Goal: Task Accomplishment & Management: Manage account settings

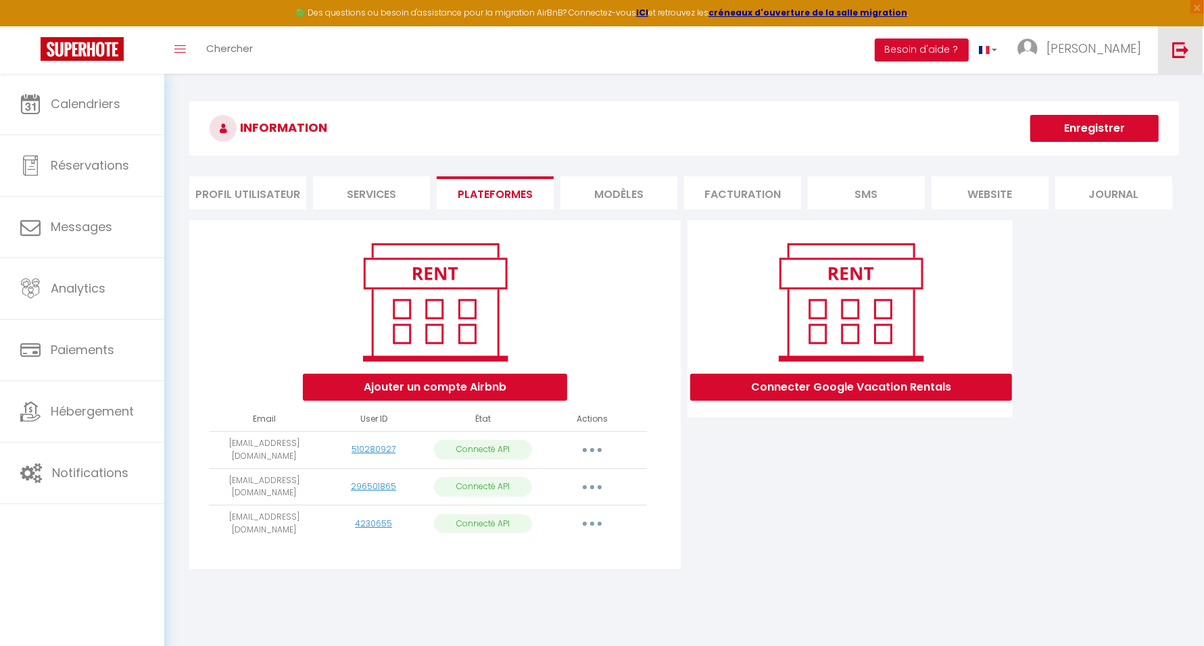
click at [1175, 57] on img at bounding box center [1181, 49] width 17 height 17
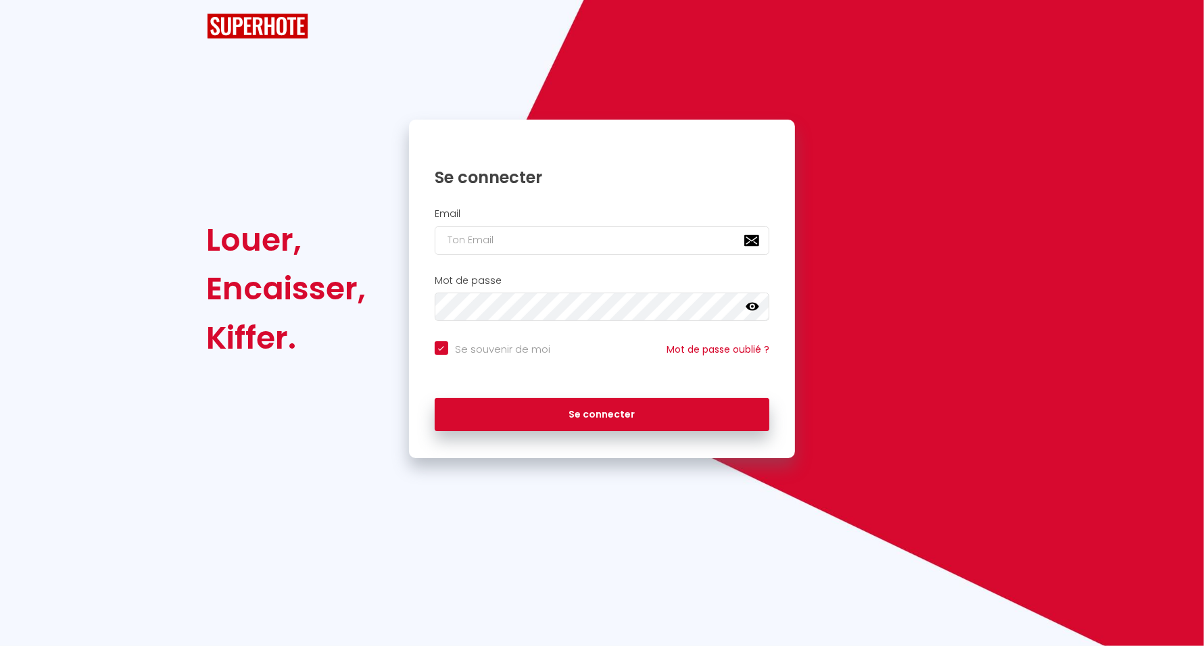
checkbox input "true"
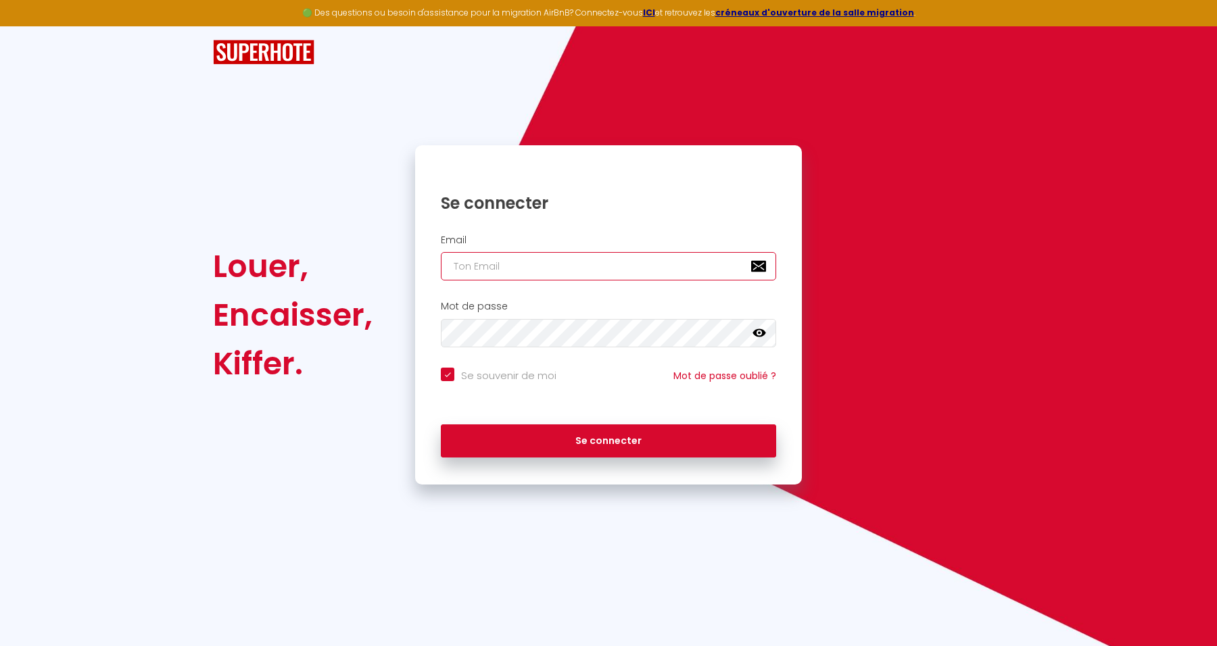
click at [558, 274] on input "email" at bounding box center [608, 266] width 335 height 28
paste input "[EMAIL_ADDRESS][DOMAIN_NAME]"
type input "[EMAIL_ADDRESS][DOMAIN_NAME]"
checkbox input "true"
type input "[EMAIL_ADDRESS][DOMAIN_NAME]"
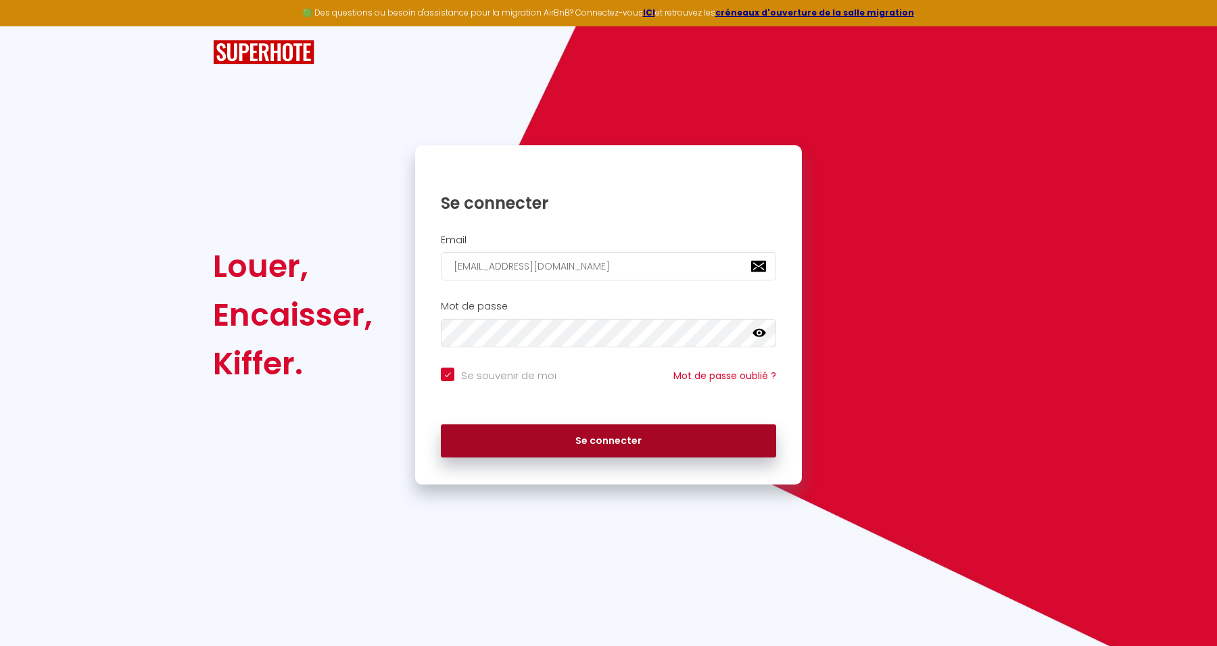
click at [630, 443] on button "Se connecter" at bounding box center [608, 442] width 335 height 34
checkbox input "true"
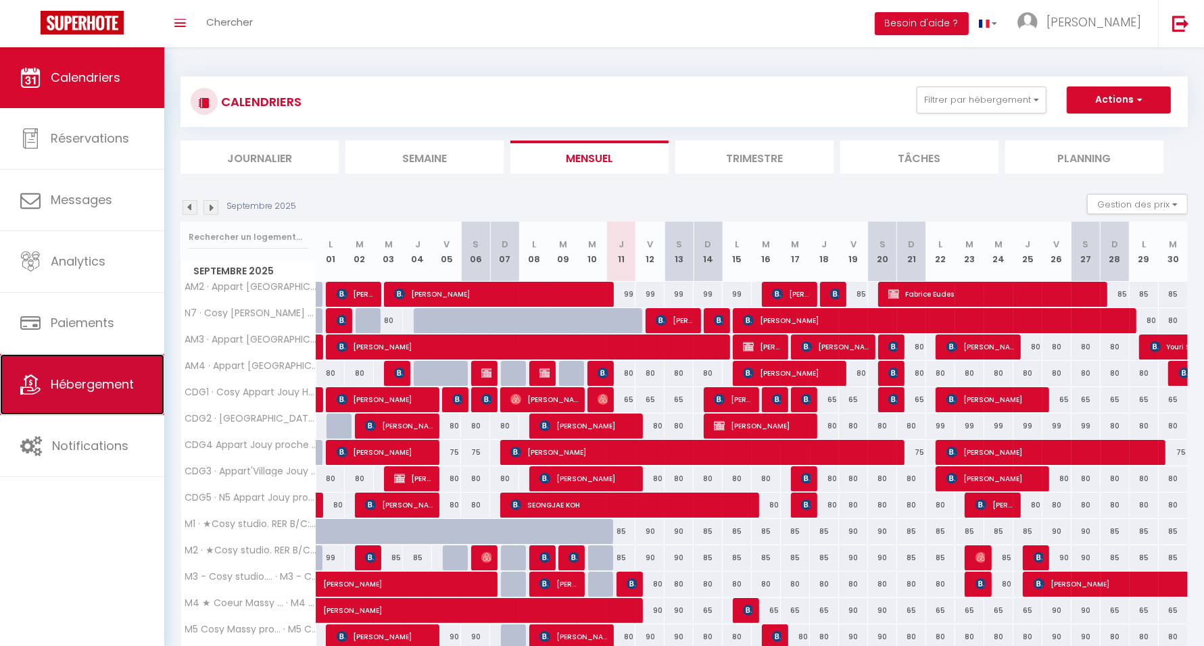
click at [74, 386] on span "Hébergement" at bounding box center [92, 384] width 83 height 17
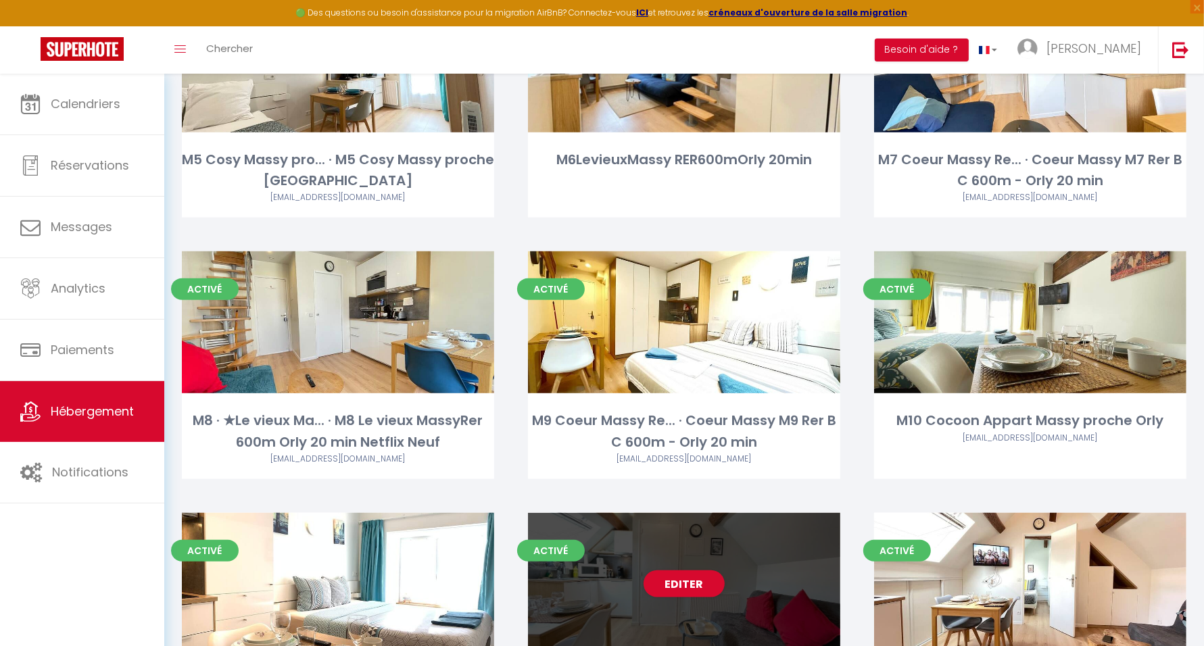
scroll to position [1352, 0]
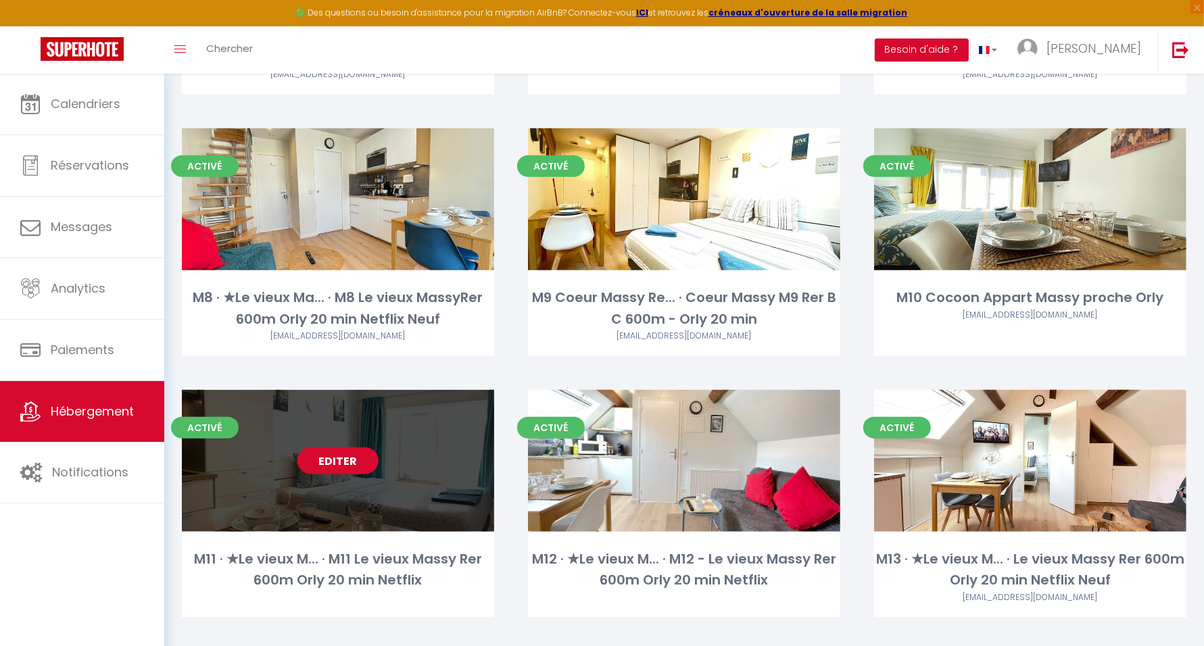
click at [316, 465] on link "Editer" at bounding box center [338, 461] width 81 height 27
select select "3"
select select "2"
select select "1"
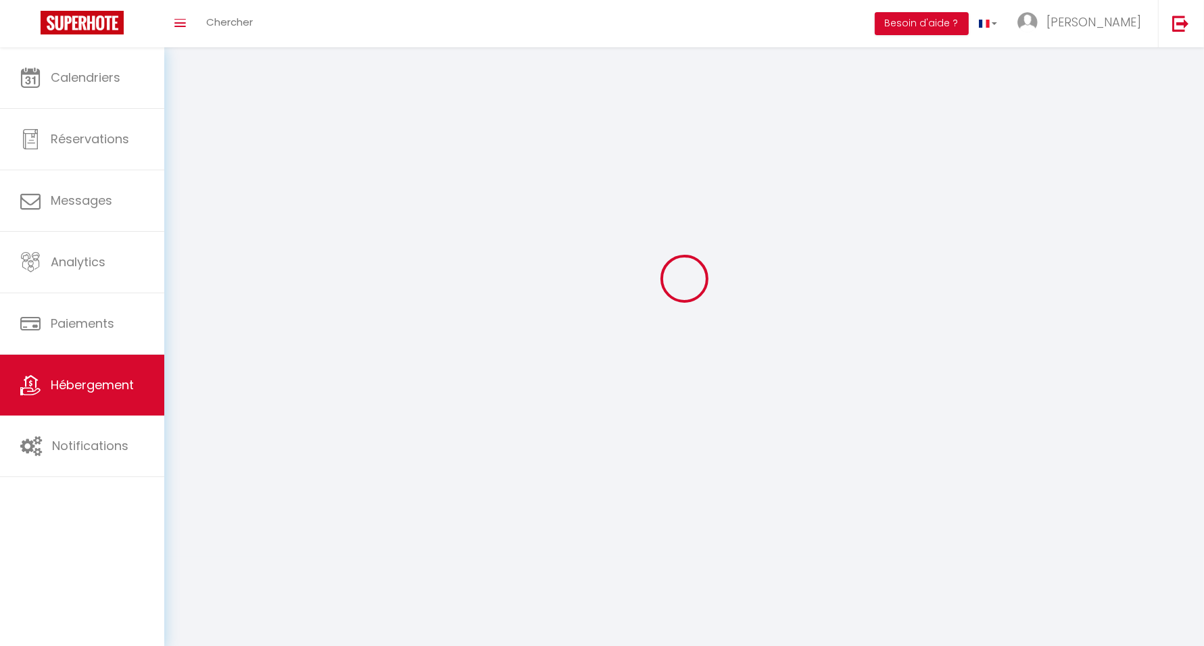
select select
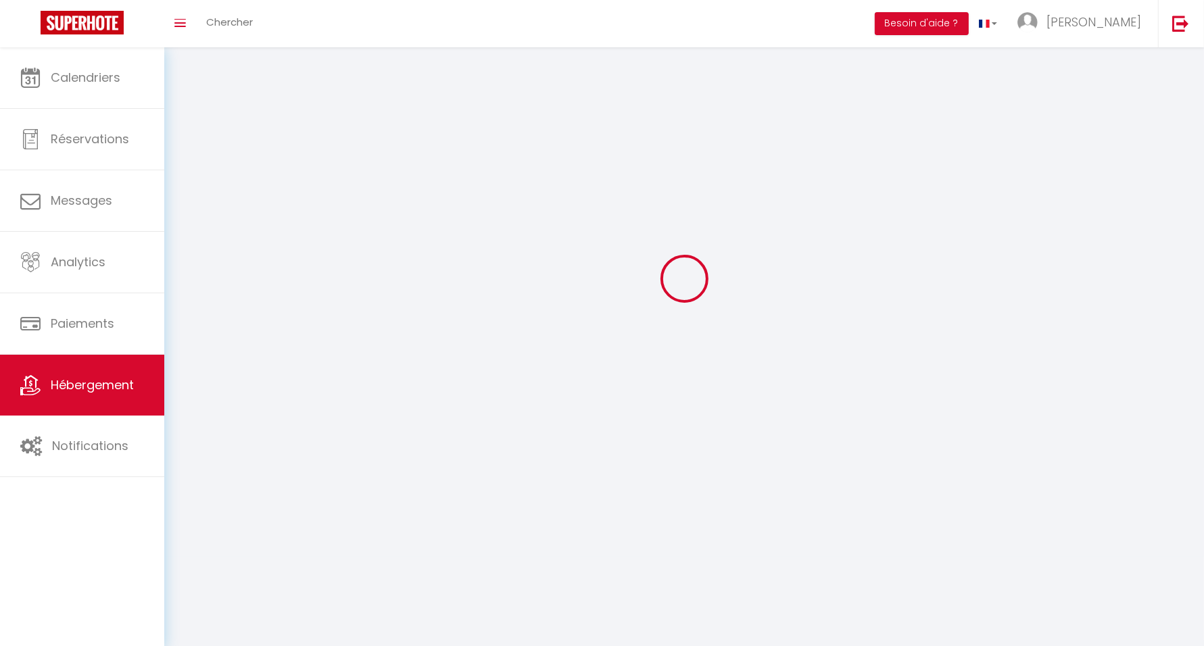
checkbox input "false"
select select
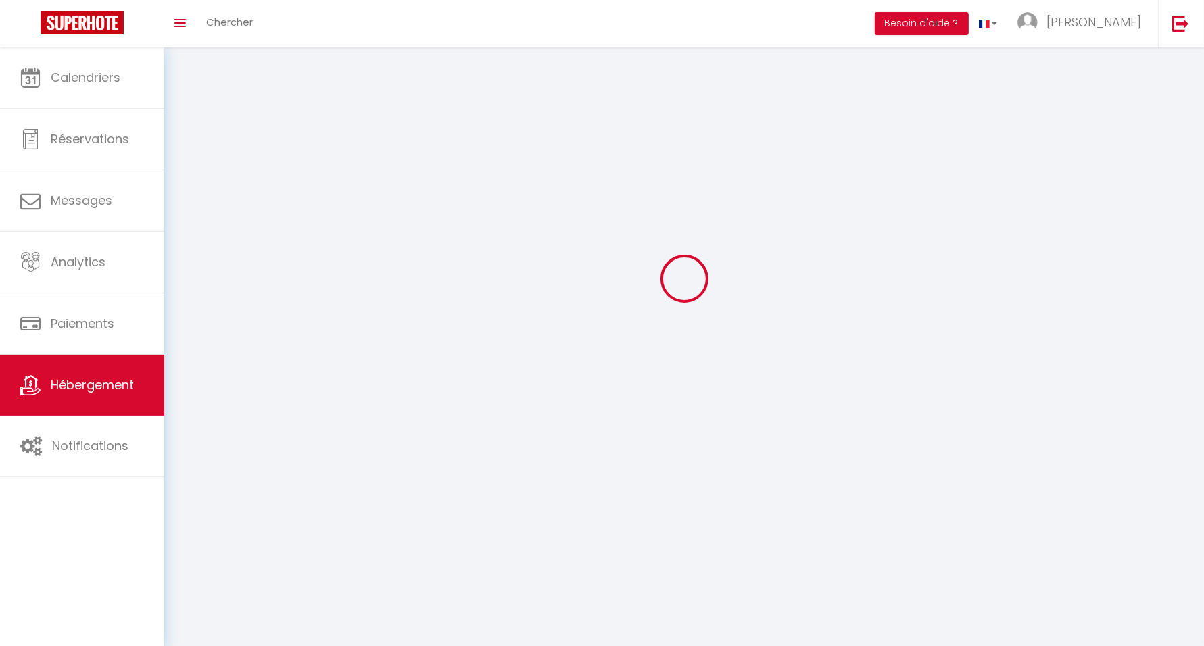
select select
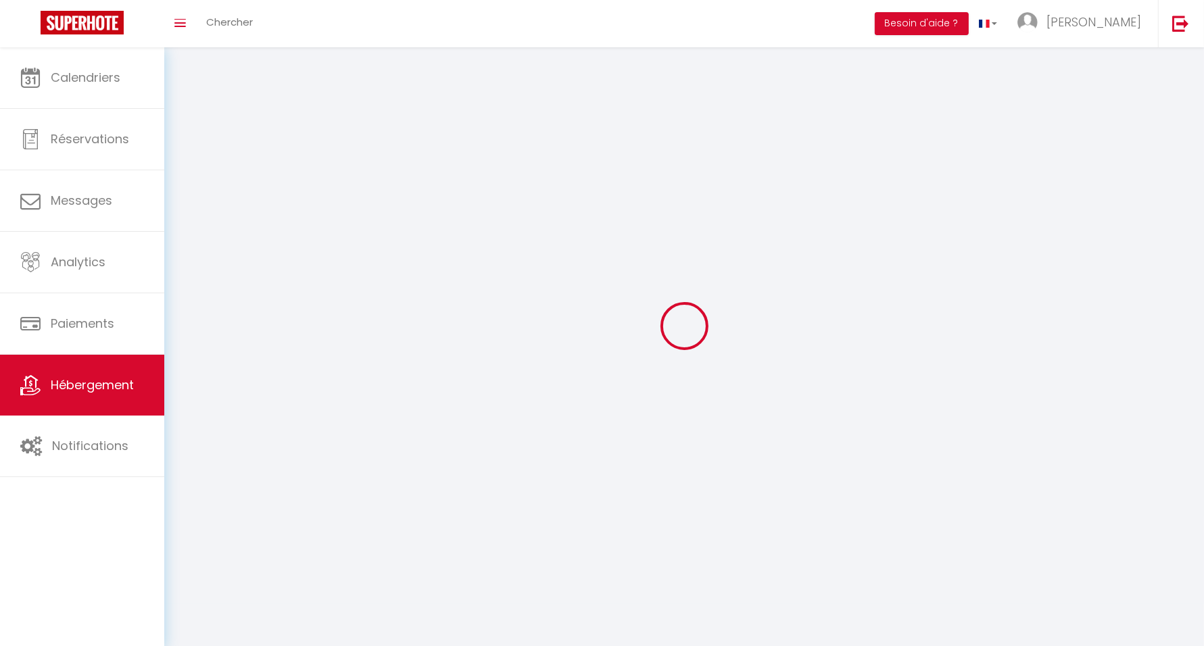
select select
checkbox input "false"
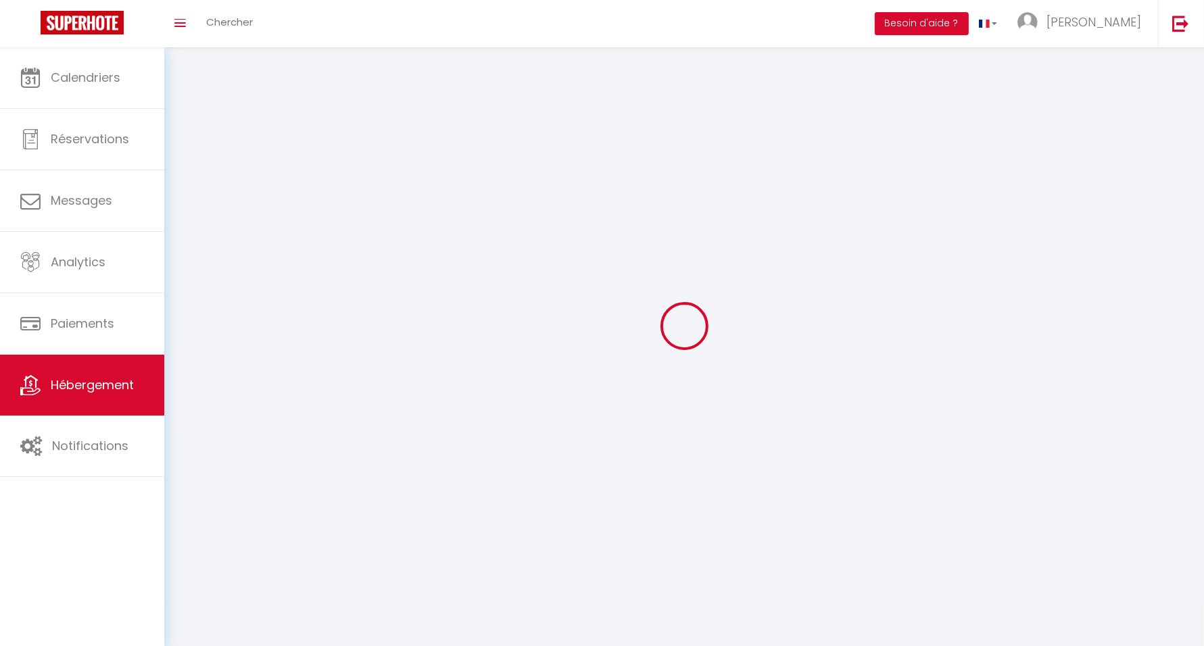
select select
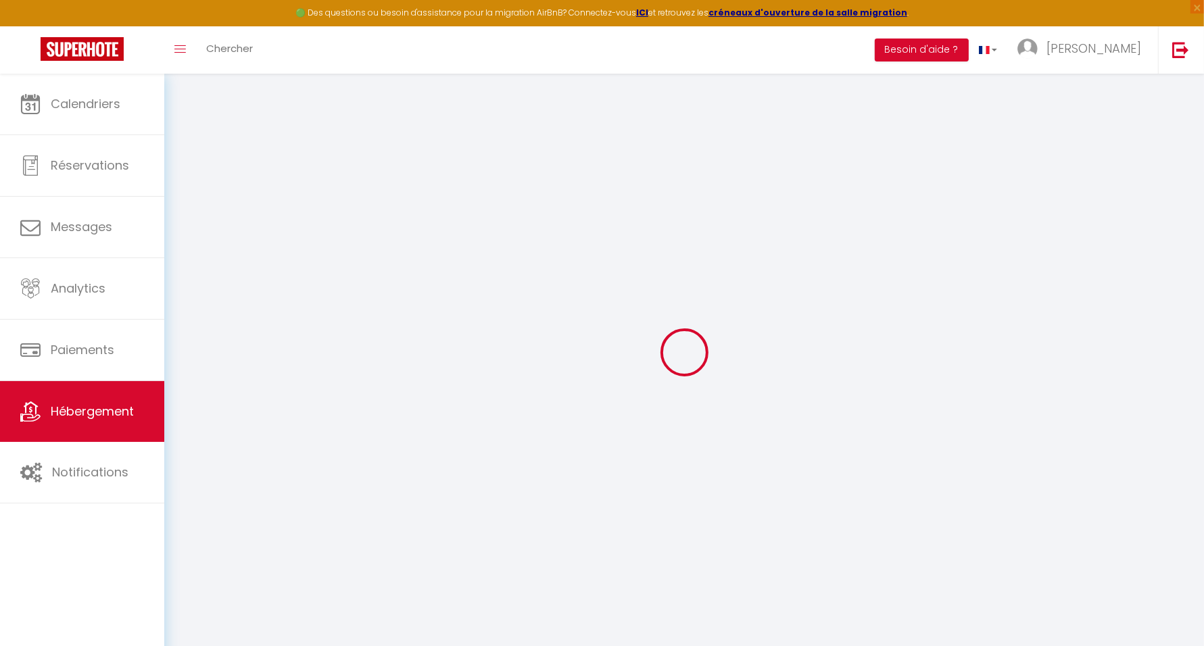
checkbox input "false"
checkbox input "true"
checkbox input "false"
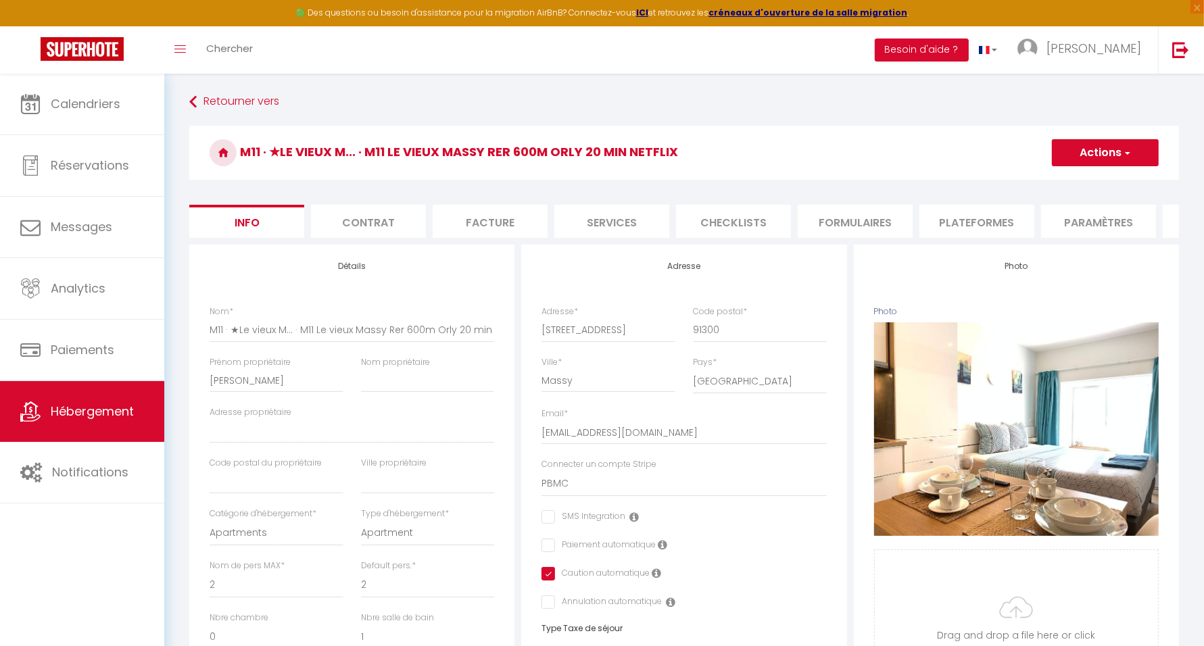
click at [972, 218] on li "Plateformes" at bounding box center [977, 221] width 115 height 33
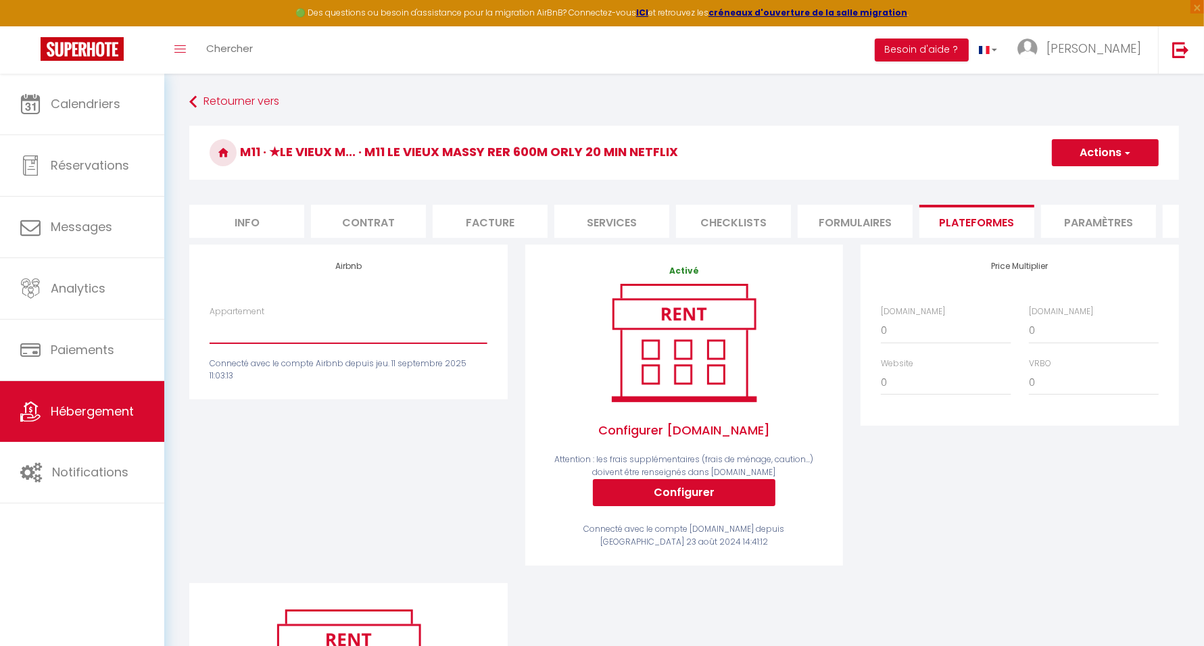
click at [295, 344] on select "AM3 · Appart Jouy-en-Josas (les Metz) - AM3 - sci.studihome@gmail.com AM4 · App…" at bounding box center [348, 331] width 277 height 26
select select "6303-37134228"
click at [210, 330] on select "AM3 · Appart Jouy-en-Josas (les Metz) - AM3 - sci.studihome@gmail.com AM4 · App…" at bounding box center [348, 331] width 277 height 26
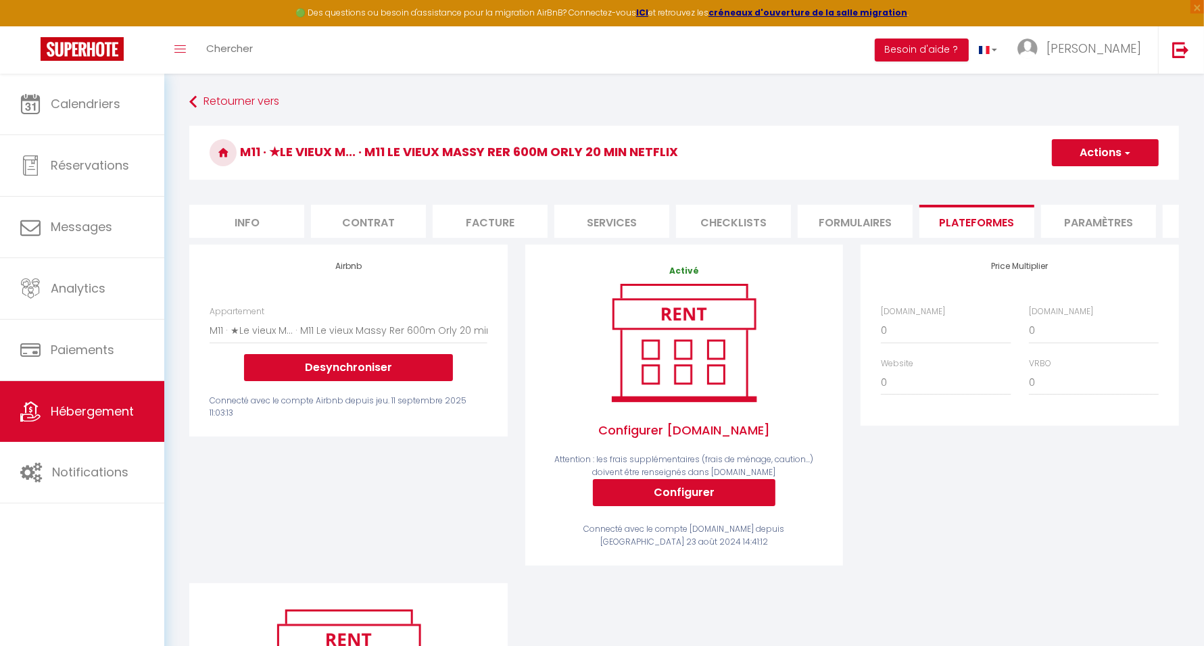
click at [1142, 154] on button "Actions" at bounding box center [1105, 152] width 107 height 27
click at [1091, 180] on link "Enregistrer" at bounding box center [1105, 183] width 107 height 18
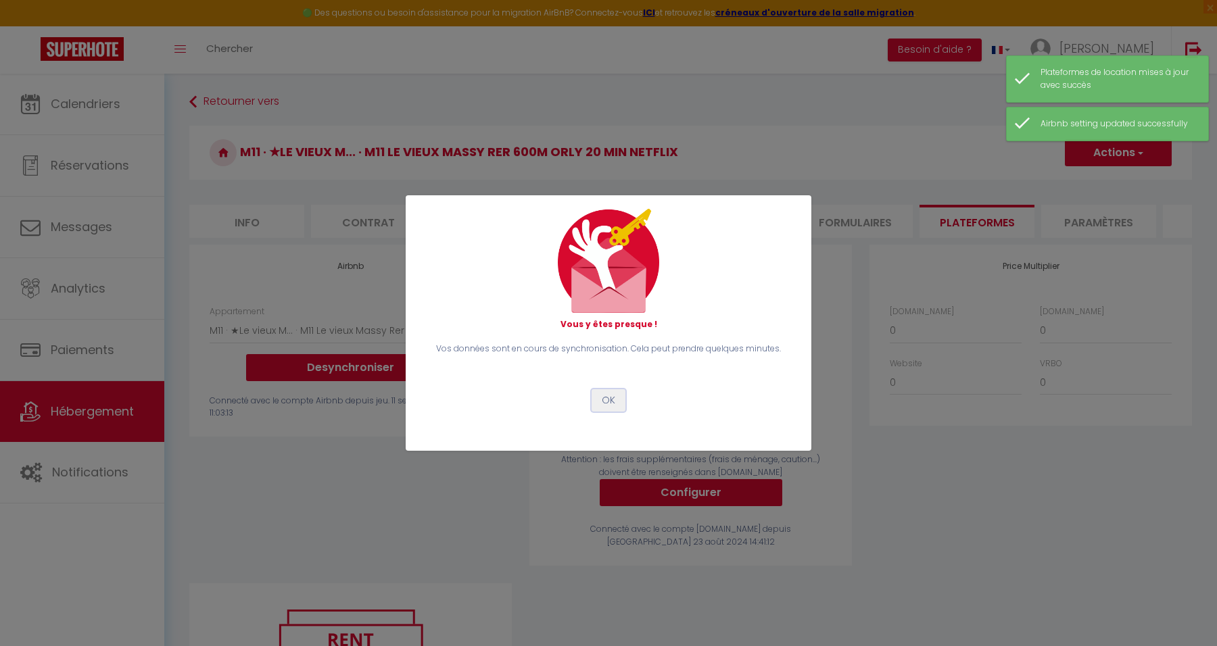
click at [605, 406] on button "OK" at bounding box center [609, 400] width 34 height 23
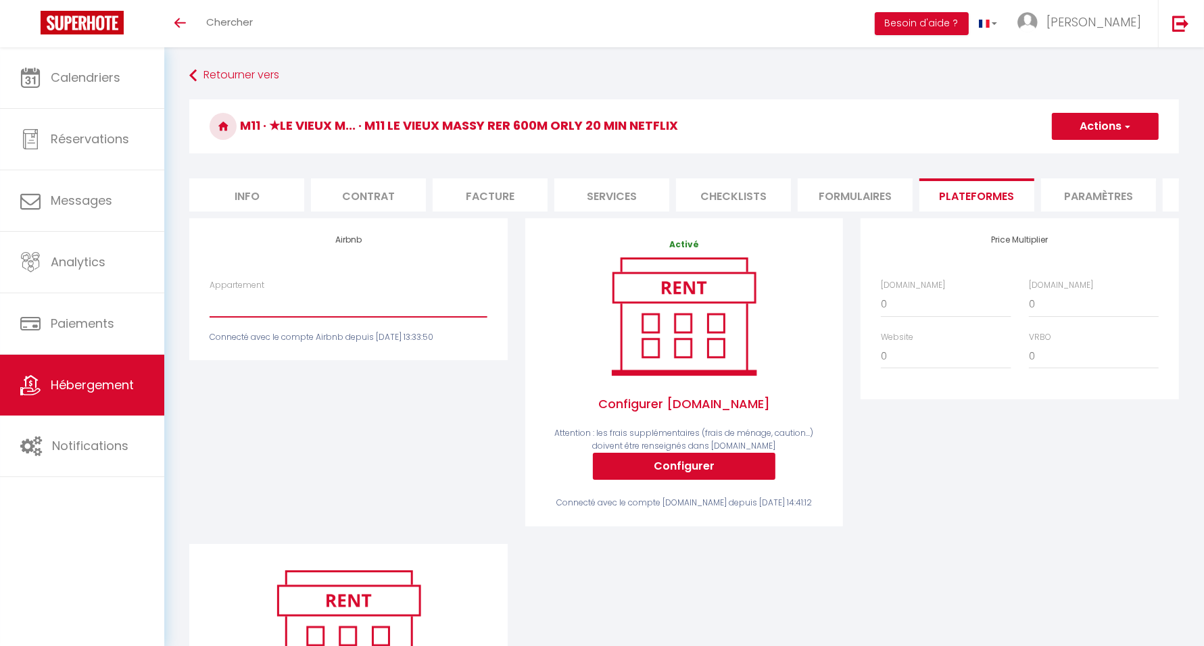
click at [379, 315] on select "AM3 · Appart Jouy-en-Josas (les Metz) - AM3 - sci.studihome@gmail.com AM4 · App…" at bounding box center [348, 304] width 277 height 26
select select "6303-37134228"
click at [210, 304] on select "AM3 · Appart Jouy-en-Josas (les Metz) - AM3 - sci.studihome@gmail.com AM4 · App…" at bounding box center [348, 304] width 277 height 26
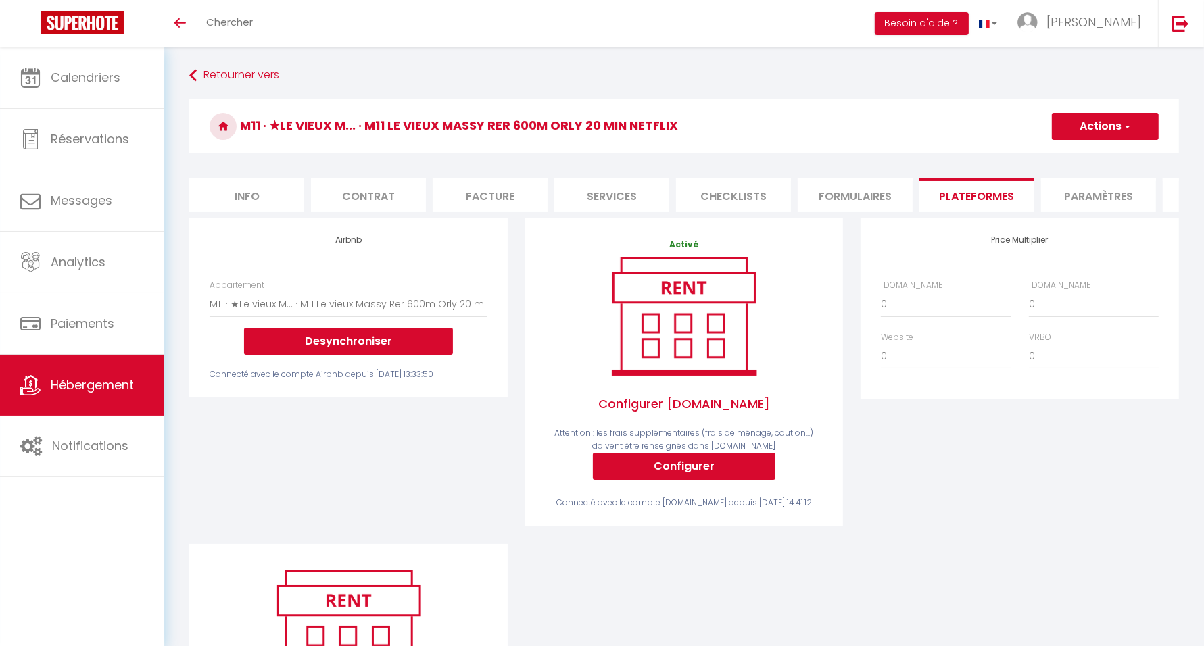
click at [420, 483] on div "Airbnb Appartement AM3 · Appart Jouy-en-Josas (les Metz) - AM3 - sci.studihome@…" at bounding box center [349, 381] width 336 height 326
click at [350, 347] on button "Desynchroniser" at bounding box center [348, 341] width 209 height 27
click at [364, 355] on button "Desynchroniser" at bounding box center [348, 341] width 209 height 27
click at [363, 351] on button "Desynchroniser" at bounding box center [348, 341] width 209 height 27
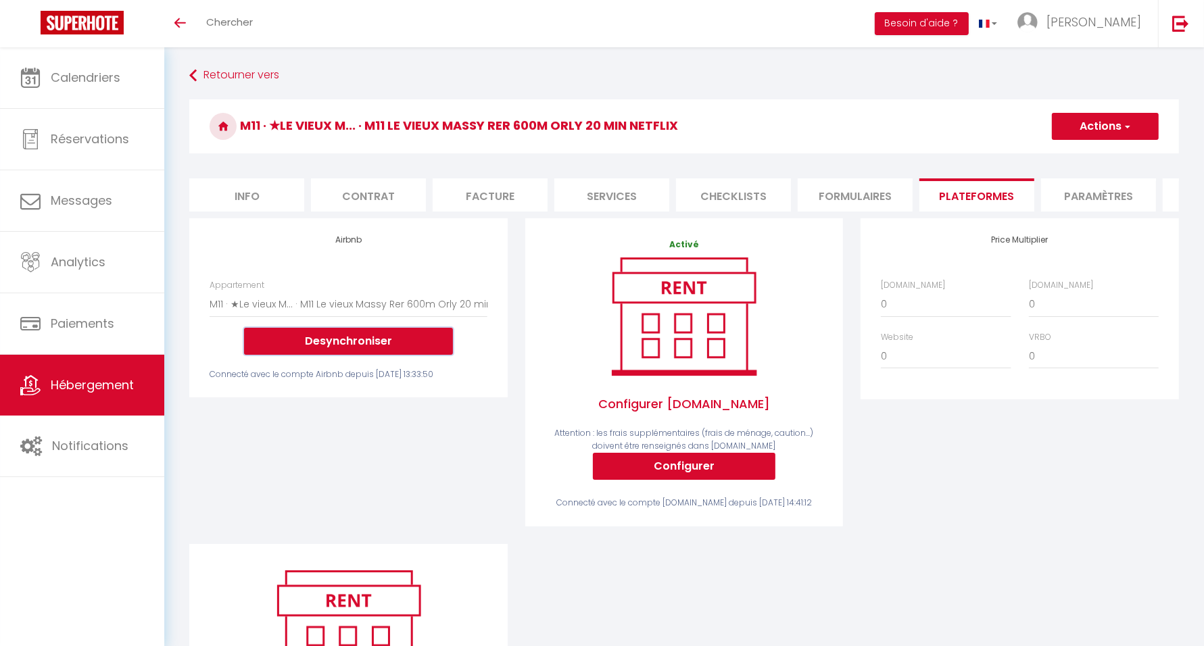
click at [363, 351] on button "Desynchroniser" at bounding box center [348, 341] width 209 height 27
click at [367, 355] on button "Desynchroniser" at bounding box center [348, 341] width 209 height 27
click at [306, 355] on button "Desynchroniser" at bounding box center [348, 341] width 209 height 27
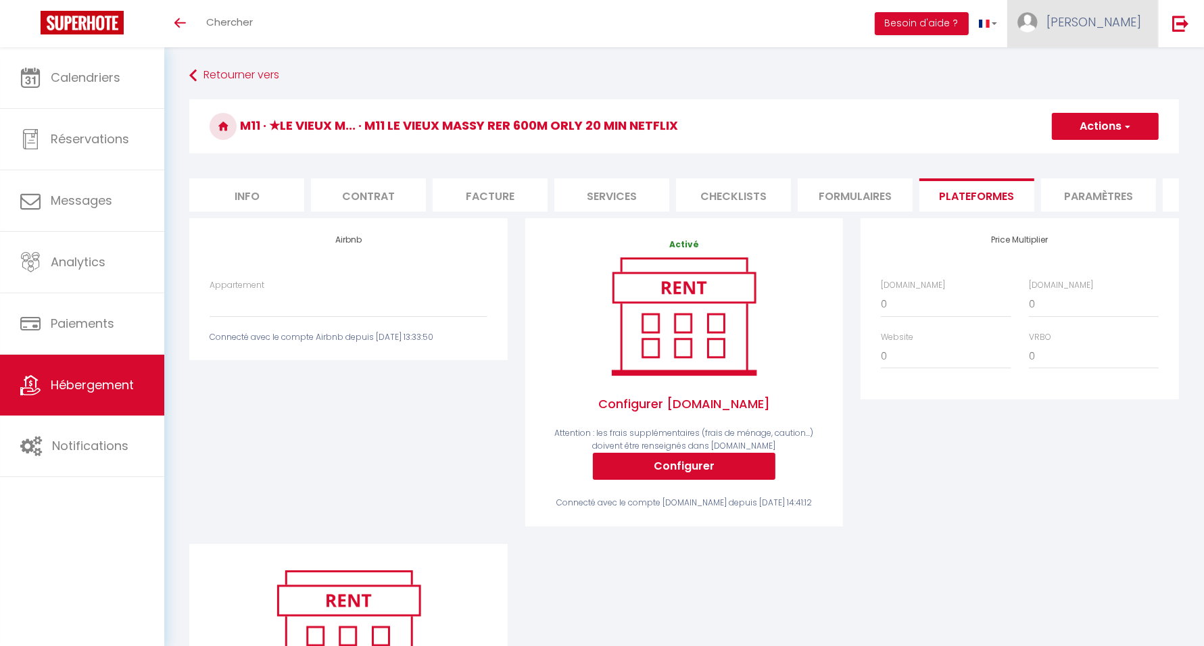
click at [1084, 25] on span "[PERSON_NAME]" at bounding box center [1094, 22] width 95 height 17
click at [1085, 70] on link "Paramètres" at bounding box center [1104, 67] width 100 height 23
select select "fr"
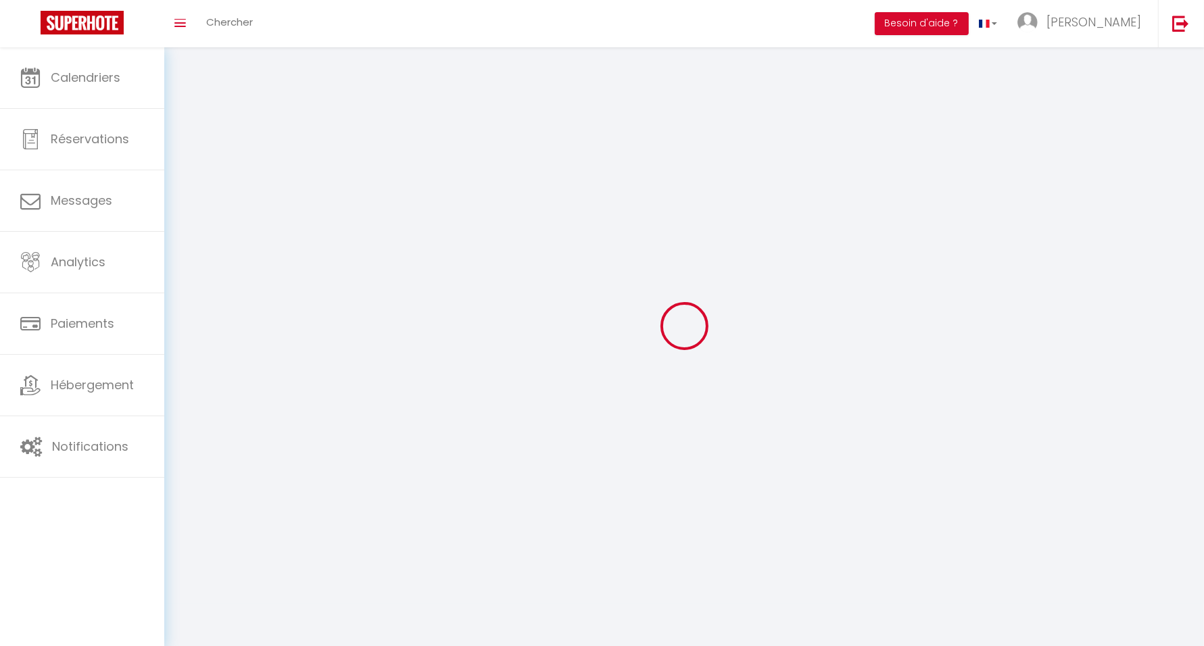
type input "Stéphanie"
type input "Induni"
type input "0668246887"
type input "17 rue abel nicolle"
type input "78350"
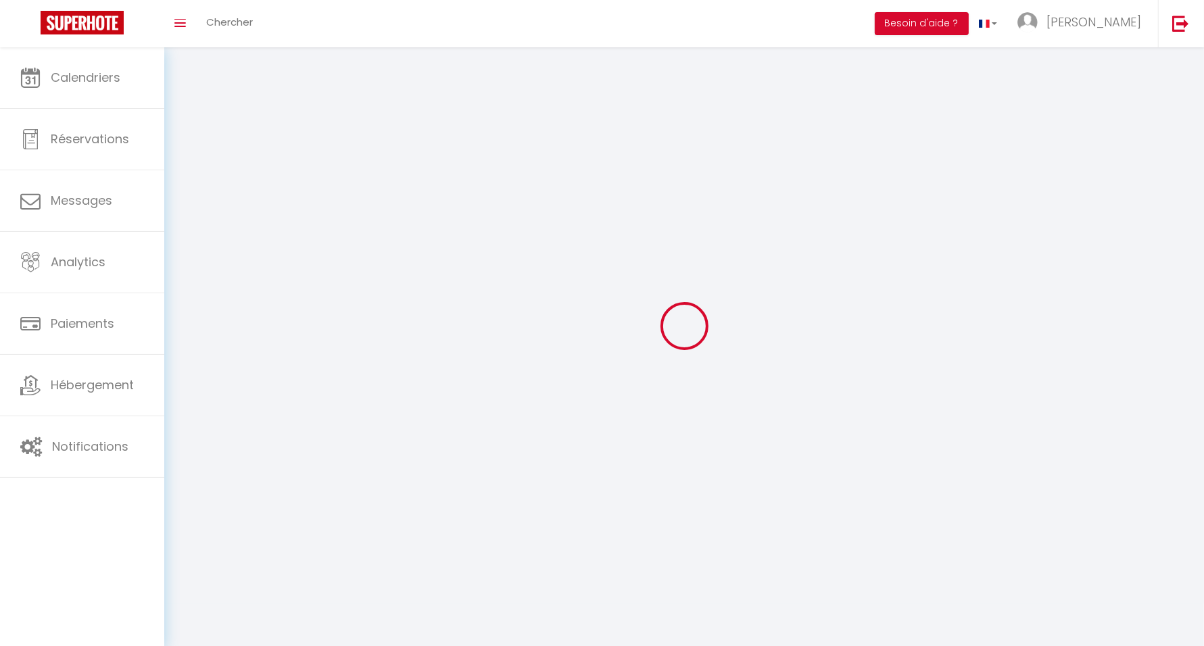
type input "Jouy en Josas"
type input "qxHYE5Hgxh01p0F4bl5iz50y3"
type input "WxbbNW3O3k0Spp1Vc7G0mPA8Z"
type input "https://app.superhote.com/#/get-available-rentals/WxbbNW3O3k0Spp1Vc7G0mPA8Z"
select select "28"
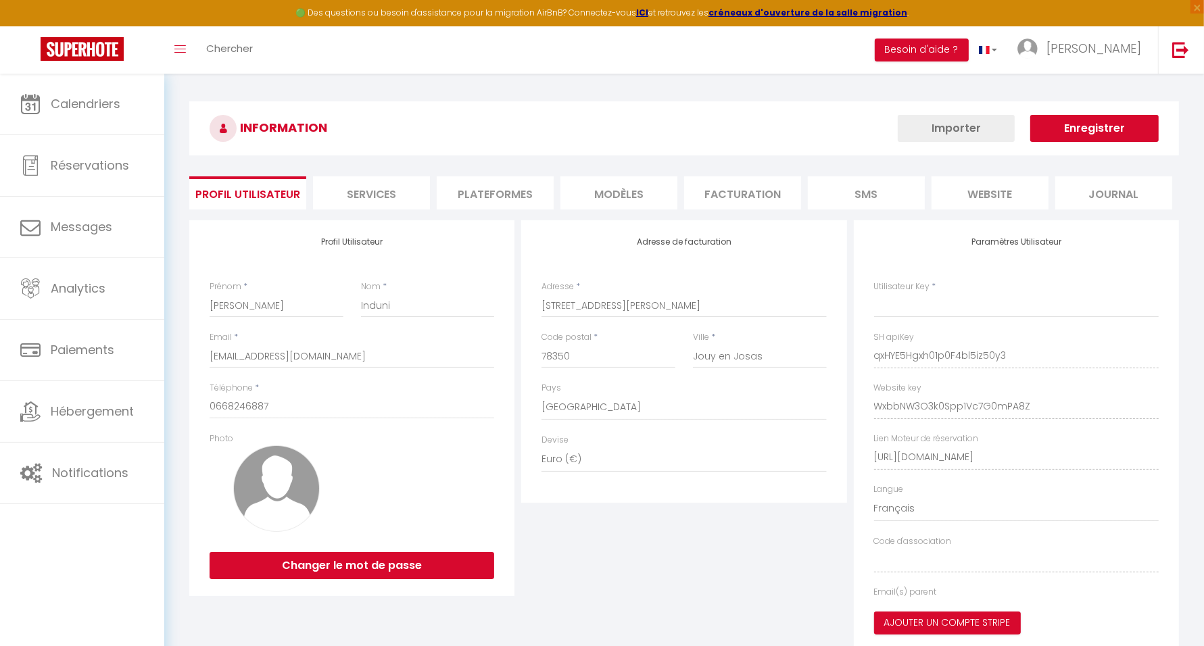
type input "qxHYE5Hgxh01p0F4bl5iz50y3"
type input "WxbbNW3O3k0Spp1Vc7G0mPA8Z"
type input "https://app.superhote.com/#/get-available-rentals/WxbbNW3O3k0Spp1Vc7G0mPA8Z"
select select "fr"
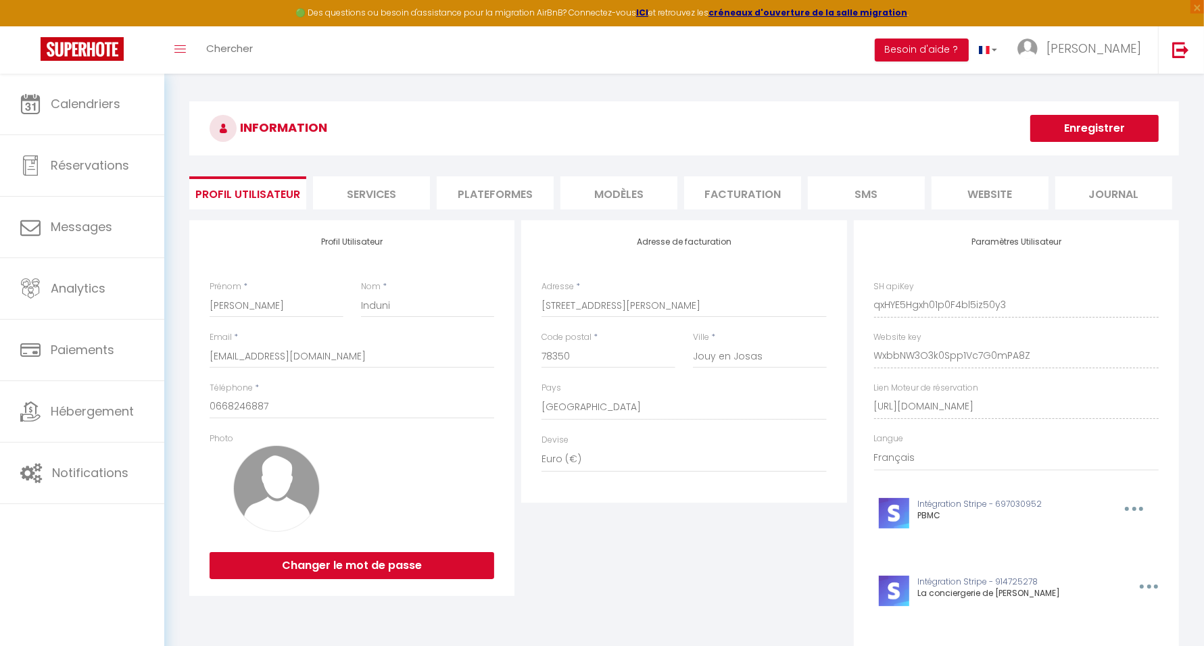
click at [488, 192] on li "Plateformes" at bounding box center [495, 192] width 117 height 33
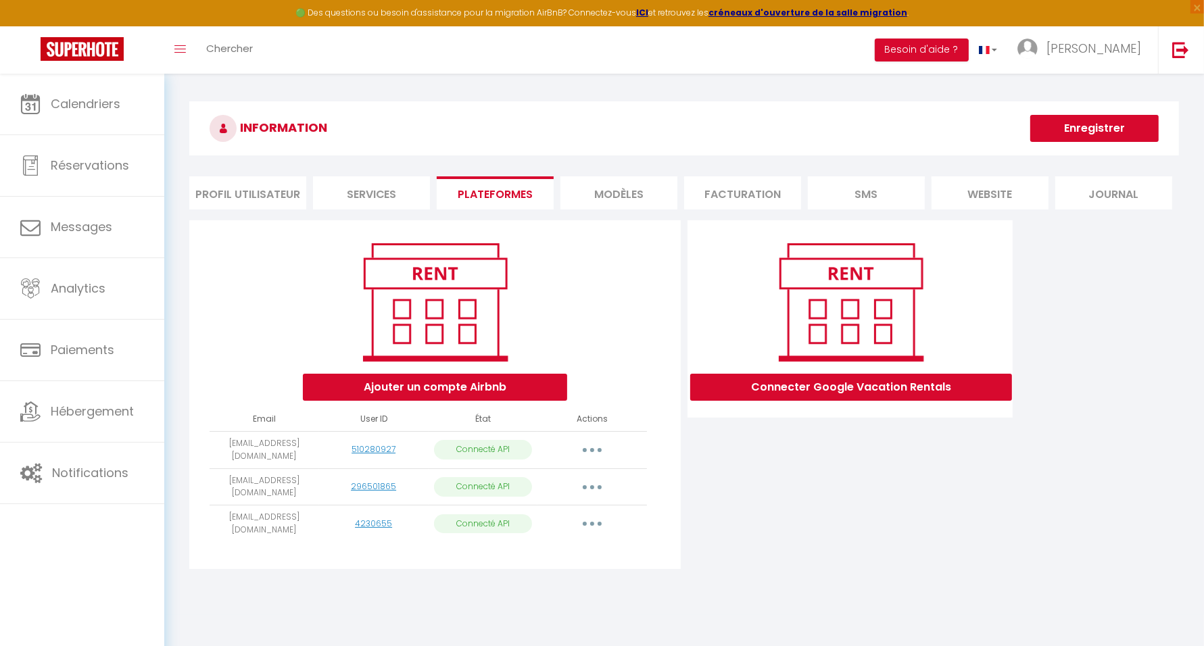
drag, startPoint x: 220, startPoint y: 520, endPoint x: 312, endPoint y: 526, distance: 92.2
click at [312, 526] on td "[EMAIL_ADDRESS][DOMAIN_NAME]" at bounding box center [265, 524] width 110 height 37
click at [600, 521] on button "button" at bounding box center [592, 524] width 38 height 22
click at [557, 544] on link "Importer les appartements" at bounding box center [532, 555] width 149 height 23
select select
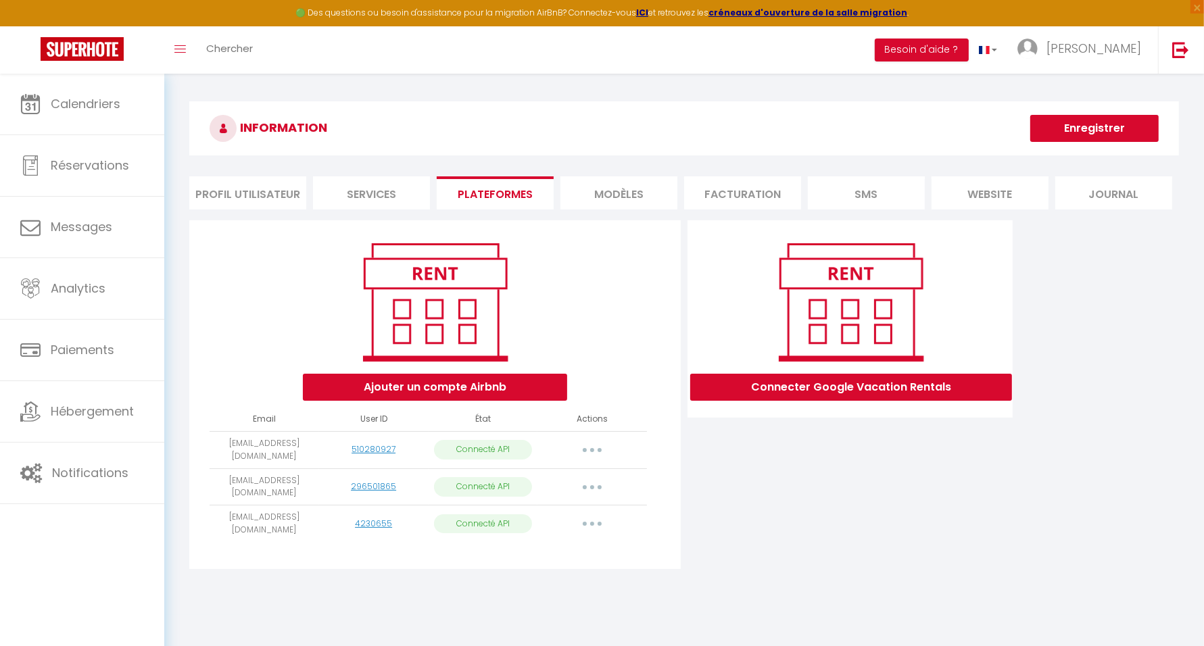
select select
select select "49801"
select select "51458"
select select
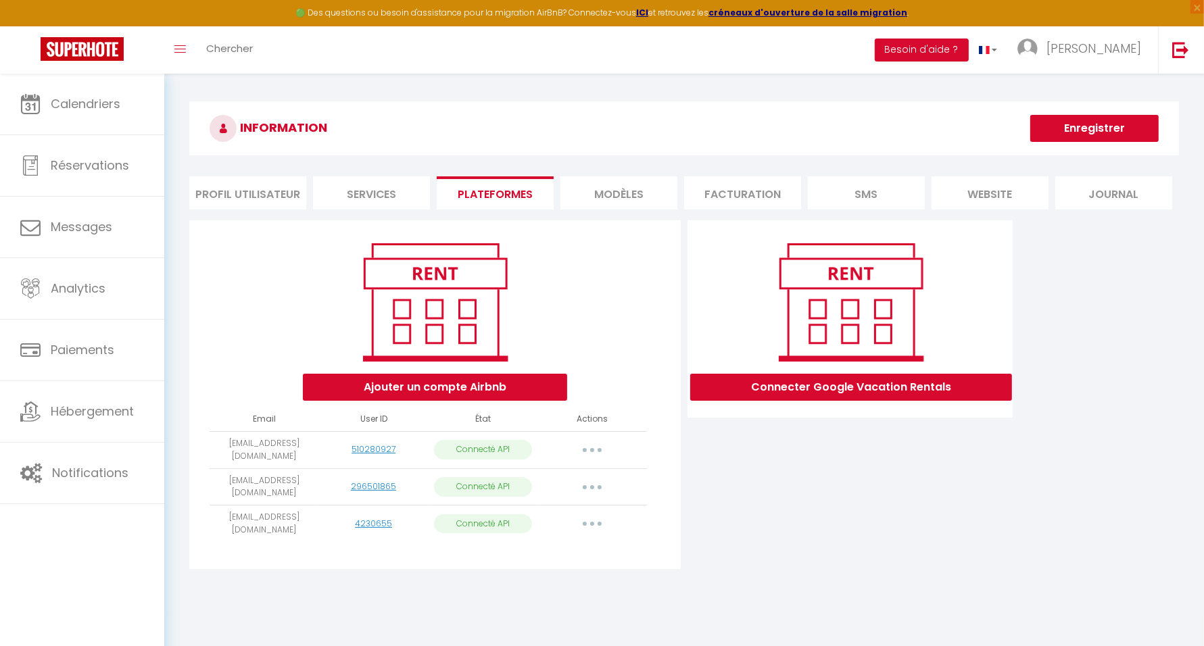
select select "50913"
select select
select select "55742"
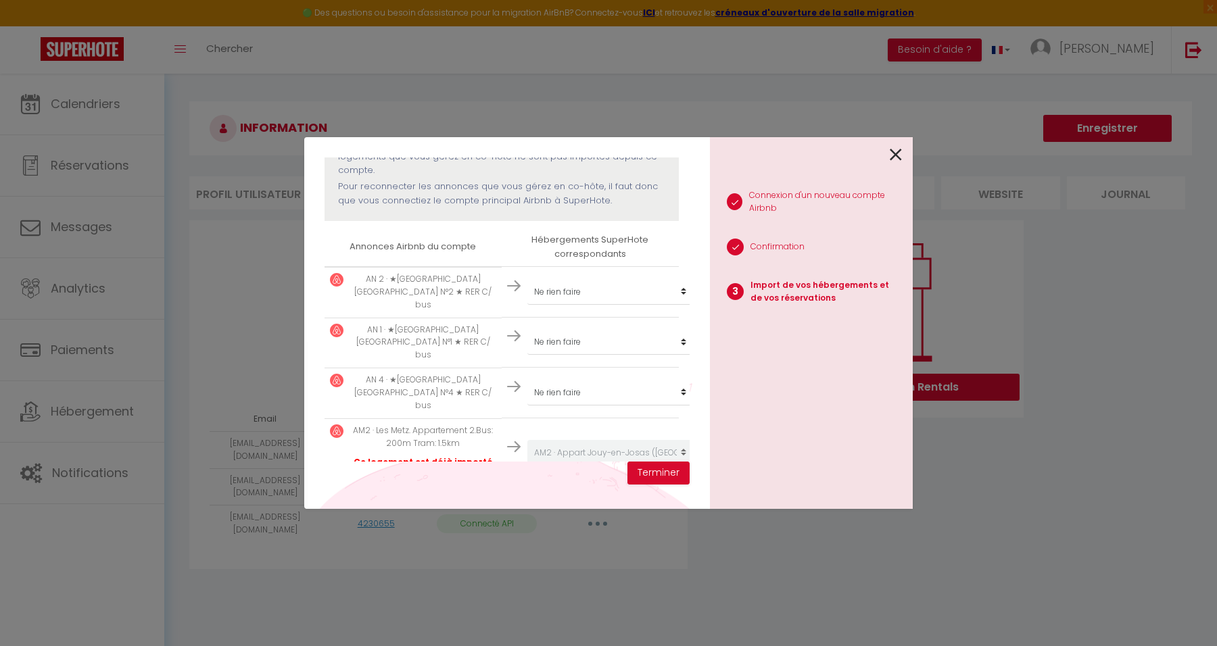
scroll to position [169, 0]
drag, startPoint x: 388, startPoint y: 277, endPoint x: 477, endPoint y: 289, distance: 89.4
click at [477, 289] on p "AN 2 · ★Appart'Village Jouy La longère N°2 ★ RER C/ bus" at bounding box center [423, 292] width 146 height 39
drag, startPoint x: 374, startPoint y: 315, endPoint x: 454, endPoint y: 316, distance: 80.5
click at [462, 323] on p "AN 1 · ★Appart'Village Jouy La longère N°1 ★ RER C/ bus" at bounding box center [423, 342] width 146 height 39
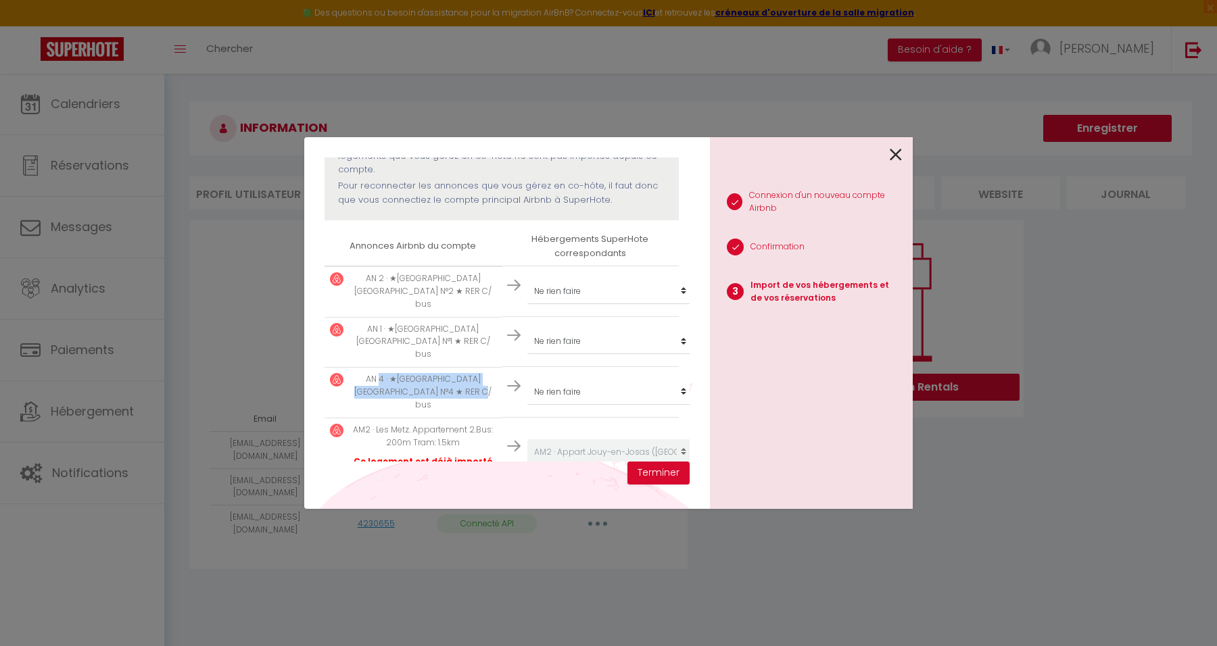
drag, startPoint x: 374, startPoint y: 352, endPoint x: 478, endPoint y: 367, distance: 105.3
click at [478, 373] on p "AN 4 · ★Appart'Village Jouy La longère N°4 ★ RER C/ bus" at bounding box center [423, 392] width 146 height 39
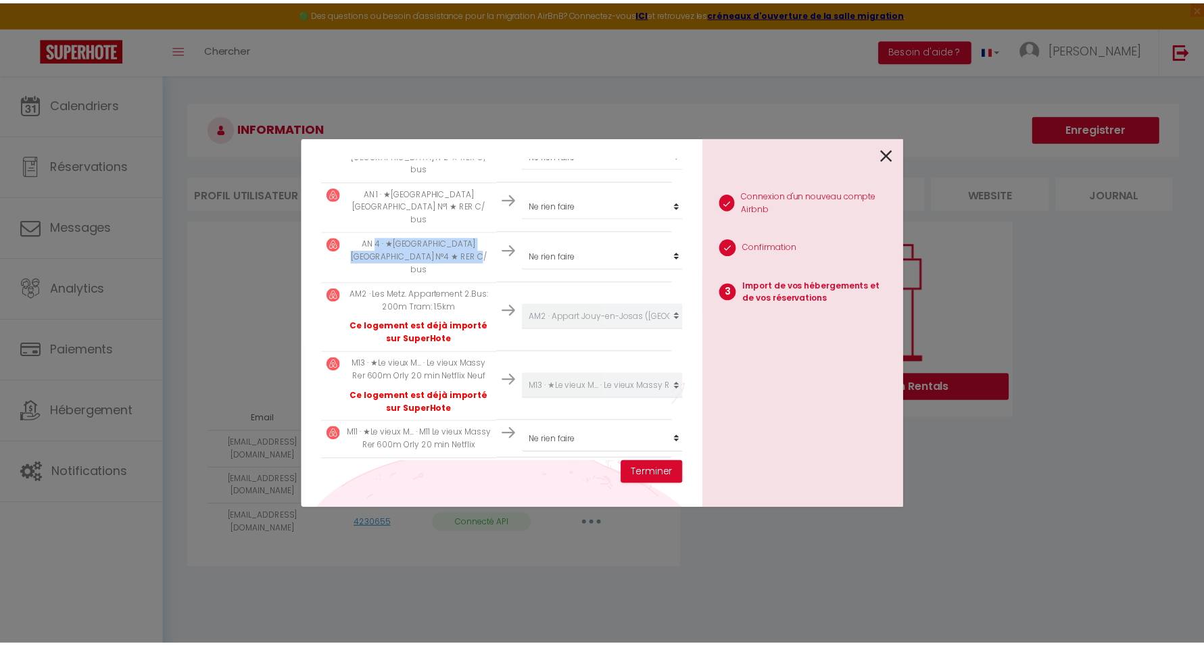
scroll to position [338, 0]
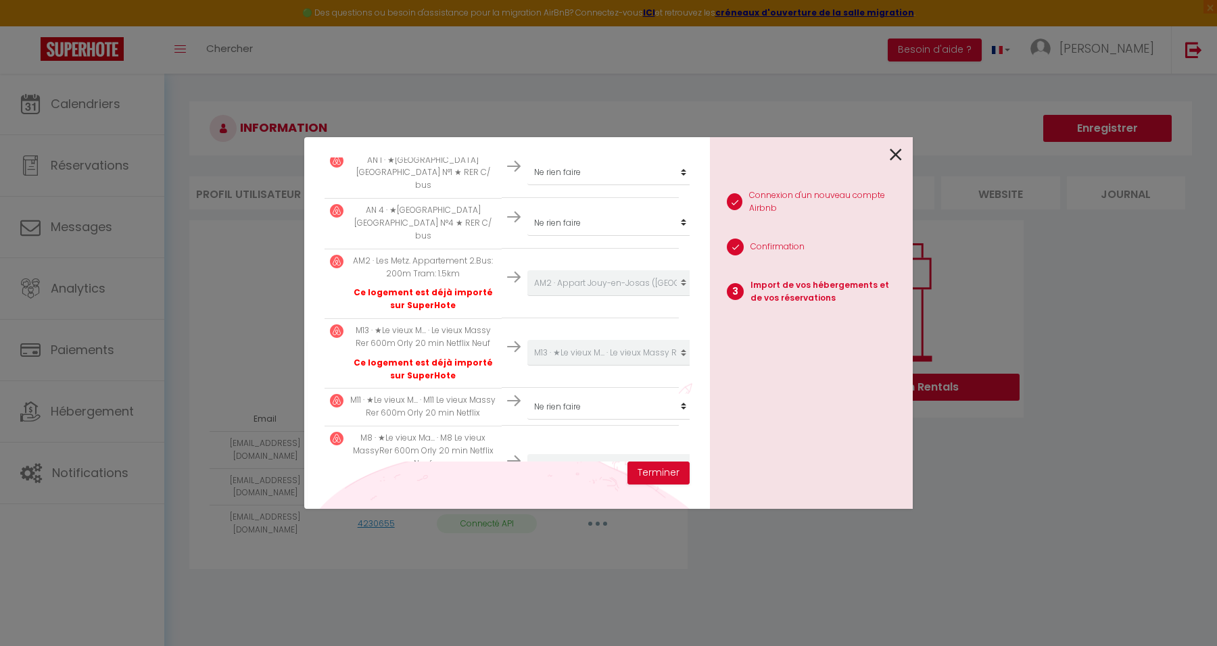
click at [895, 157] on icon at bounding box center [896, 155] width 12 height 20
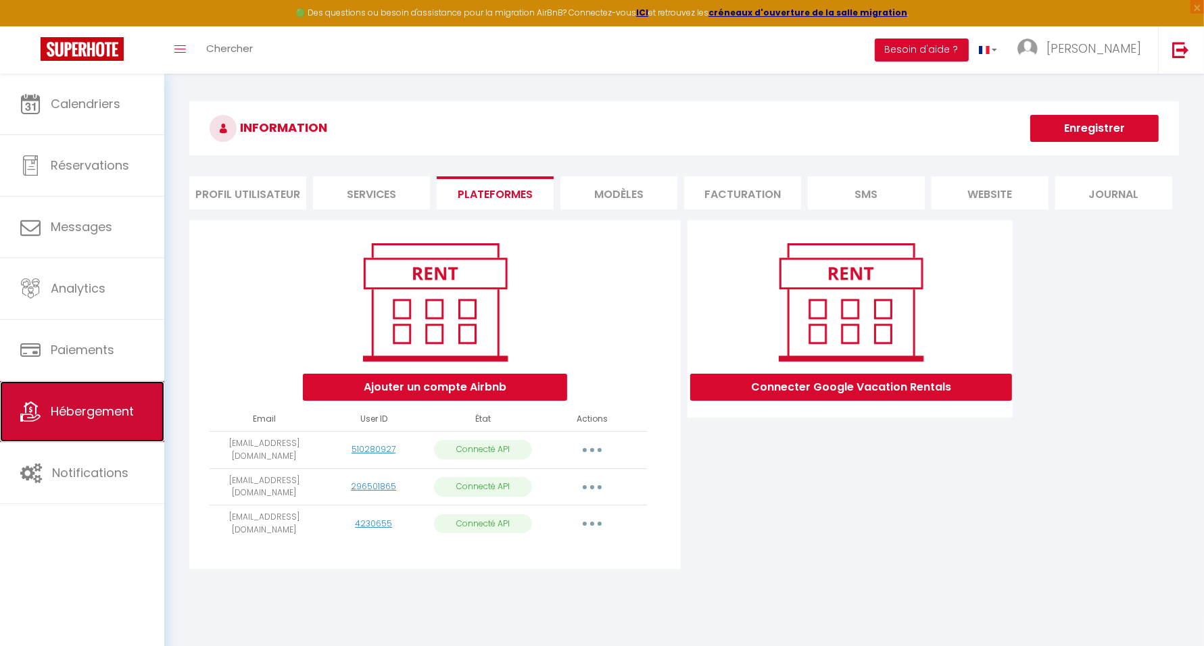
click at [117, 419] on span "Hébergement" at bounding box center [92, 411] width 83 height 17
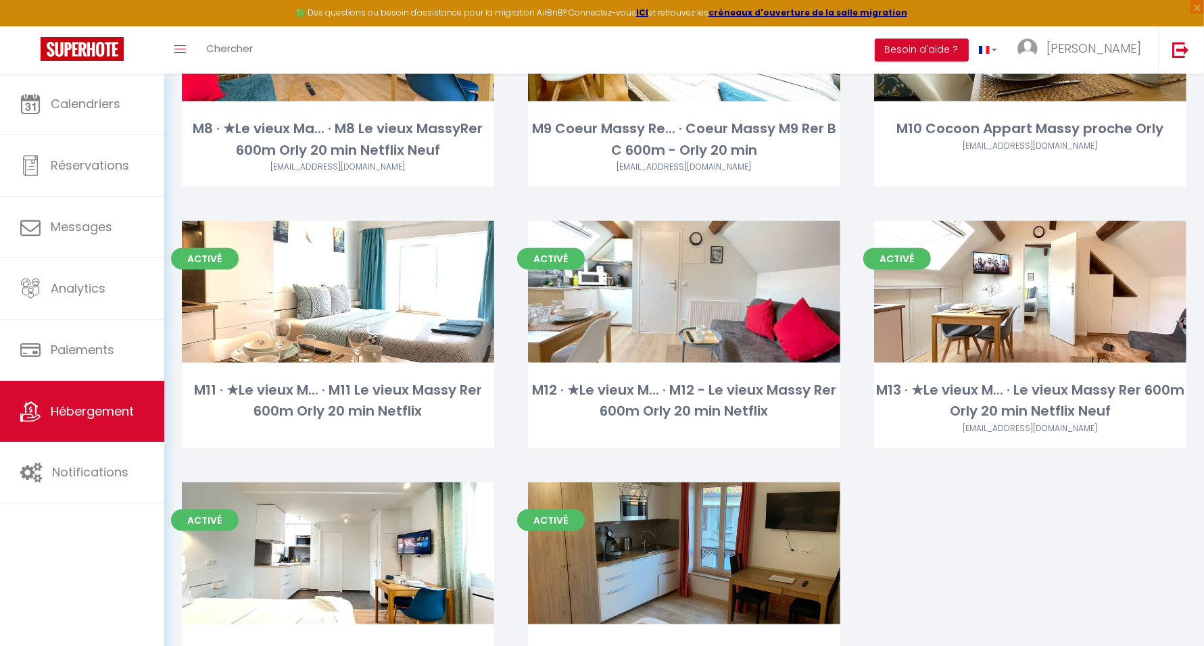
scroll to position [1606, 0]
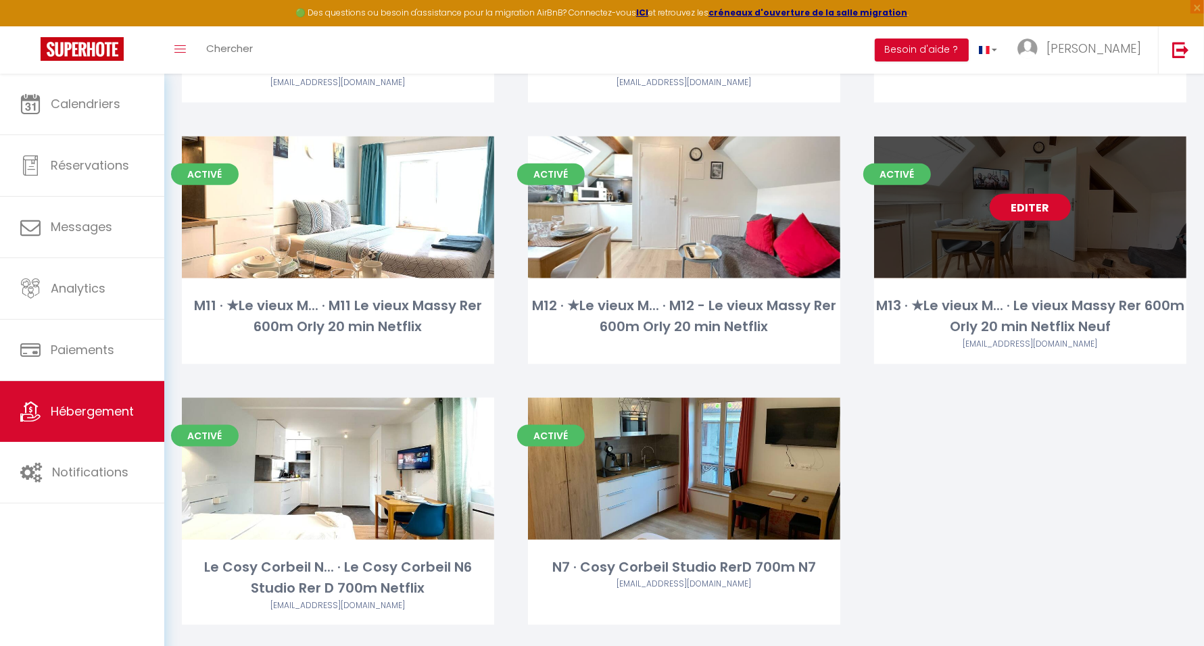
click at [1035, 210] on link "Editer" at bounding box center [1030, 207] width 81 height 27
select select "3"
select select "2"
select select "1"
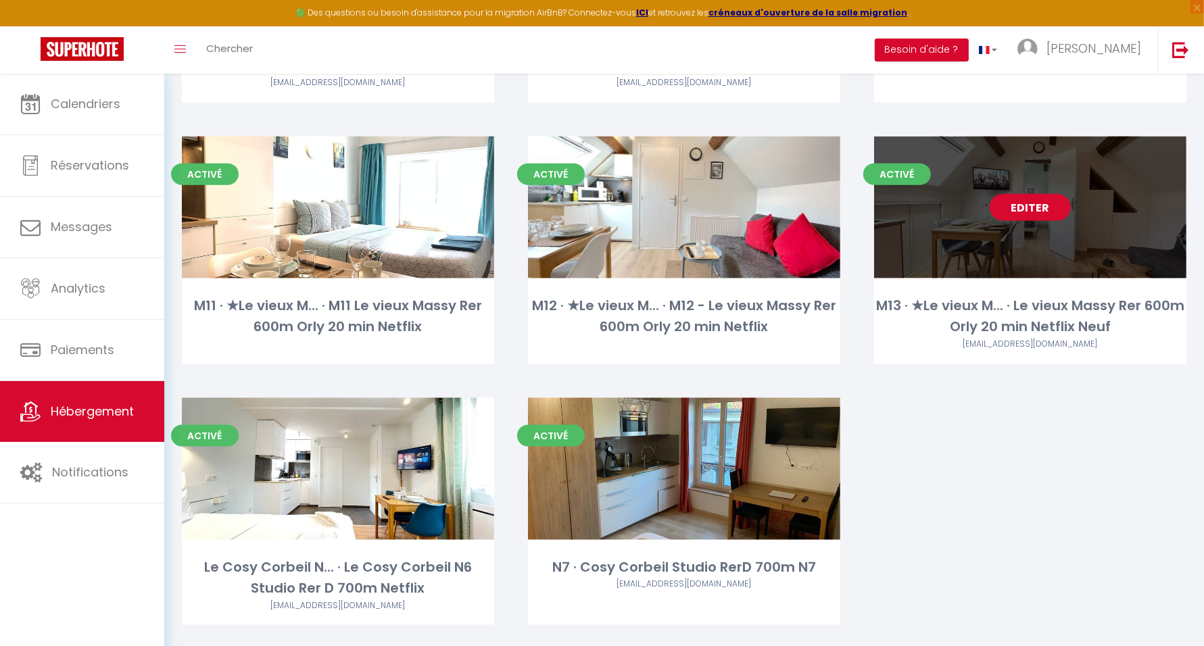
select select "1"
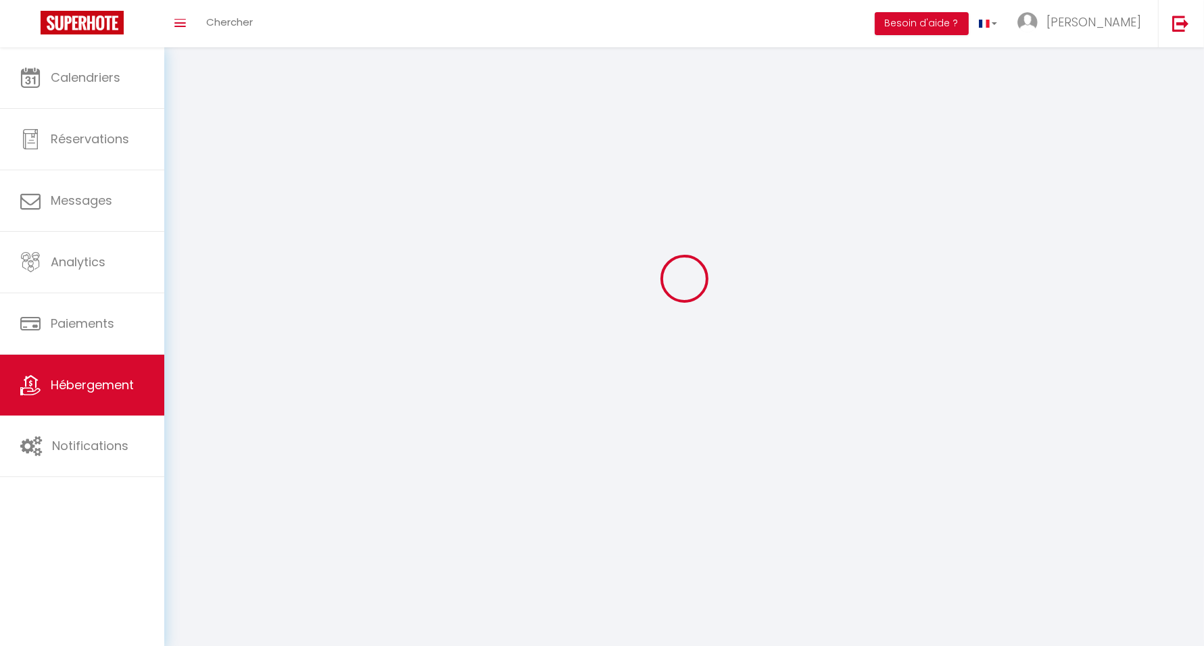
select select
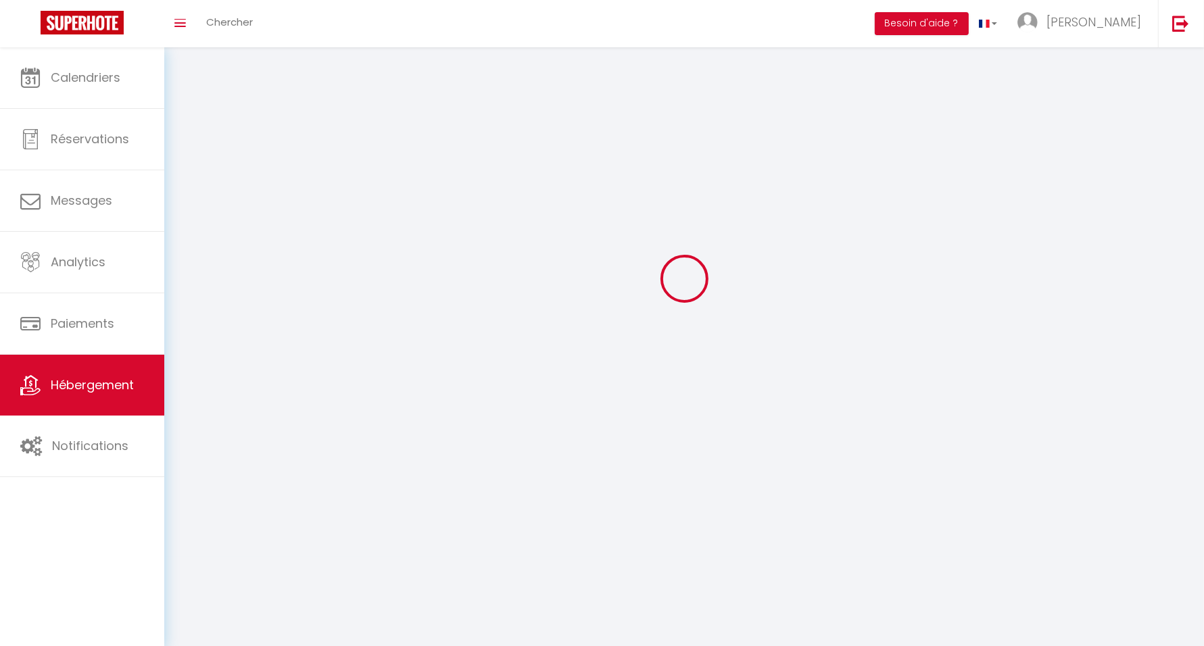
checkbox input "false"
select select
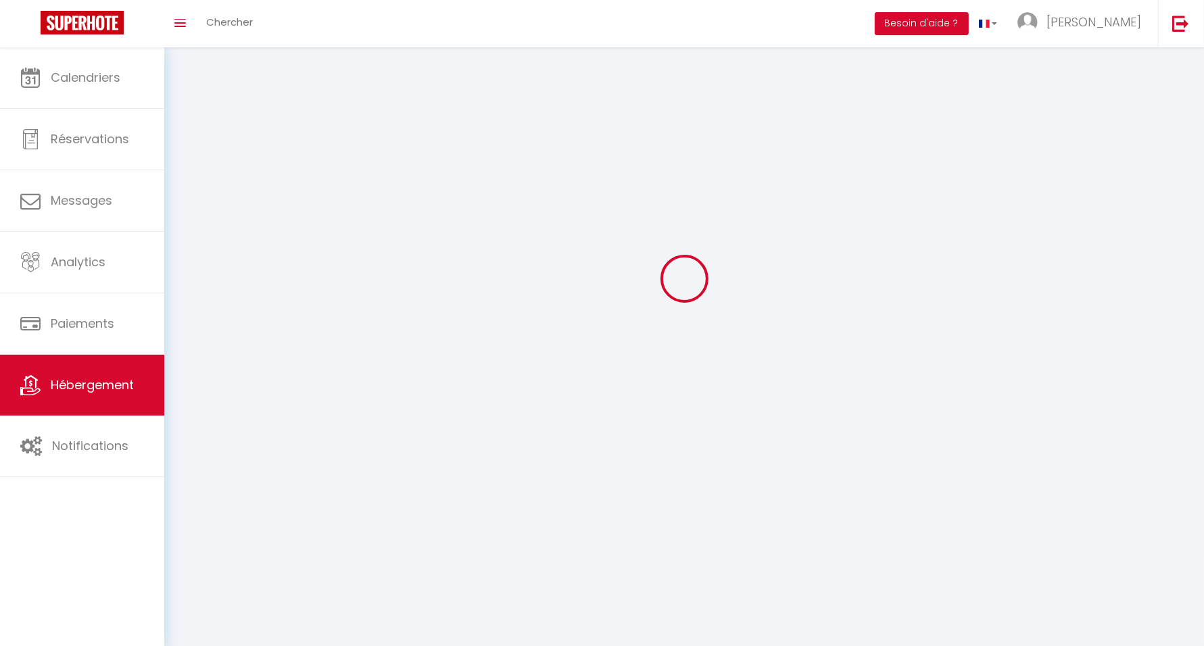
select select
select select "1"
select select
select select "28"
select select
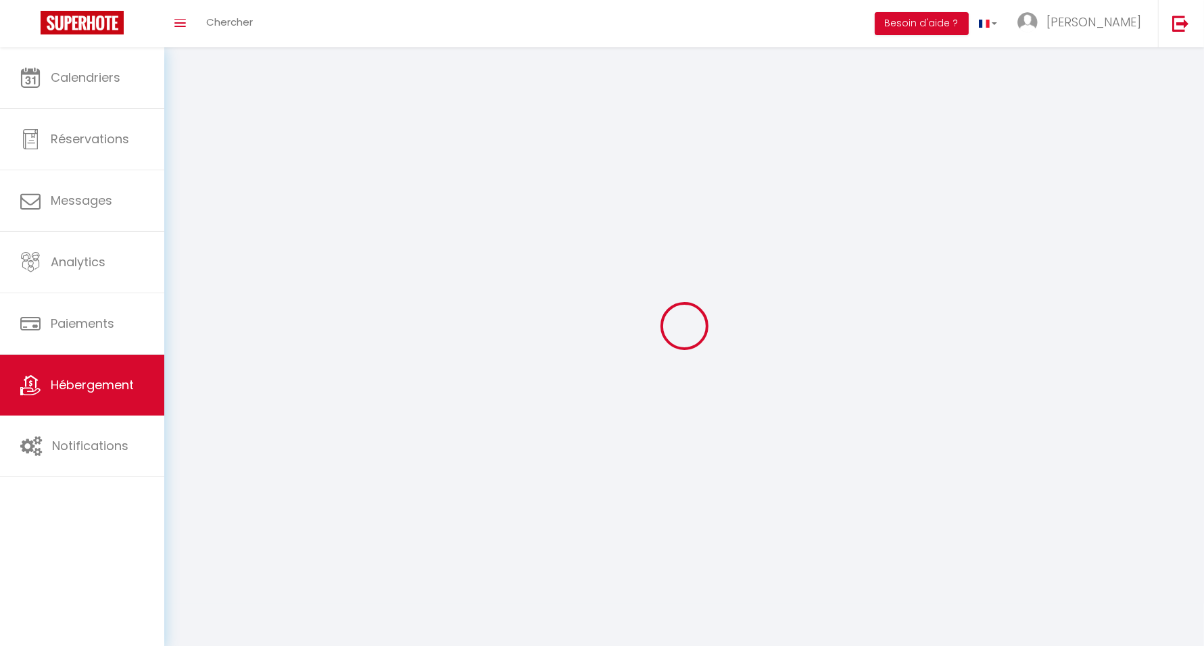
select select
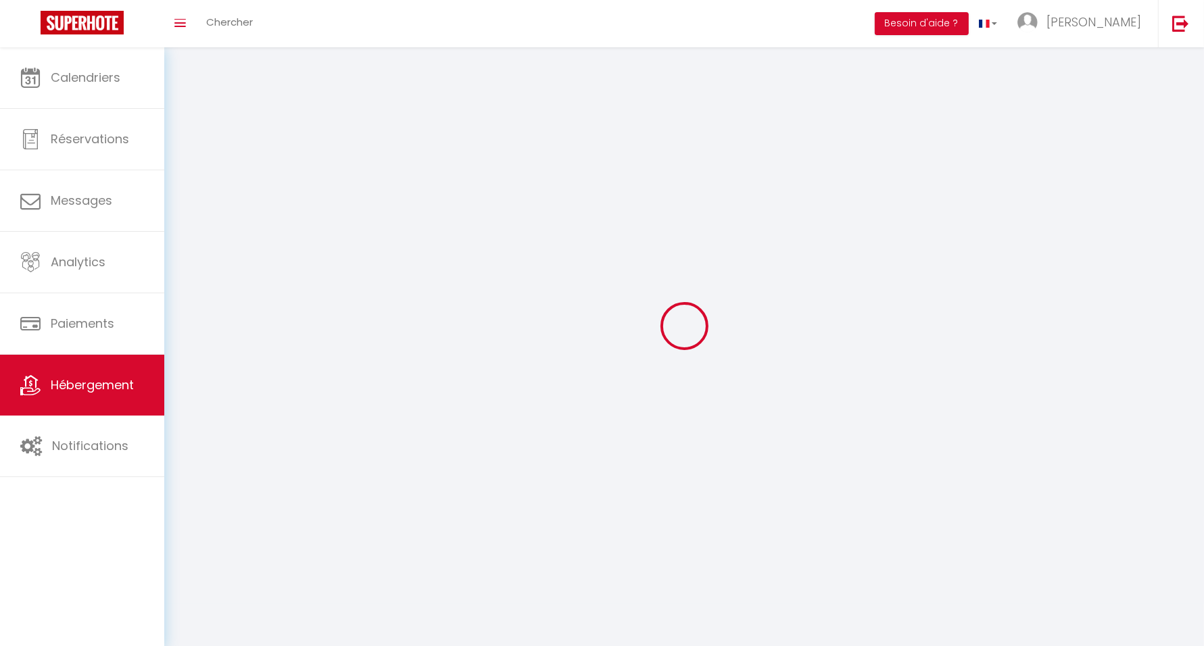
checkbox input "false"
select select
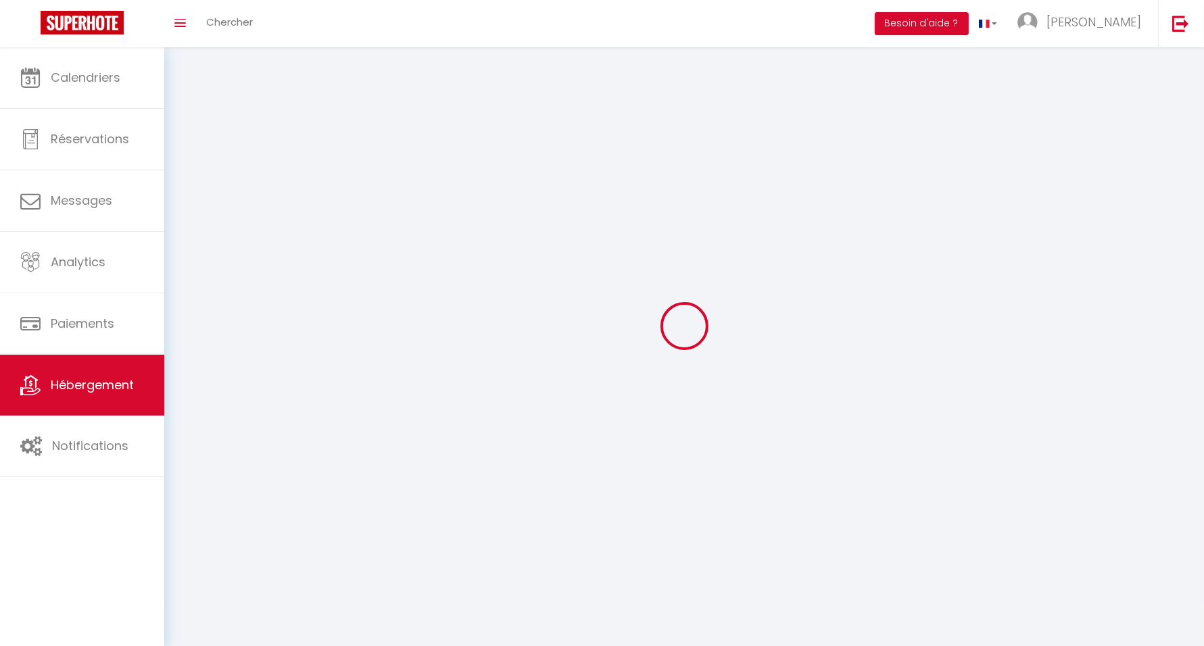
select select
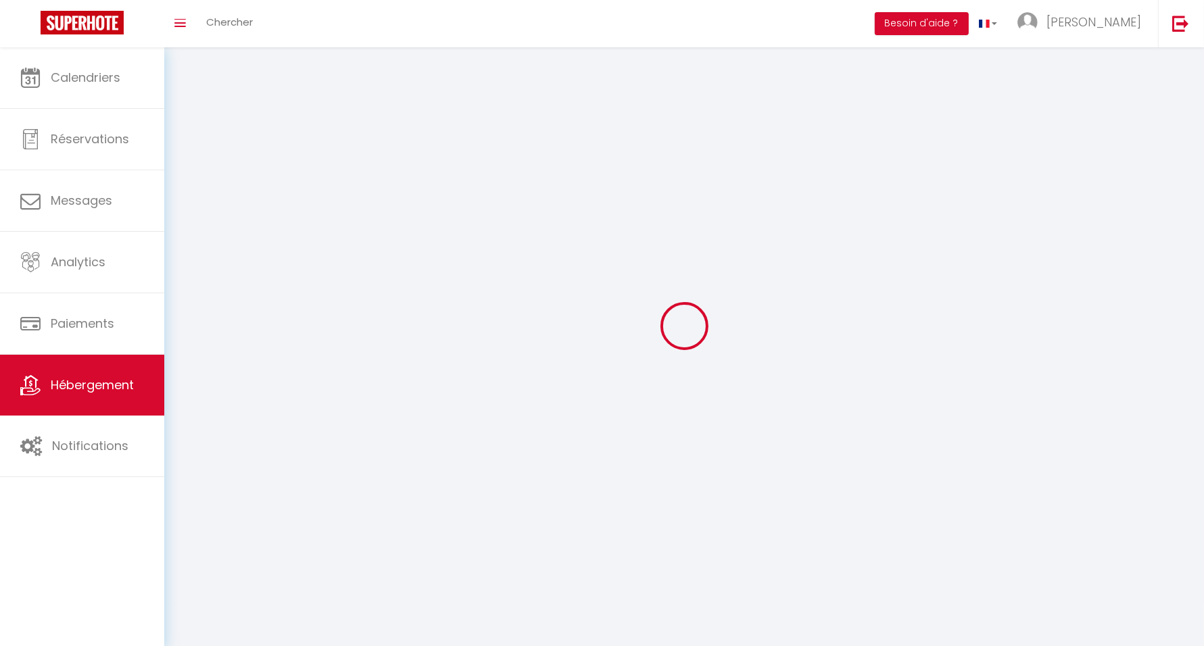
select select
checkbox input "false"
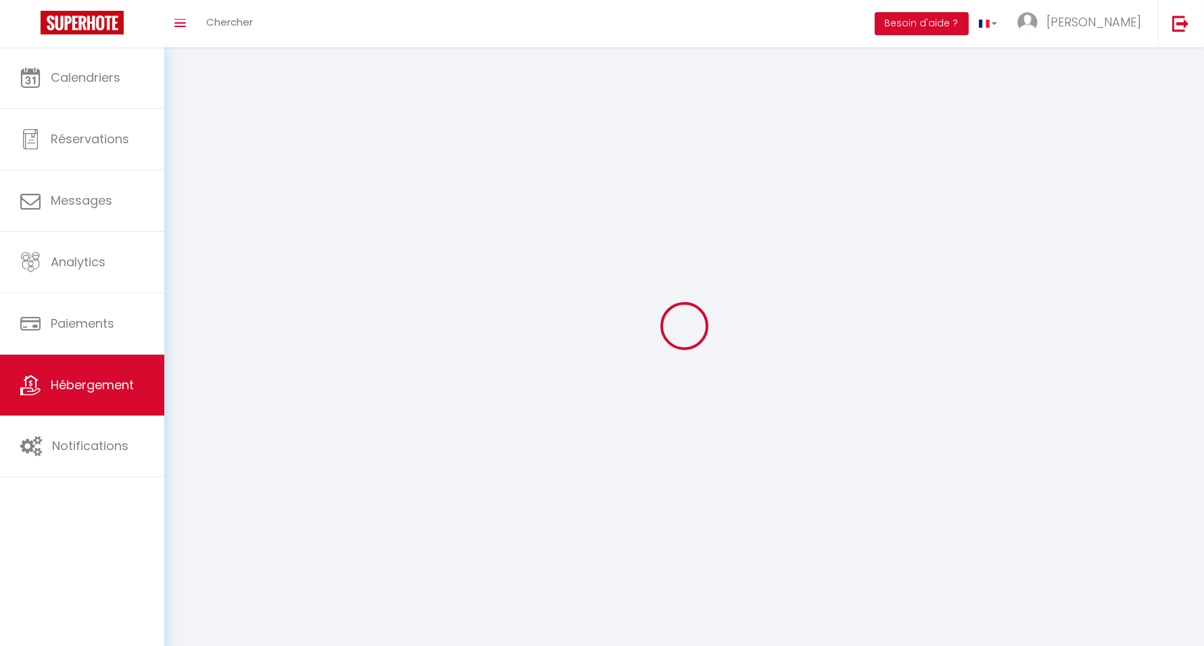
checkbox input "false"
select select
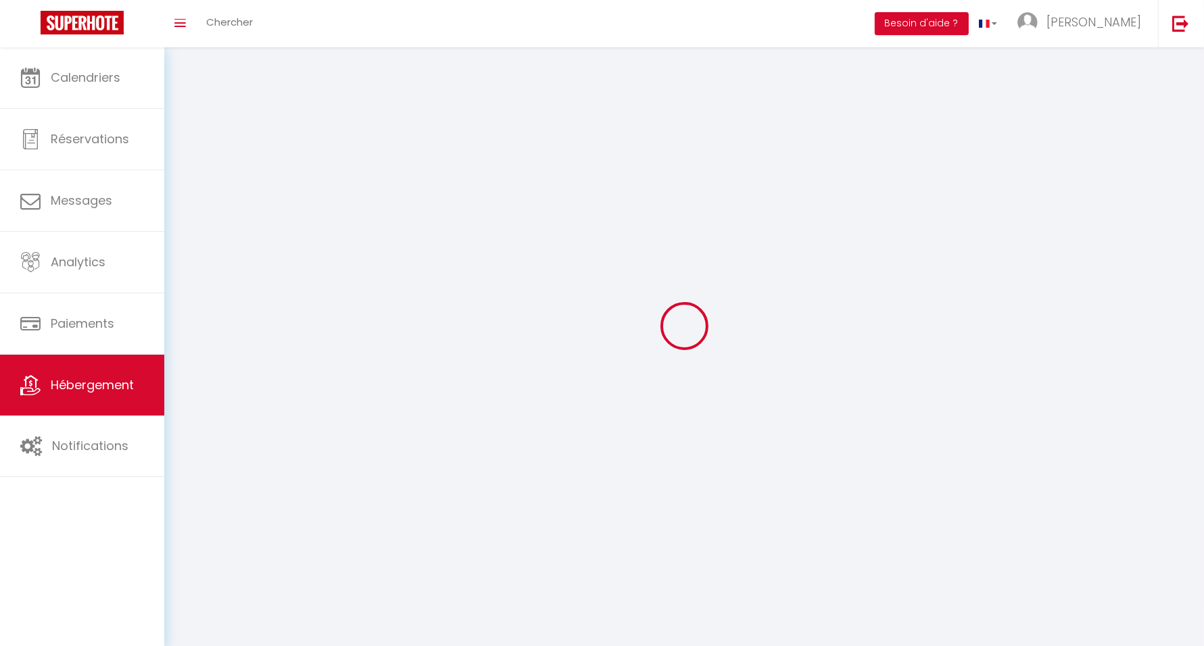
select select
checkbox input "false"
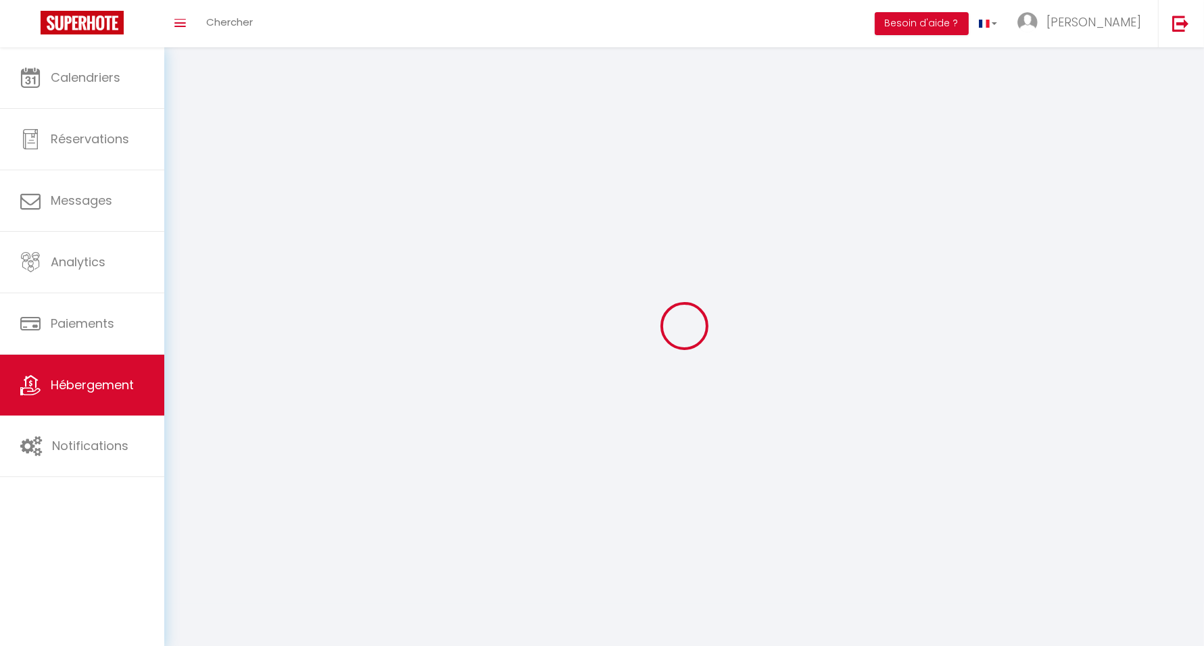
checkbox input "false"
select select
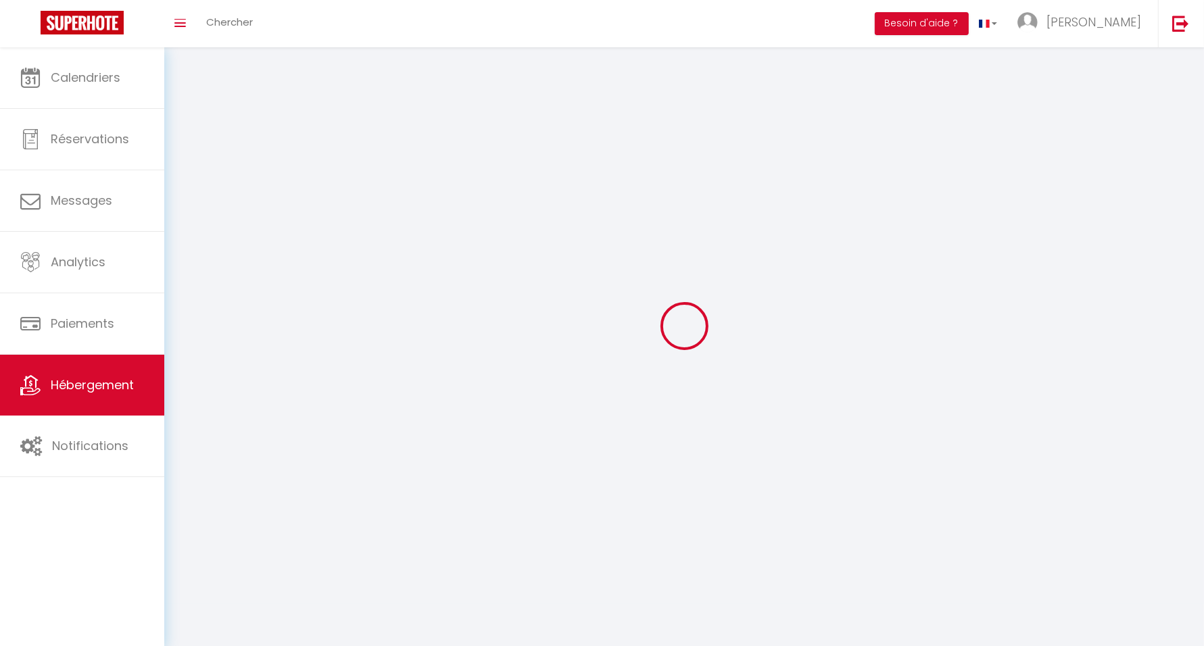
select select
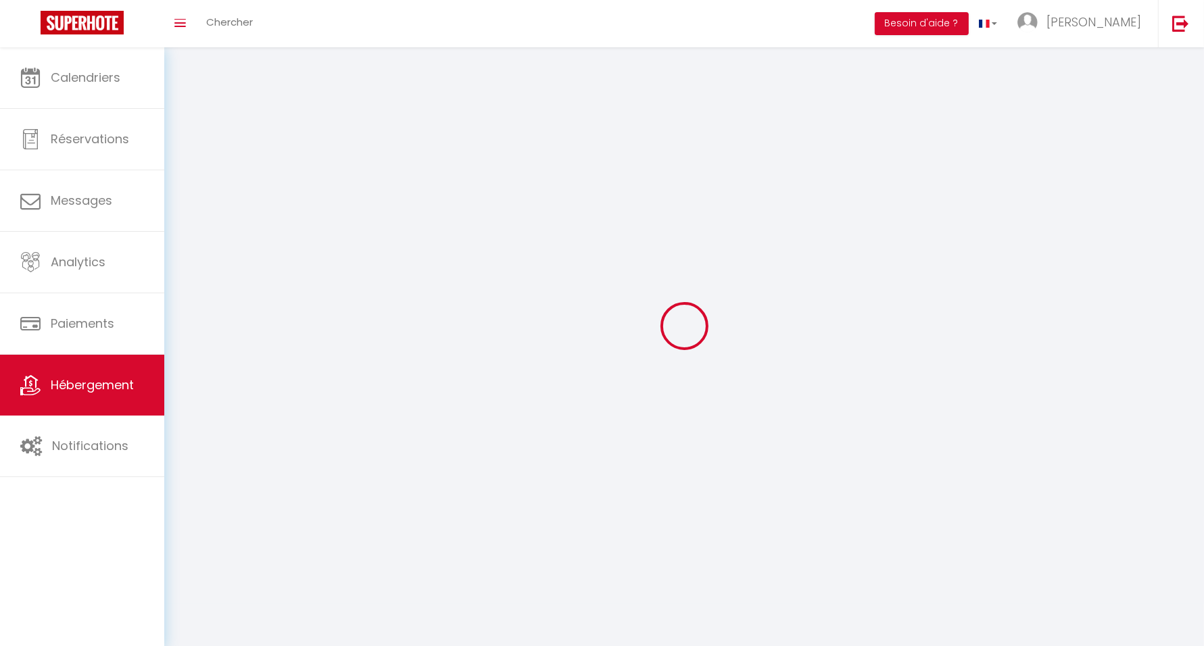
select select
checkbox input "false"
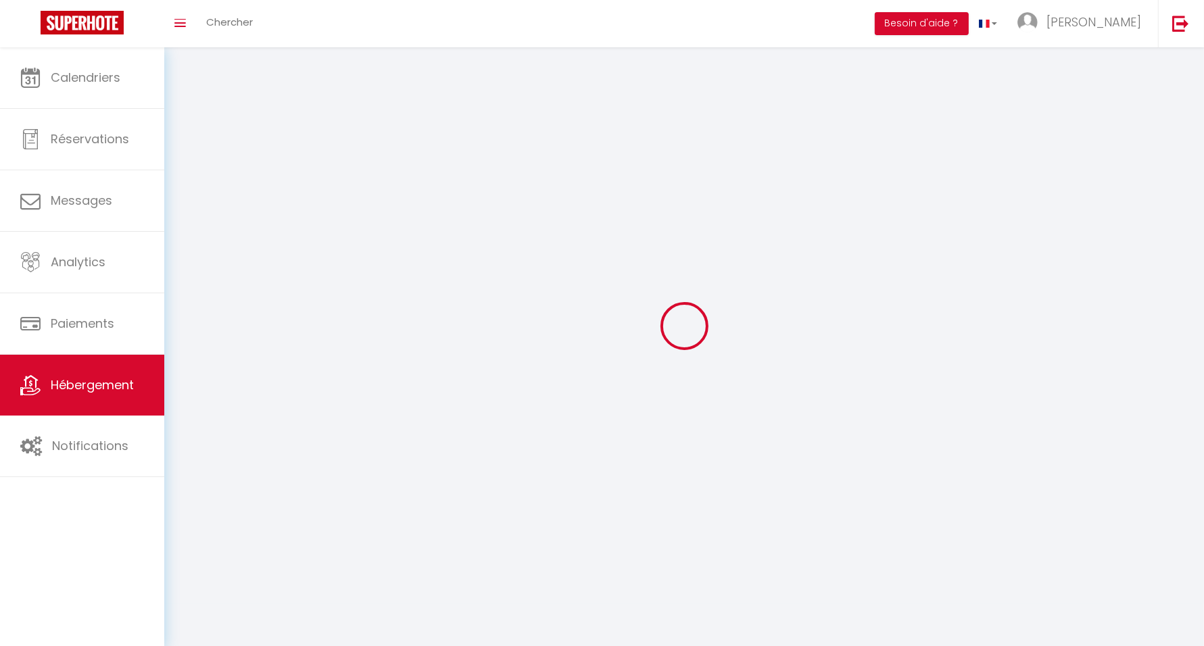
select select
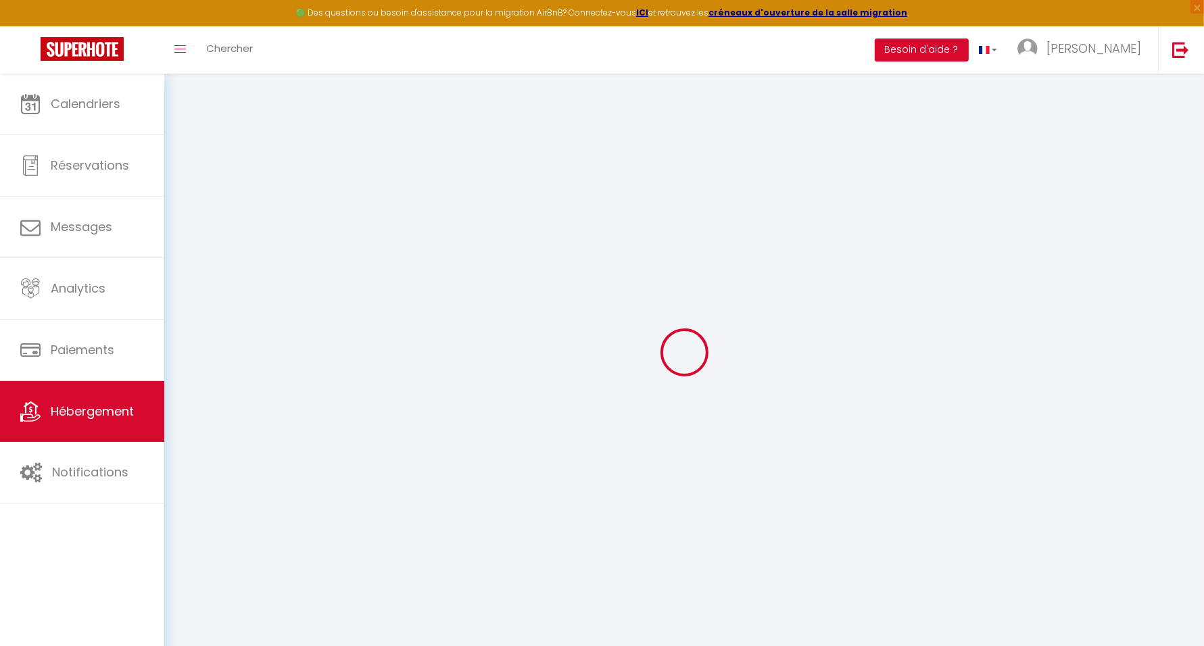
select select
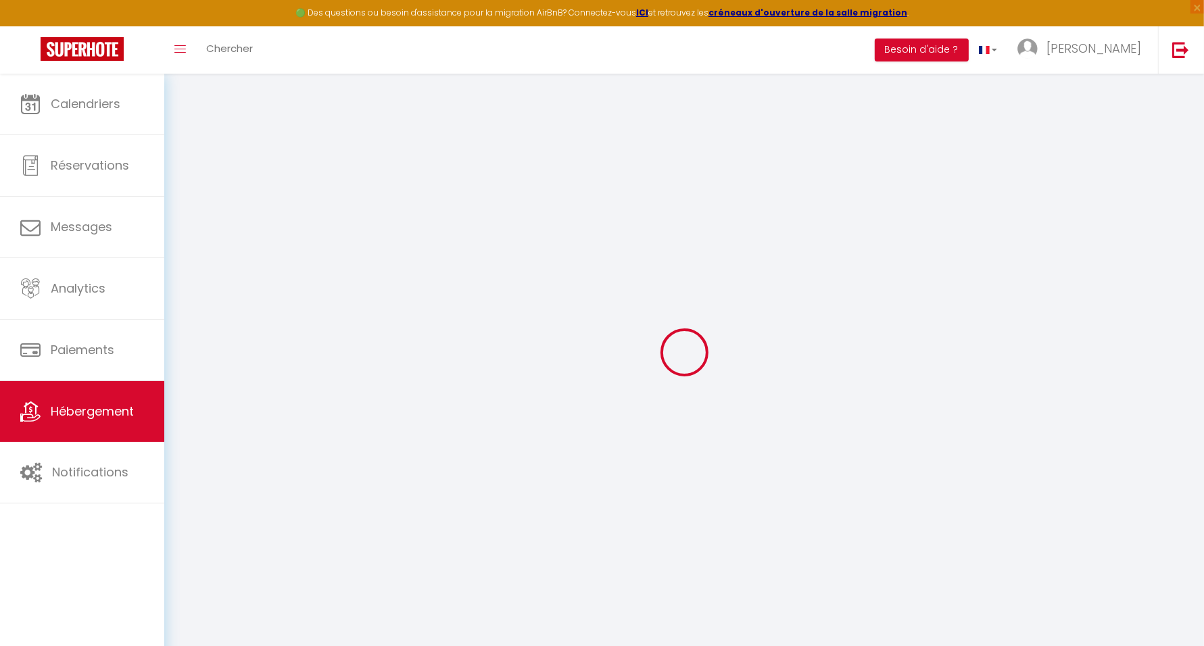
select select
checkbox input "false"
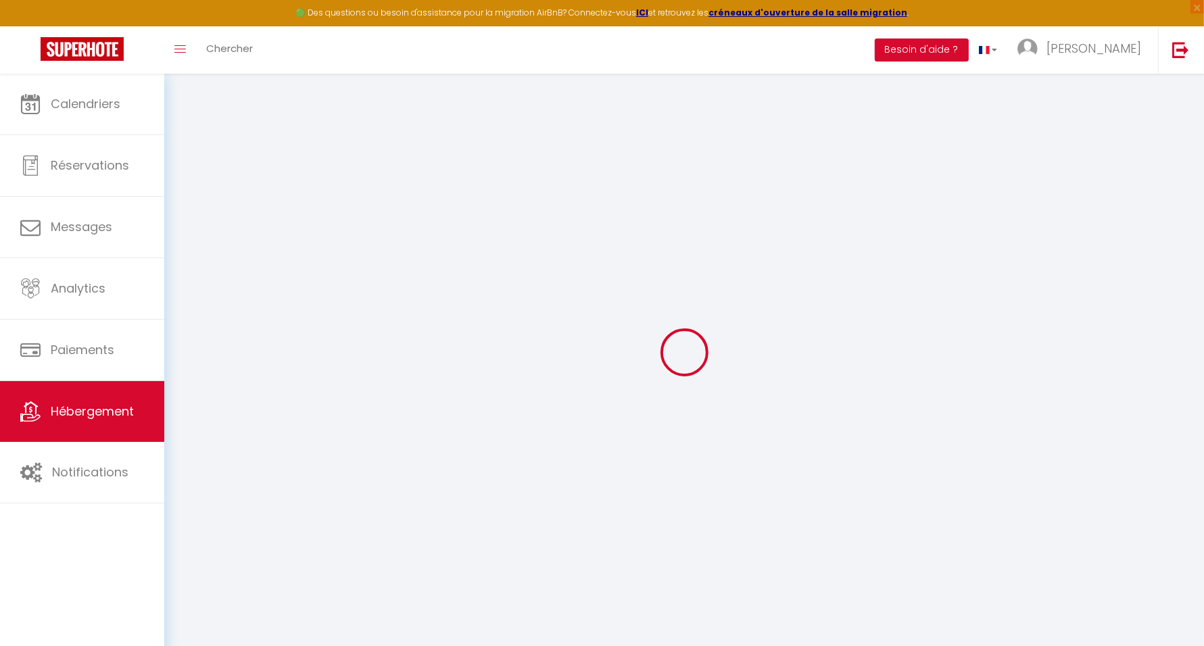
select select
type input "M13 · ★Le vieux M... · Le vieux Massy Rer 600m Orly 20 min Netflix Neuf"
type input "Stéphanie"
type input "65"
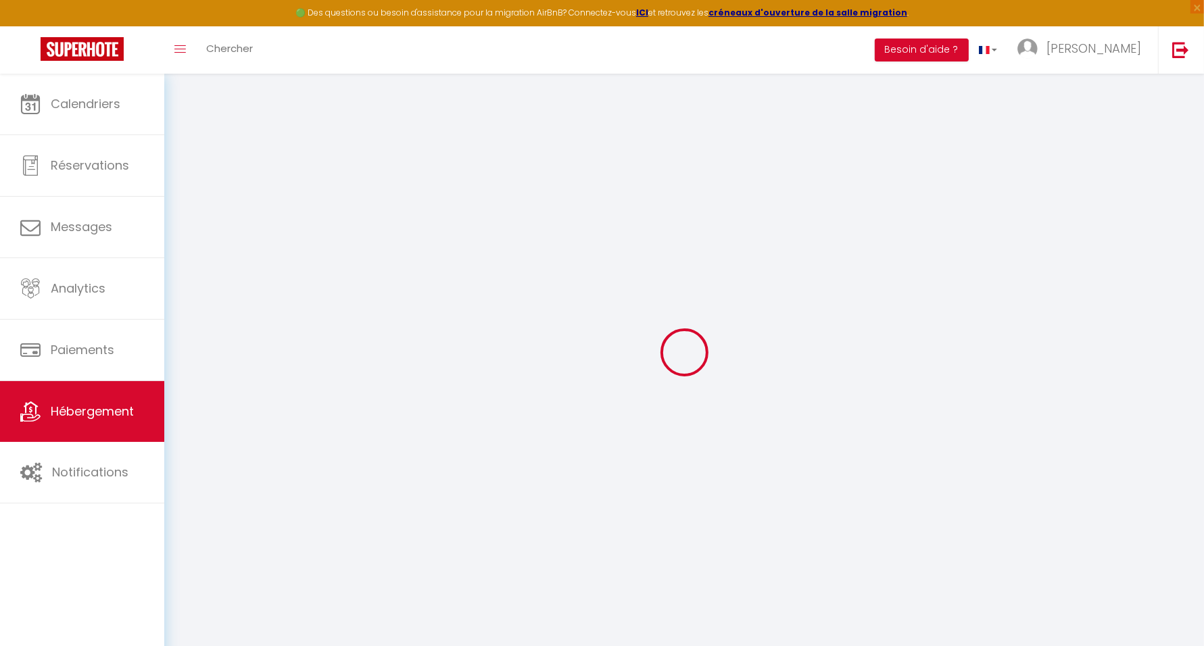
type input "10"
type input "25"
type input "300"
select select
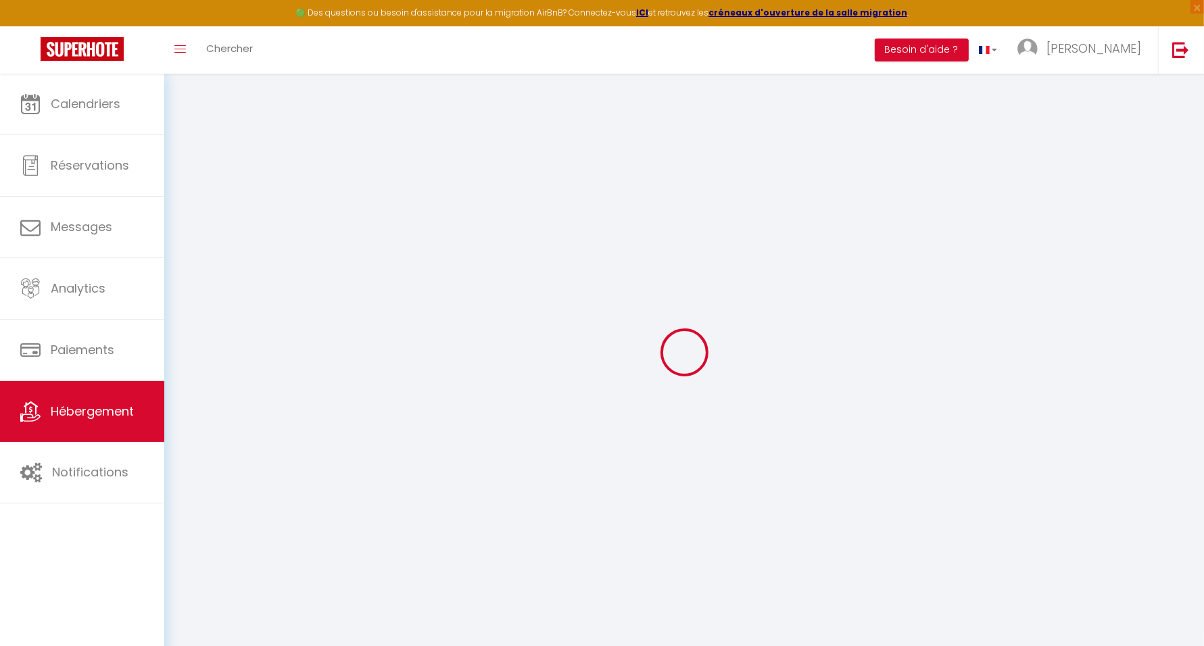
select select
type input "18 bis Rue Gambetta"
type input "91300"
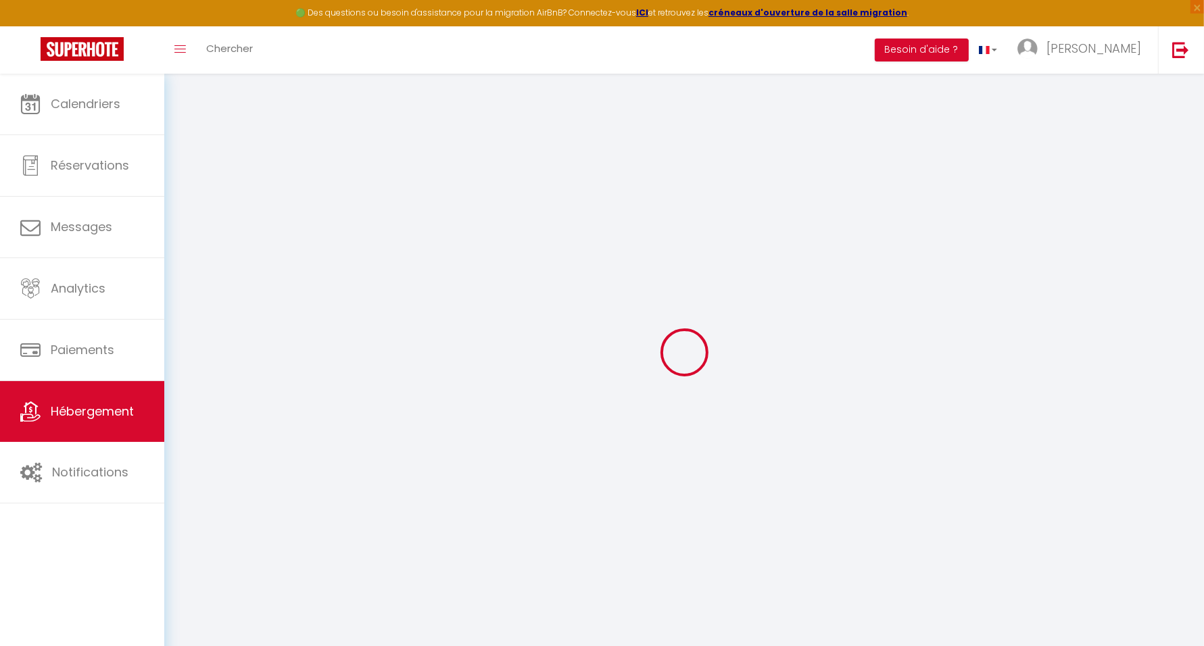
type input "Massy"
type input "sinduni@yahoo.fr"
select select "10093"
checkbox input "false"
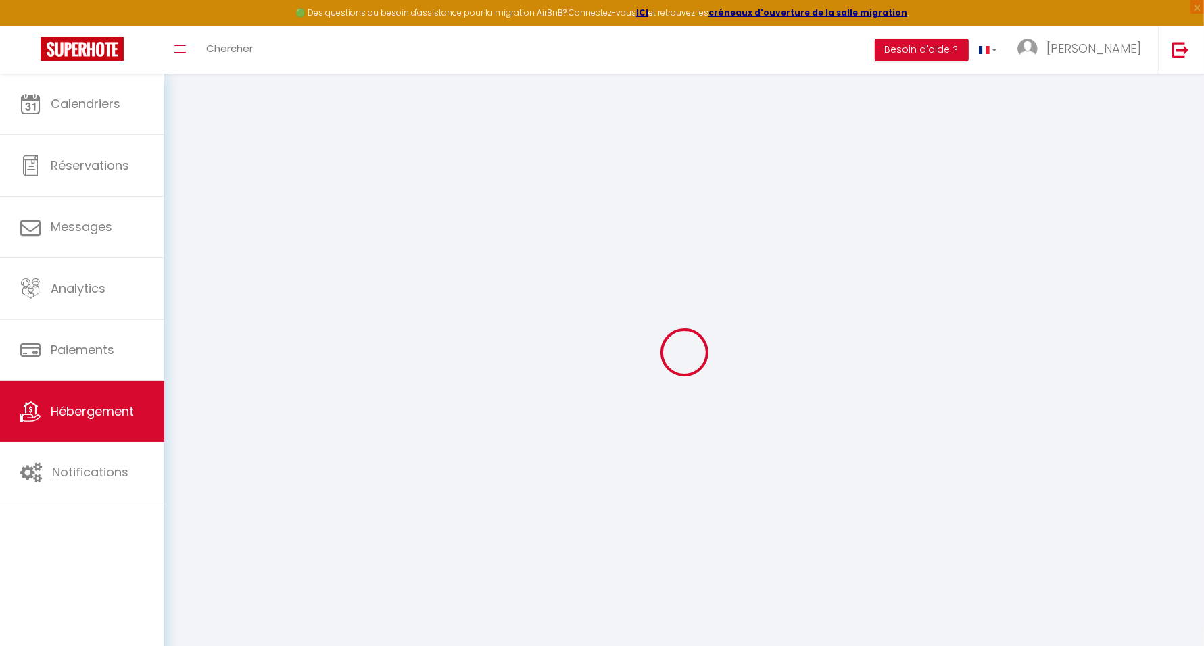
checkbox input "true"
checkbox input "false"
type input "0"
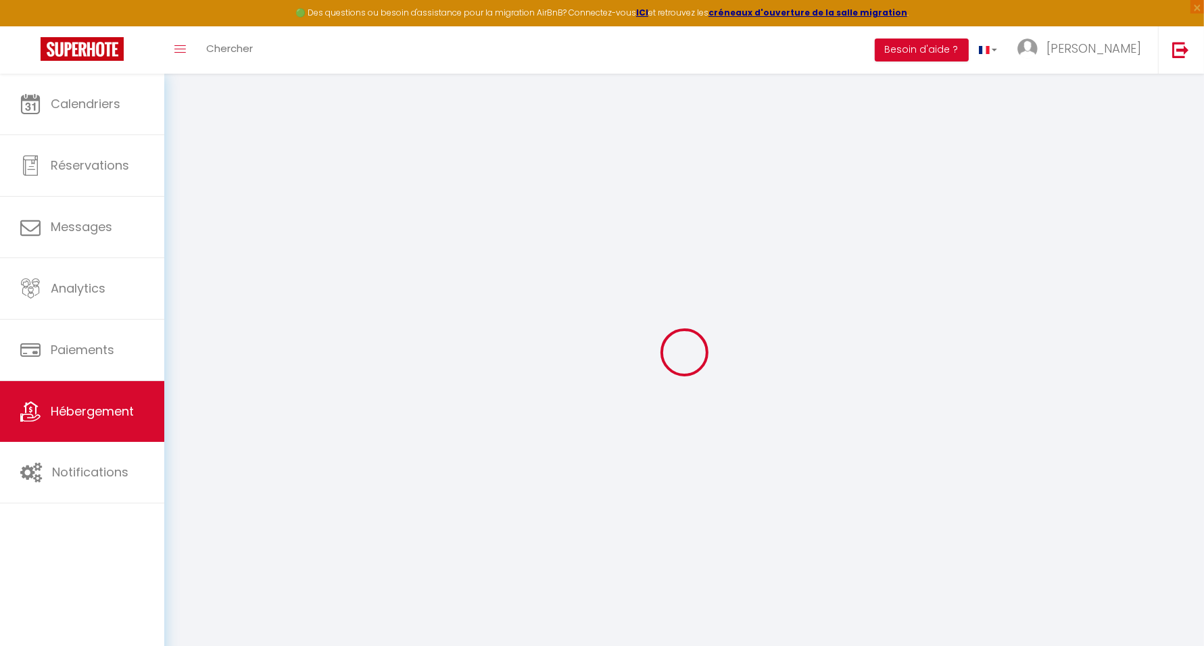
type input "0"
checkbox input "false"
checkbox input "true"
checkbox input "false"
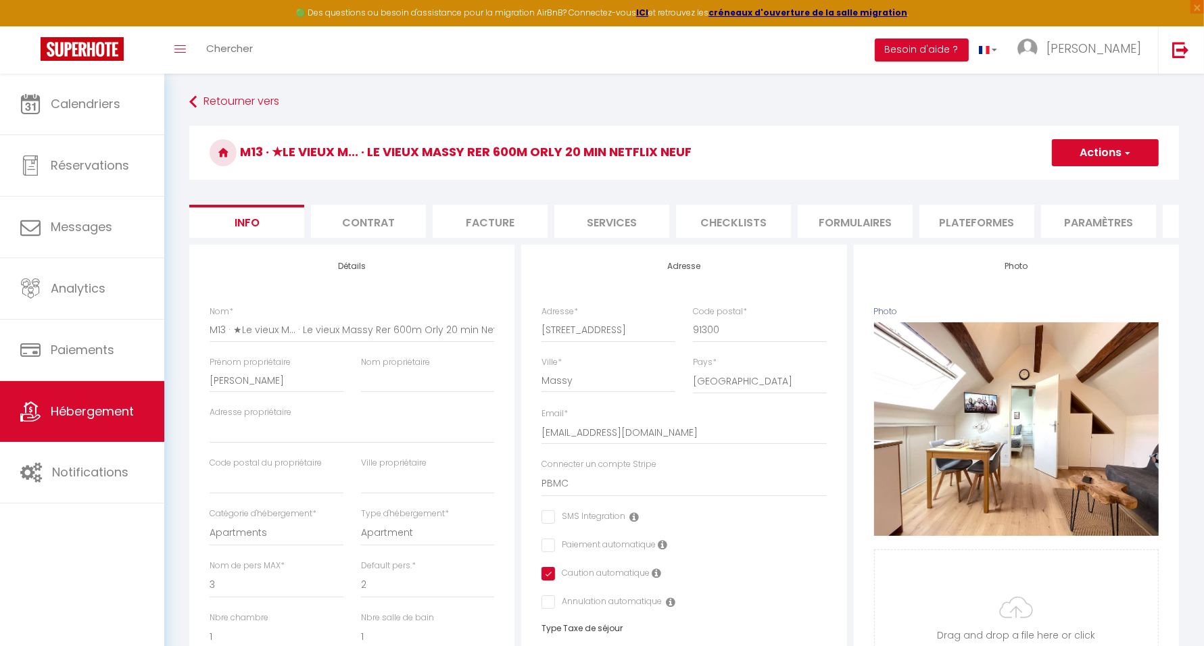
click at [970, 216] on li "Plateformes" at bounding box center [977, 221] width 115 height 33
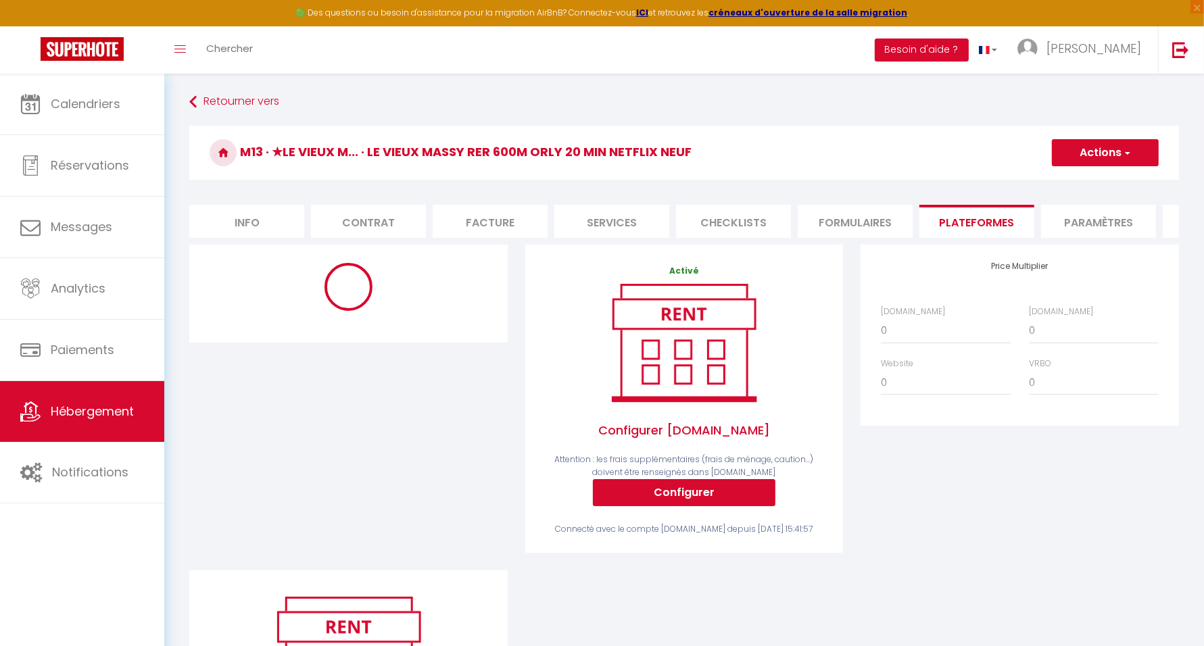
select select
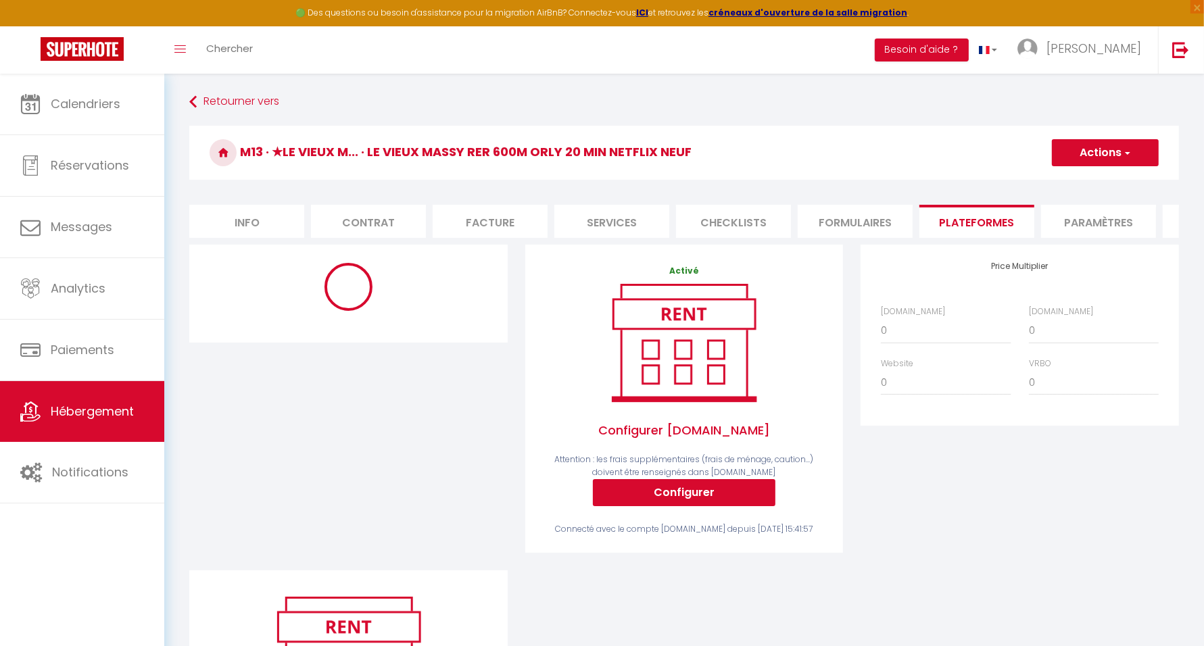
select select "6303-37033066"
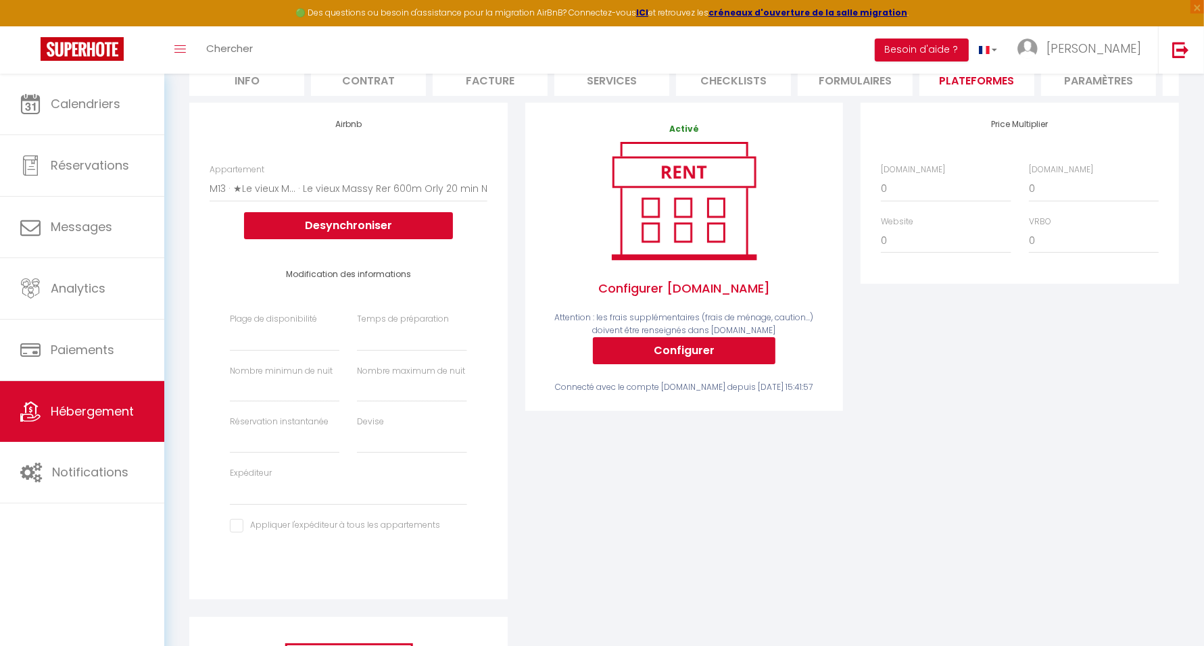
scroll to position [169, 0]
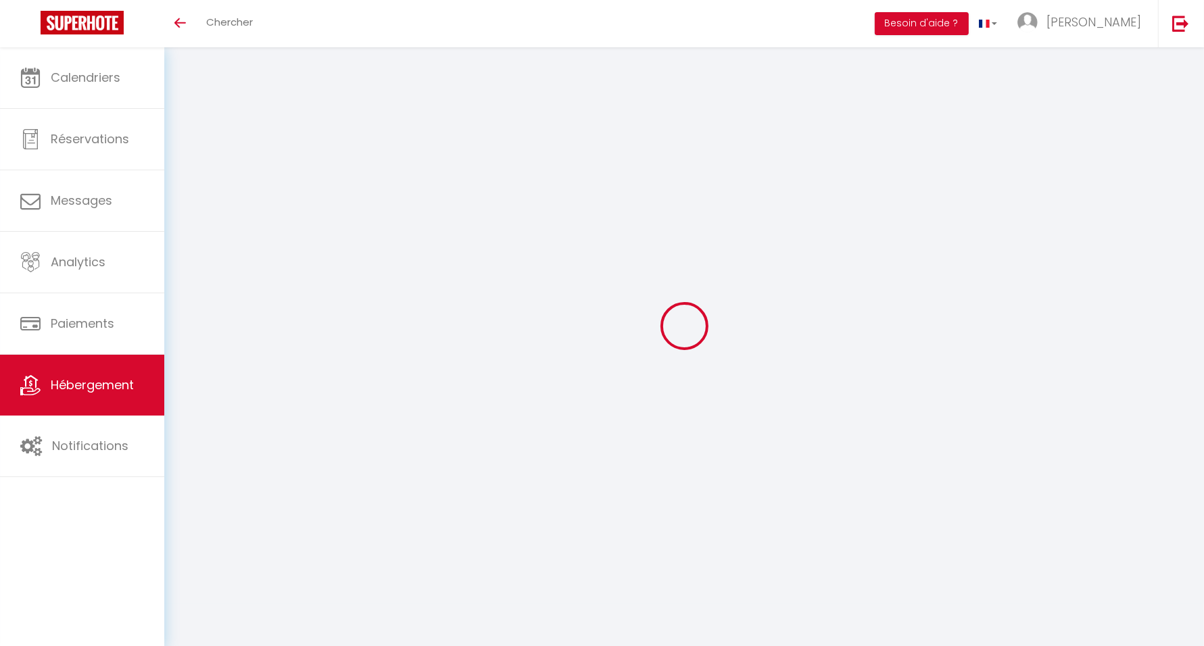
scroll to position [47, 0]
select select "-1"
select select "EUR"
select select
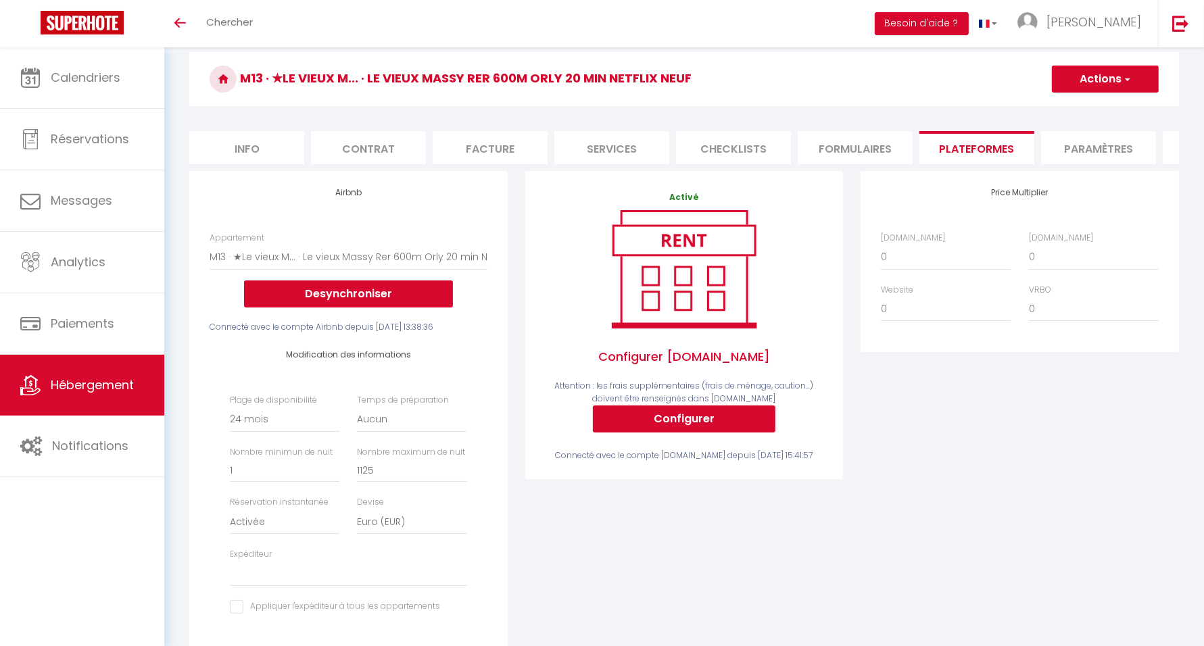
scroll to position [0, 0]
click at [141, 376] on link "Hébergement" at bounding box center [82, 385] width 164 height 61
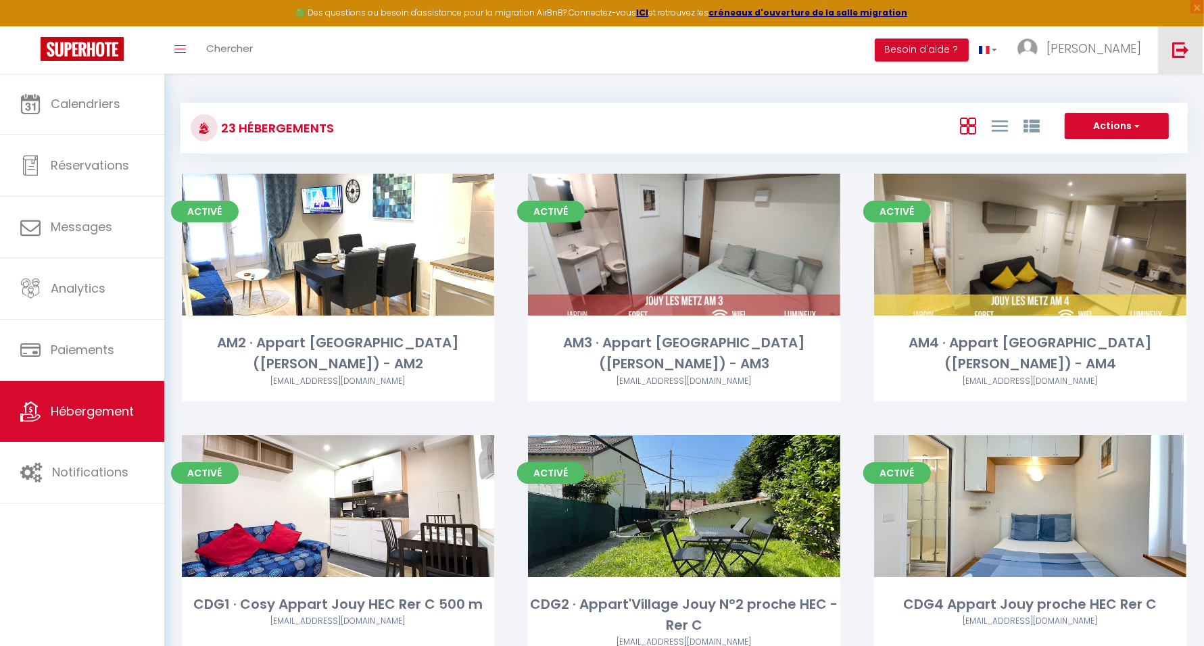
click at [1183, 47] on img at bounding box center [1181, 49] width 17 height 17
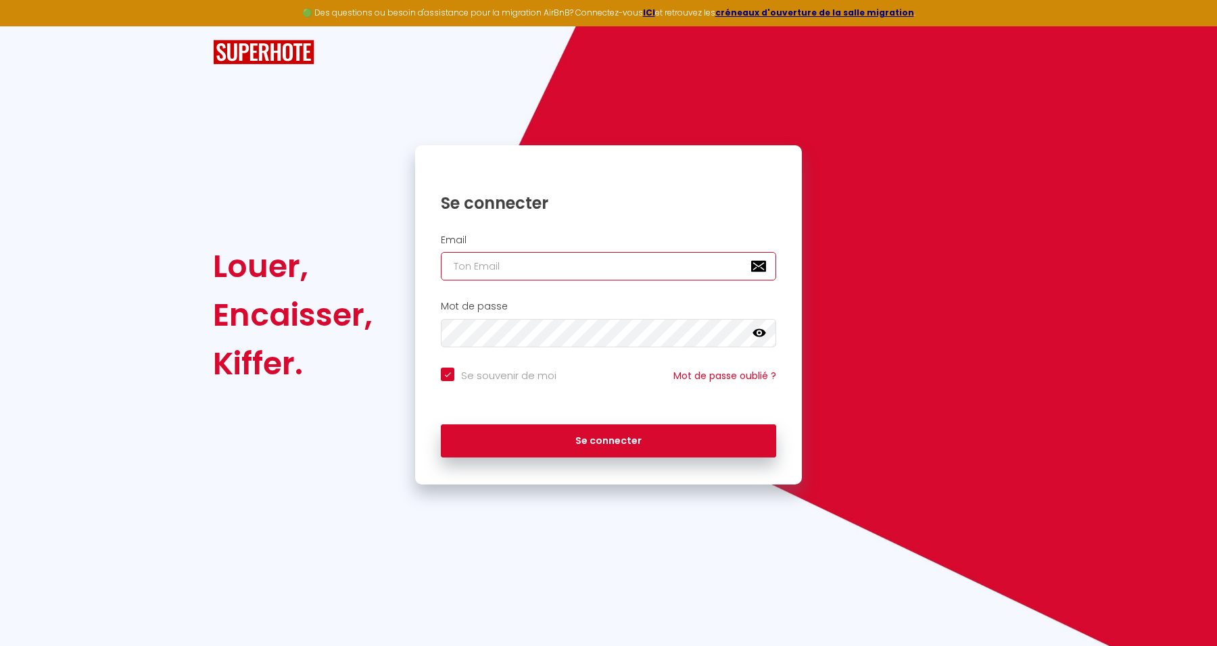
click at [638, 270] on input "email" at bounding box center [608, 266] width 335 height 28
paste input "[EMAIL_ADDRESS][DOMAIN_NAME]"
type input "[EMAIL_ADDRESS][DOMAIN_NAME]"
checkbox input "true"
type input "[EMAIL_ADDRESS][DOMAIN_NAME]"
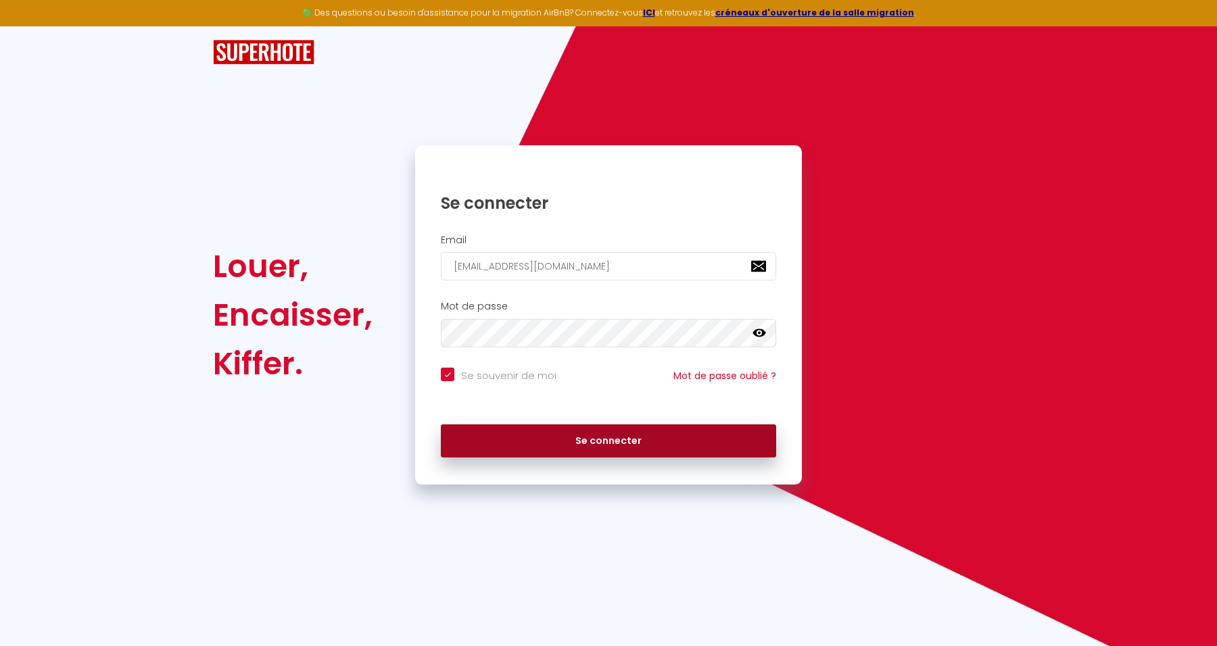
click at [668, 430] on button "Se connecter" at bounding box center [608, 442] width 335 height 34
checkbox input "true"
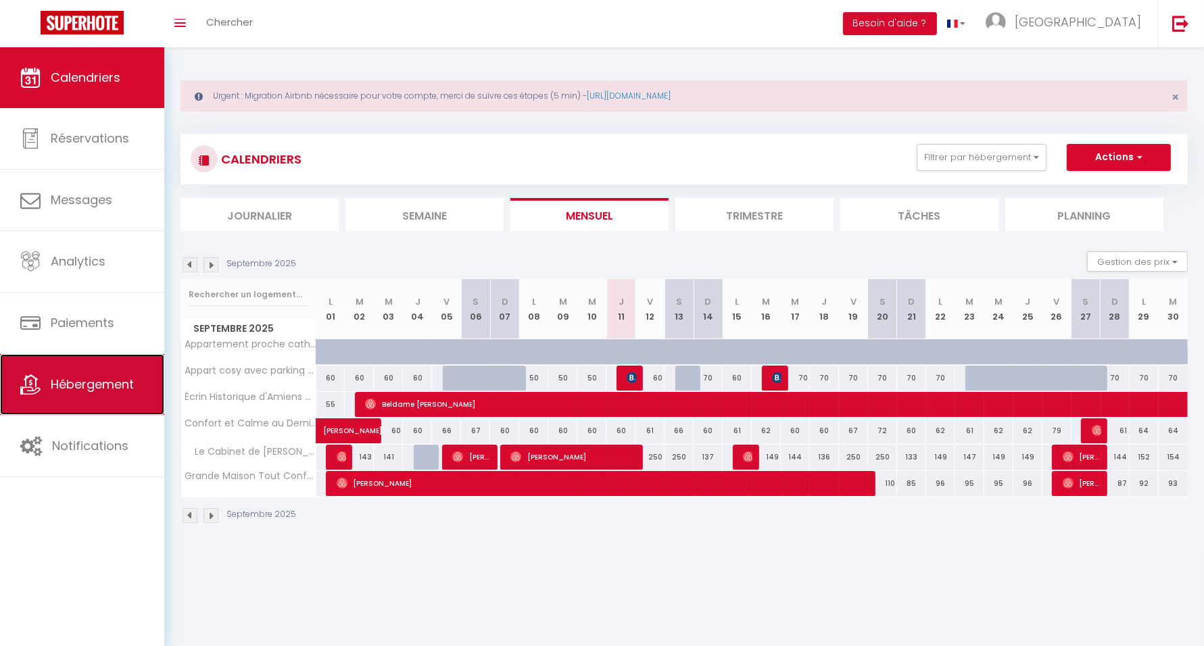
click at [129, 372] on link "Hébergement" at bounding box center [82, 384] width 164 height 61
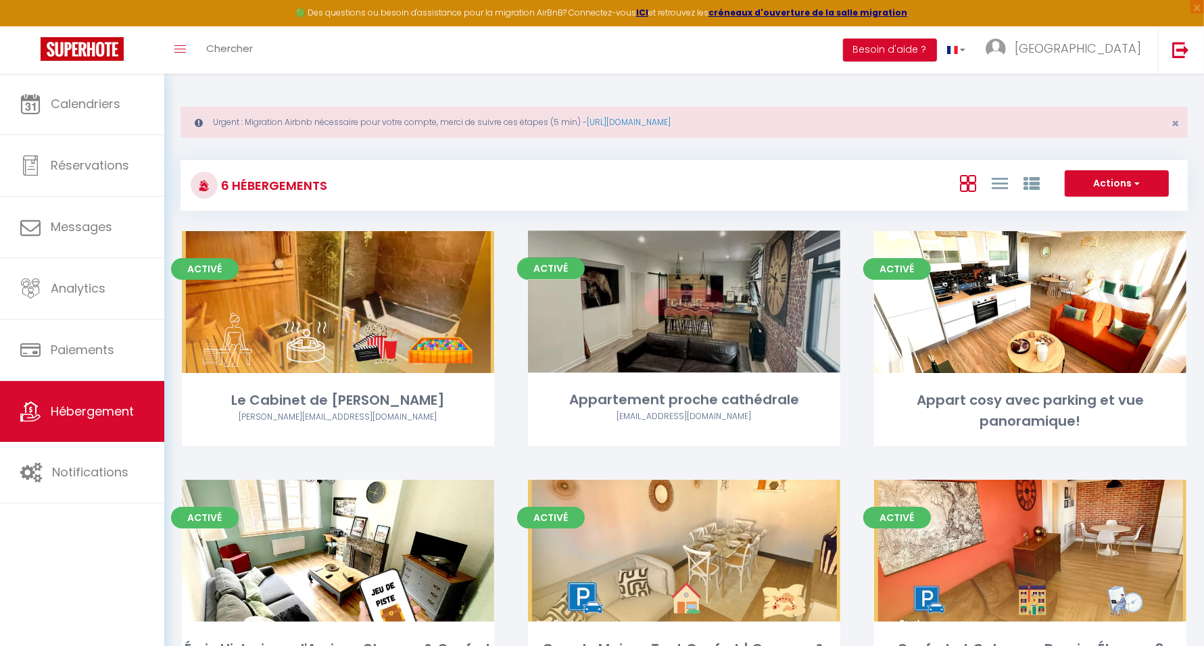
click at [686, 303] on link "Editer" at bounding box center [684, 302] width 81 height 27
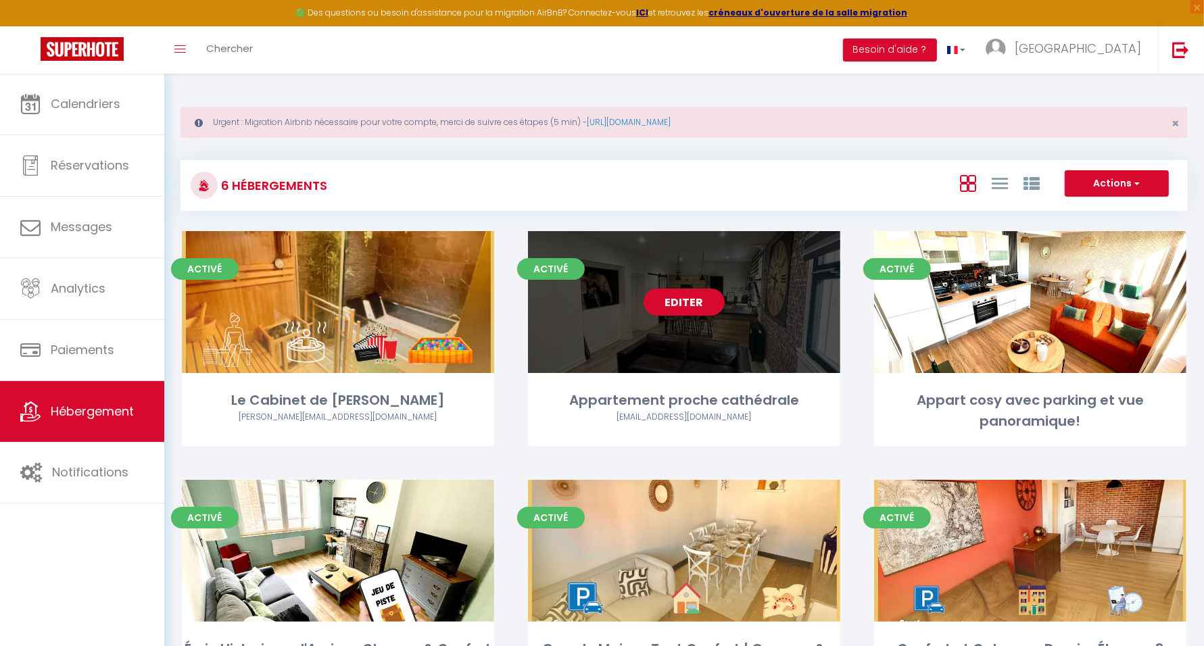
click at [686, 303] on link "Editer" at bounding box center [684, 302] width 81 height 27
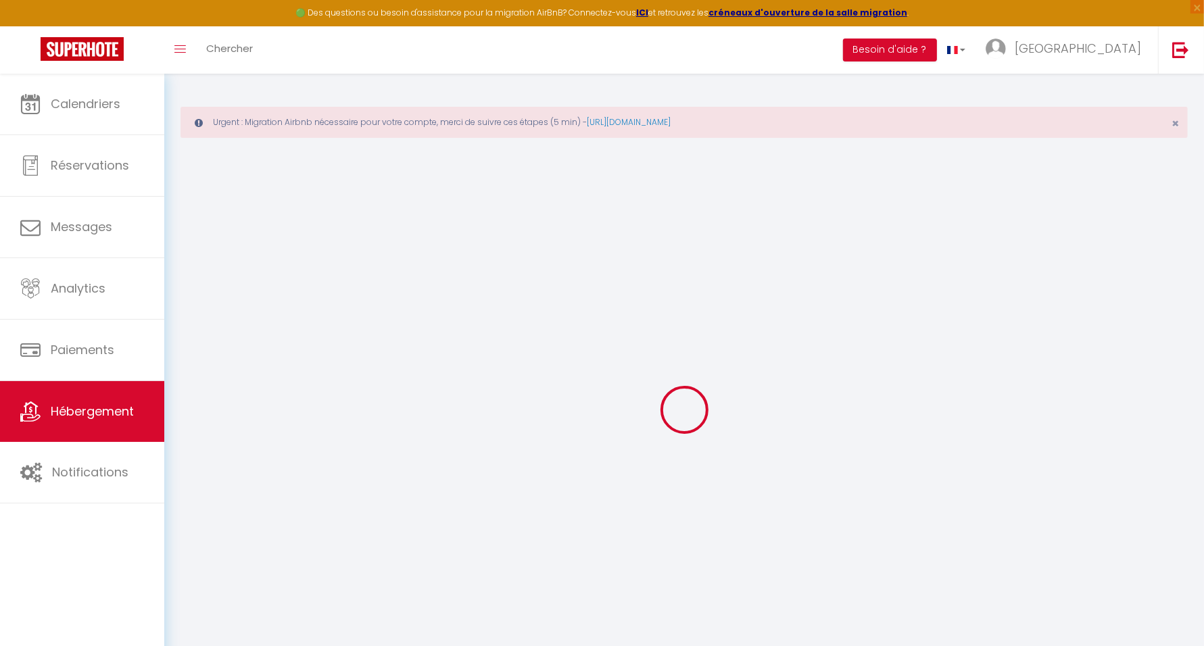
select select
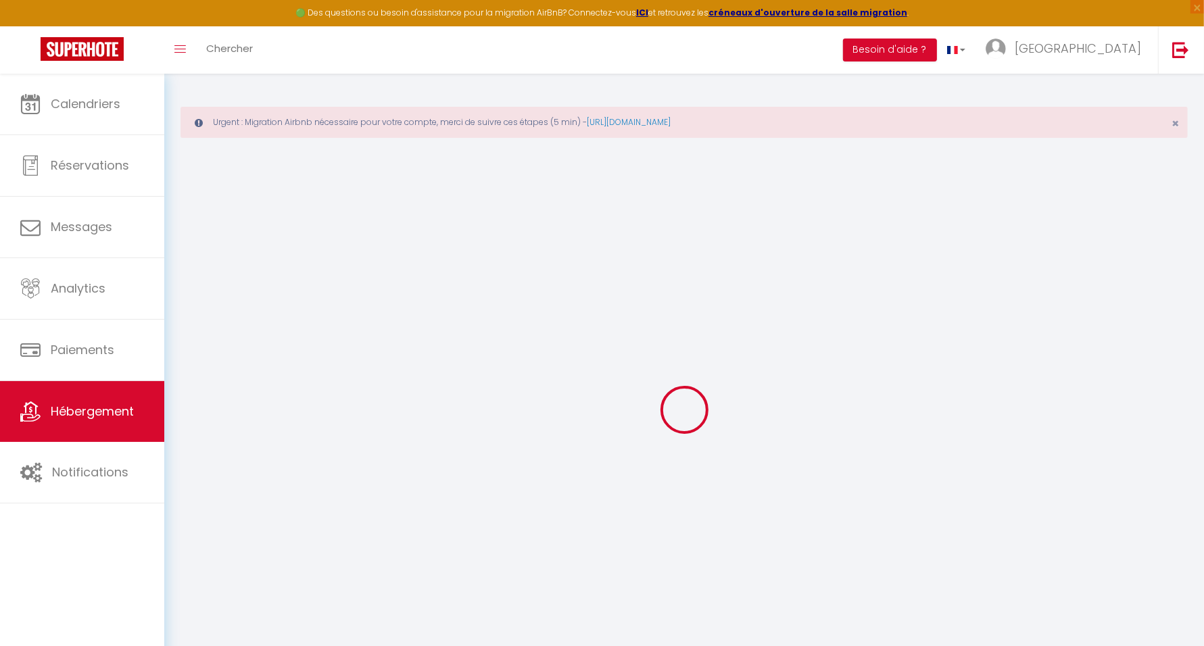
select select
checkbox input "false"
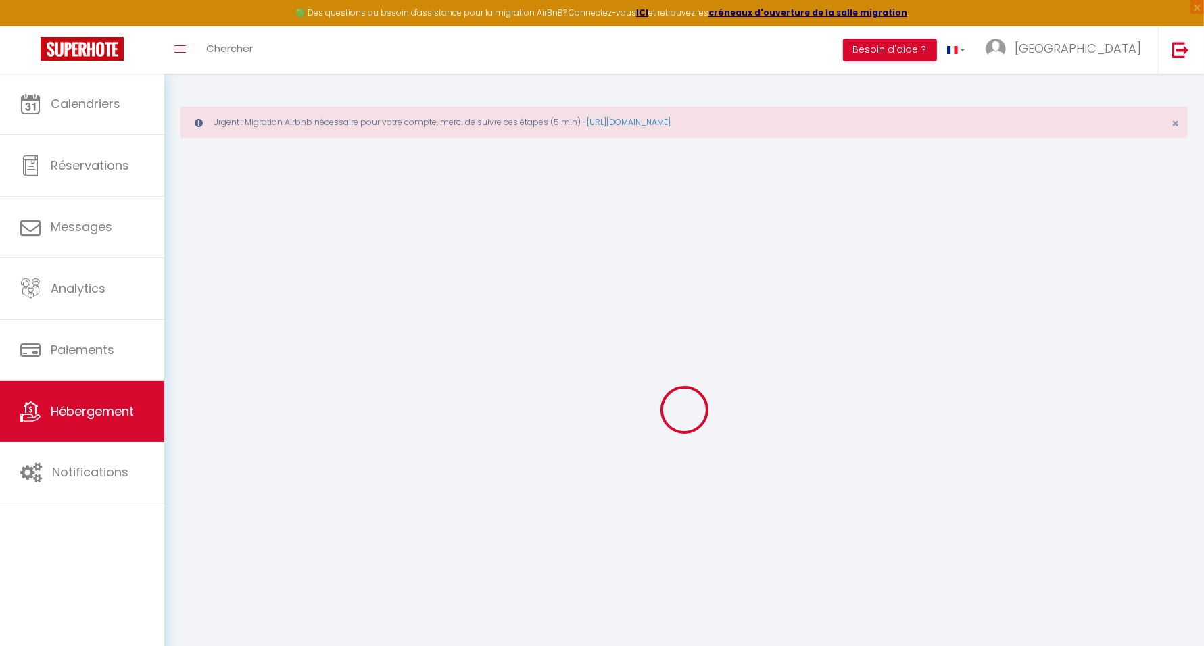
select select
type input "Appartement proche cathédrale"
type input "[PERSON_NAME]"
type input "ANDRIEUX"
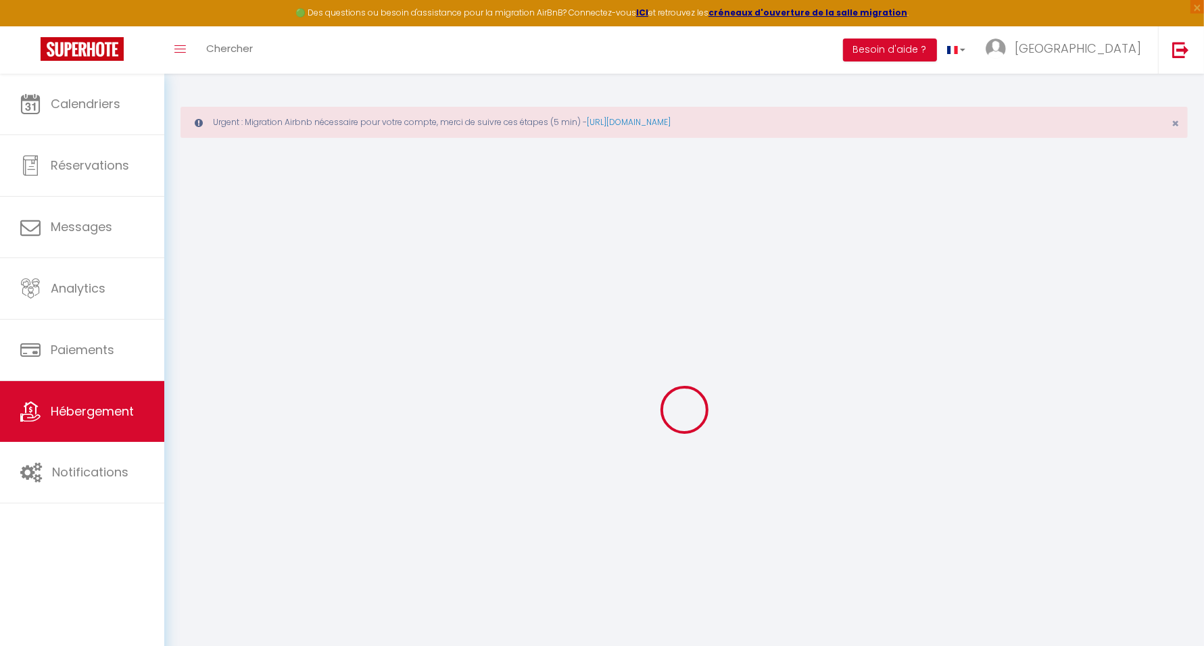
type input "[STREET_ADDRESS]"
type input "80080"
type input "[GEOGRAPHIC_DATA]"
select select "2"
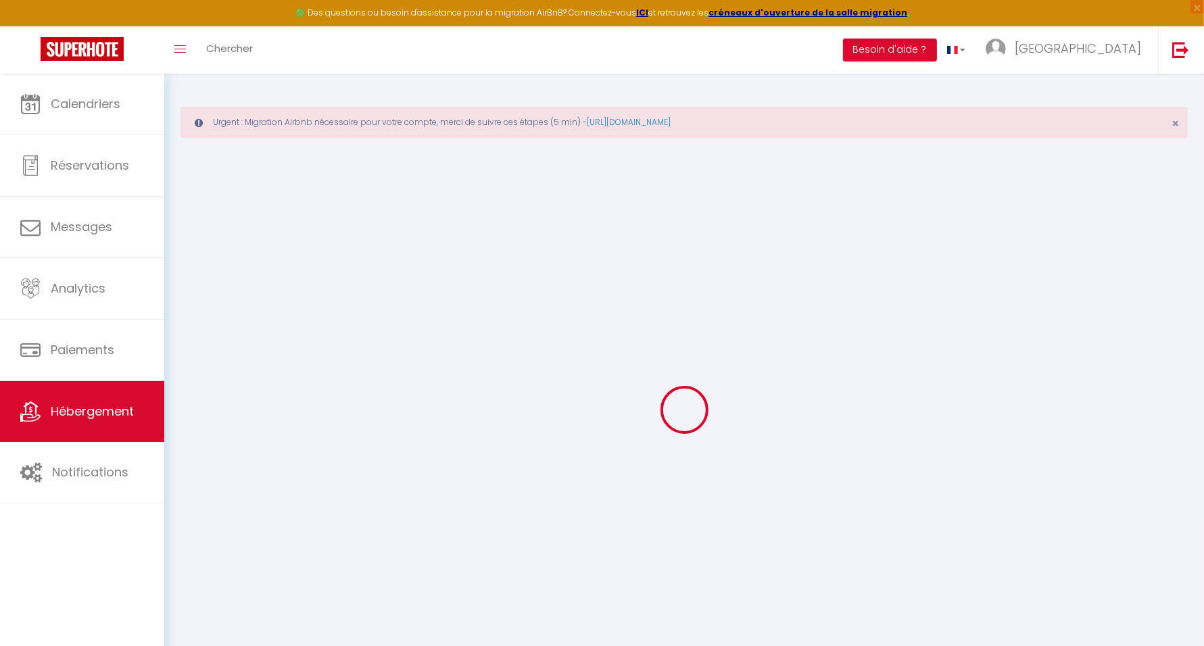
type input "55"
type input "5"
type input "60"
type input "5"
type input "4.80"
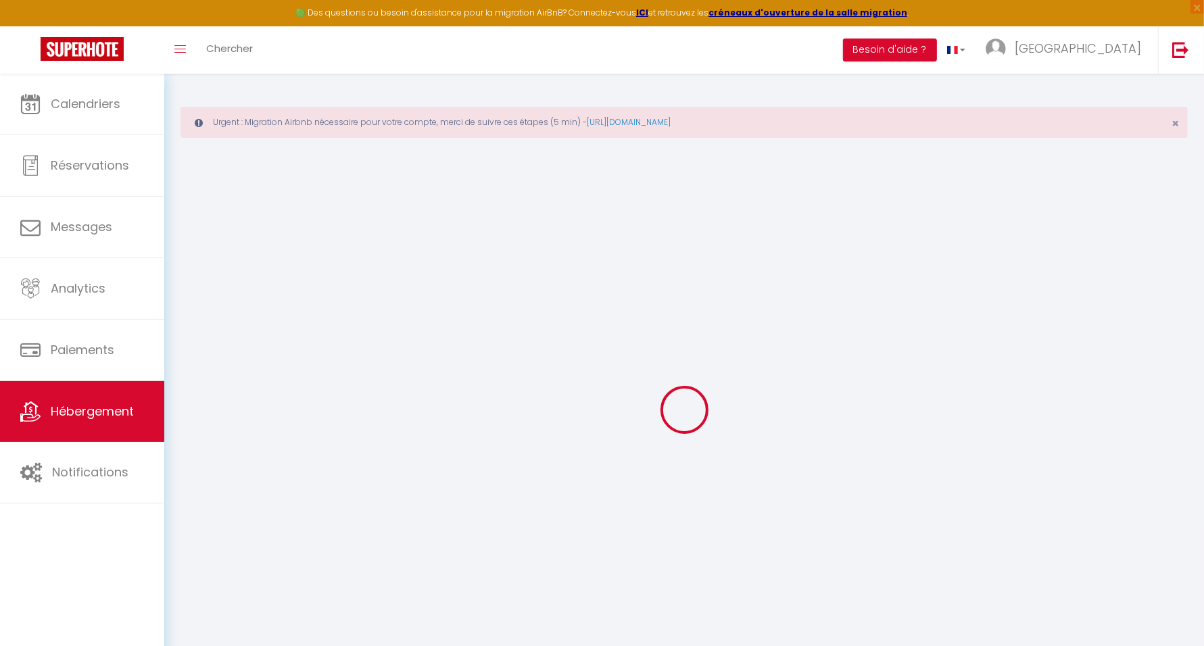
type input "500"
select select
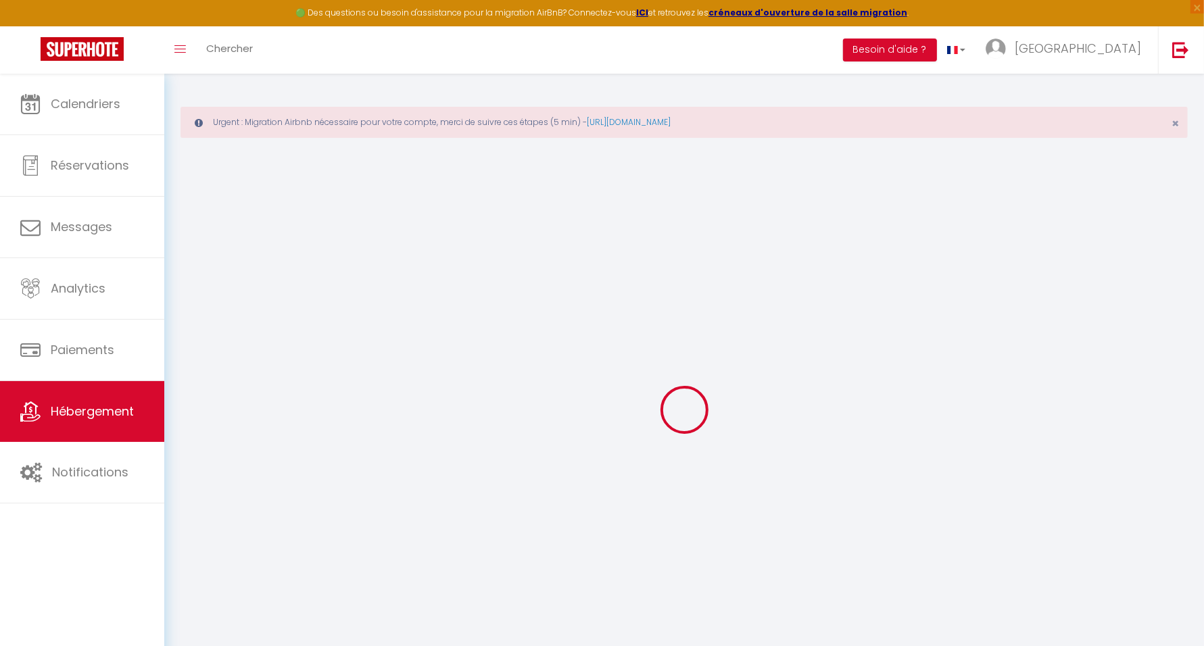
select select
type input "[STREET_ADDRESS]"
type input "80000"
type input "Amiens"
type input "[EMAIL_ADDRESS][DOMAIN_NAME]"
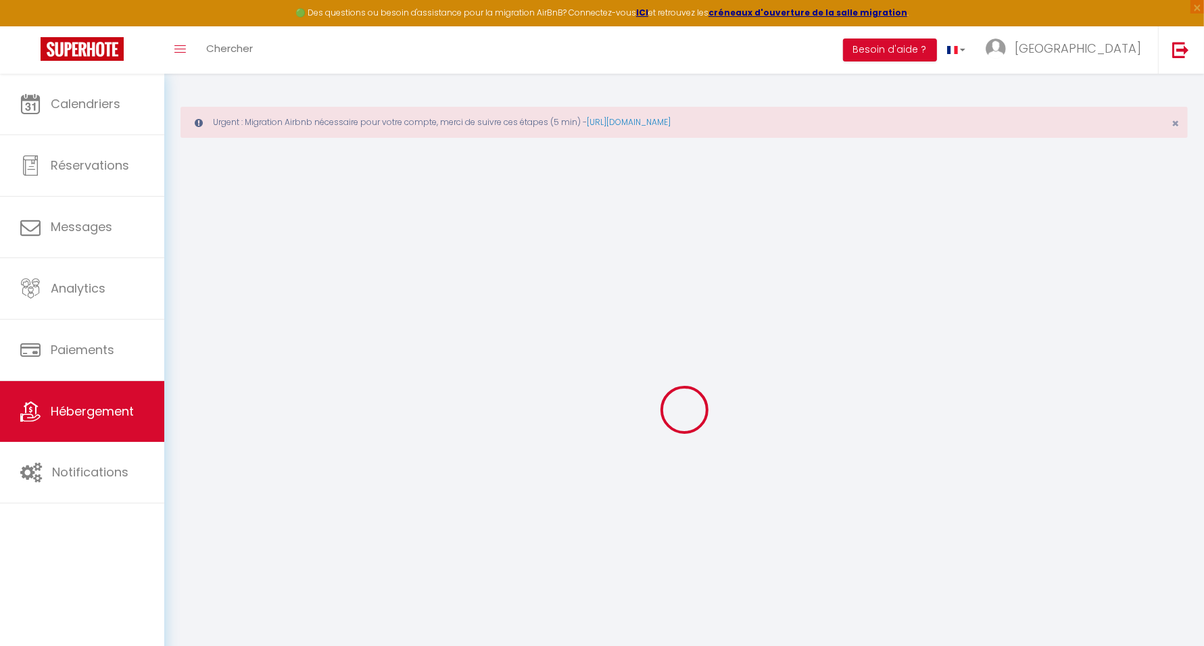
select select "11564"
checkbox input "false"
checkbox input "true"
checkbox input "false"
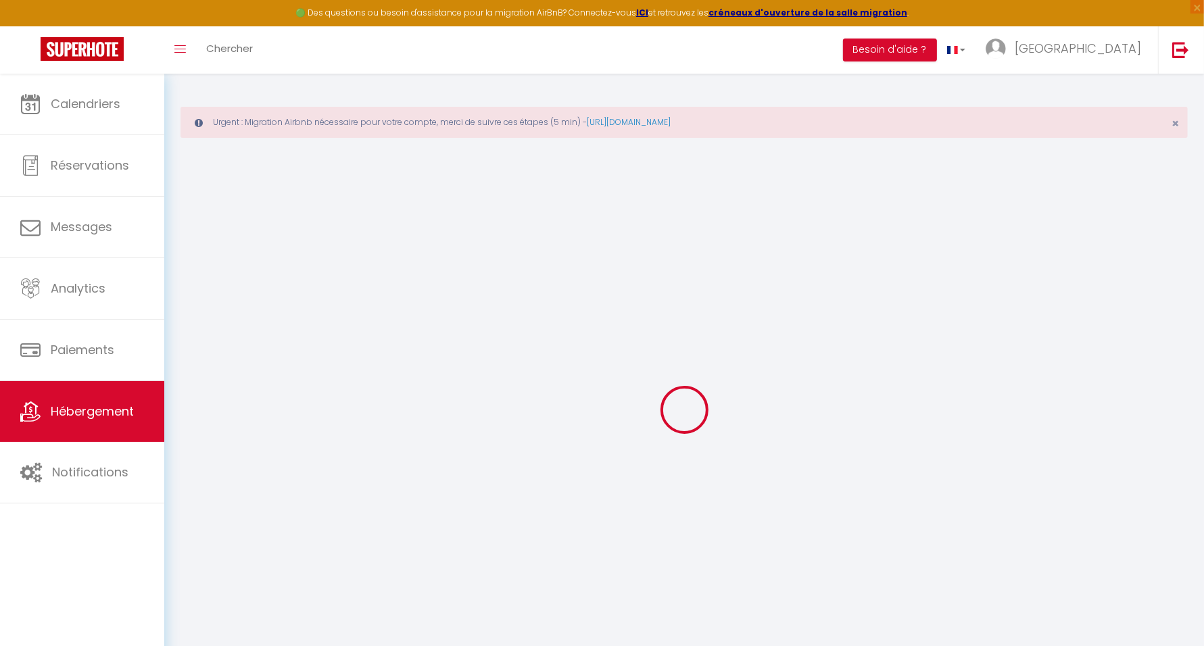
radio input "true"
type input "90"
type input "0"
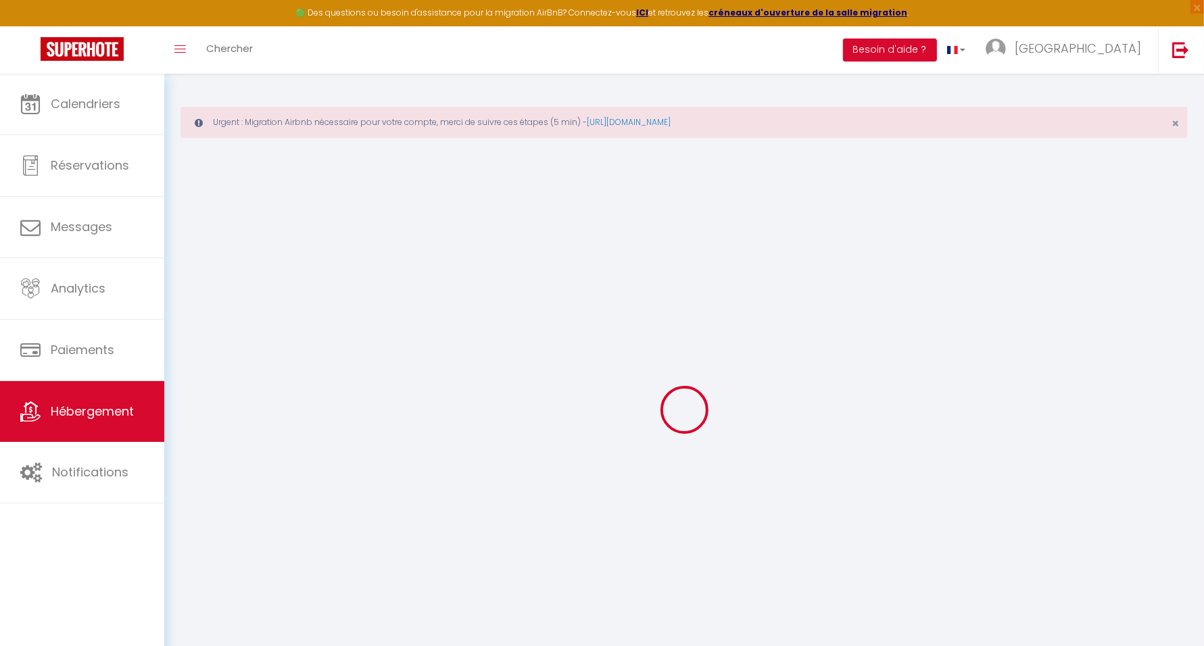
select select
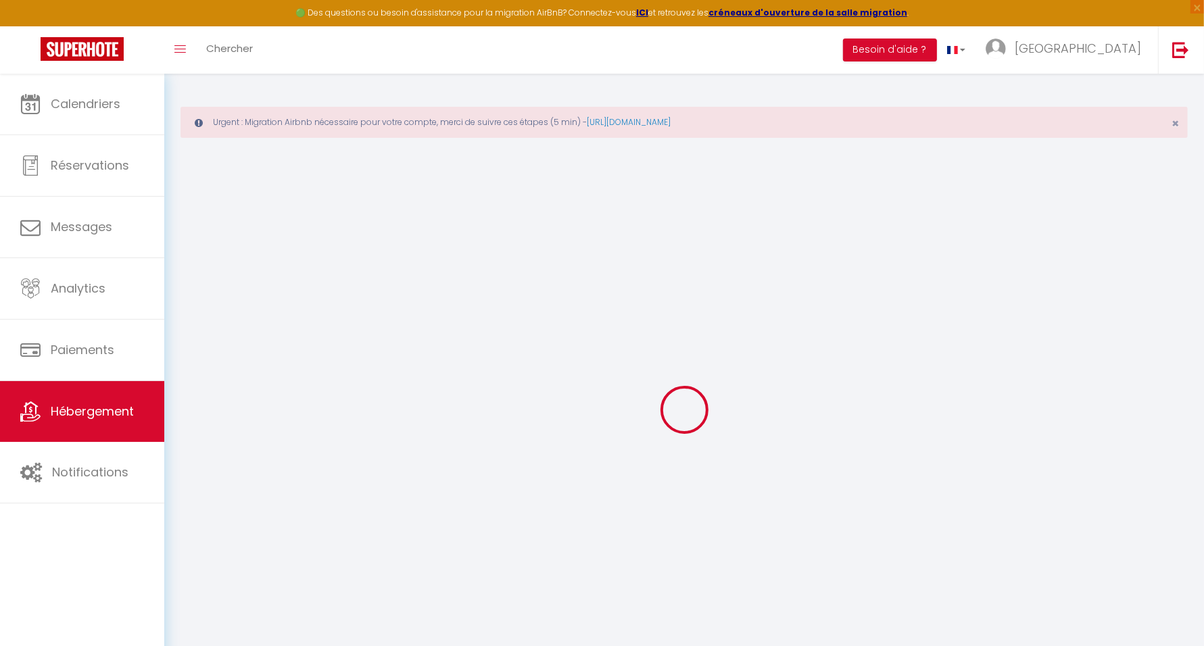
checkbox input "false"
checkbox input "true"
checkbox input "false"
select select
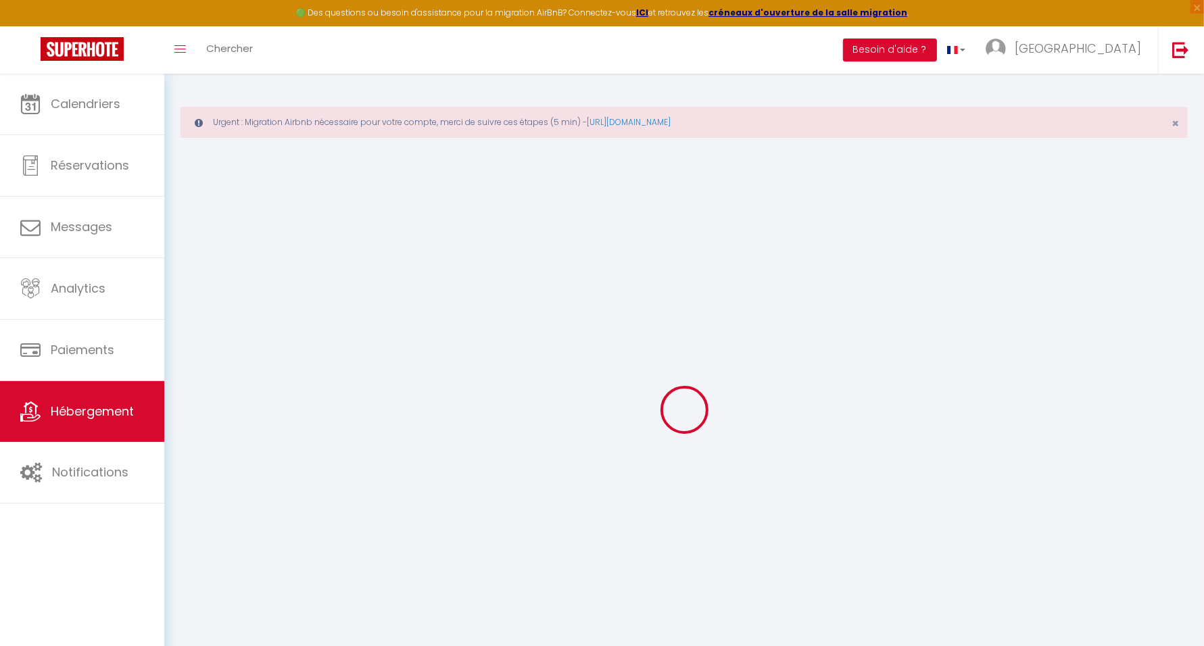
select select
checkbox input "false"
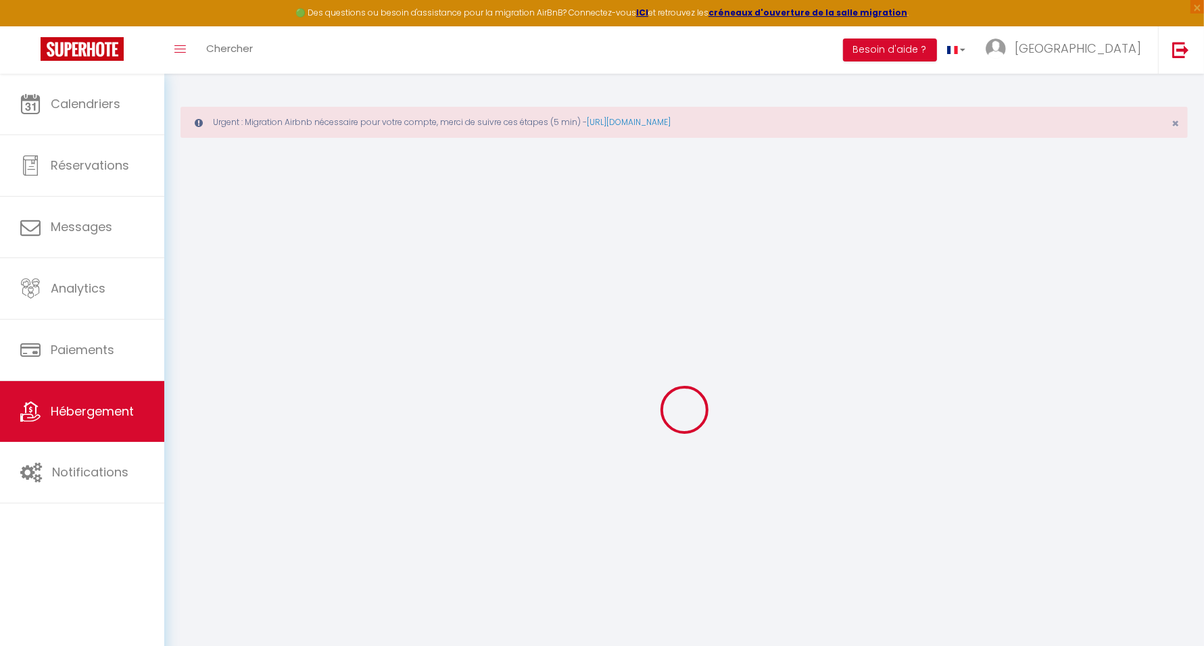
checkbox input "true"
checkbox input "false"
checkbox input "true"
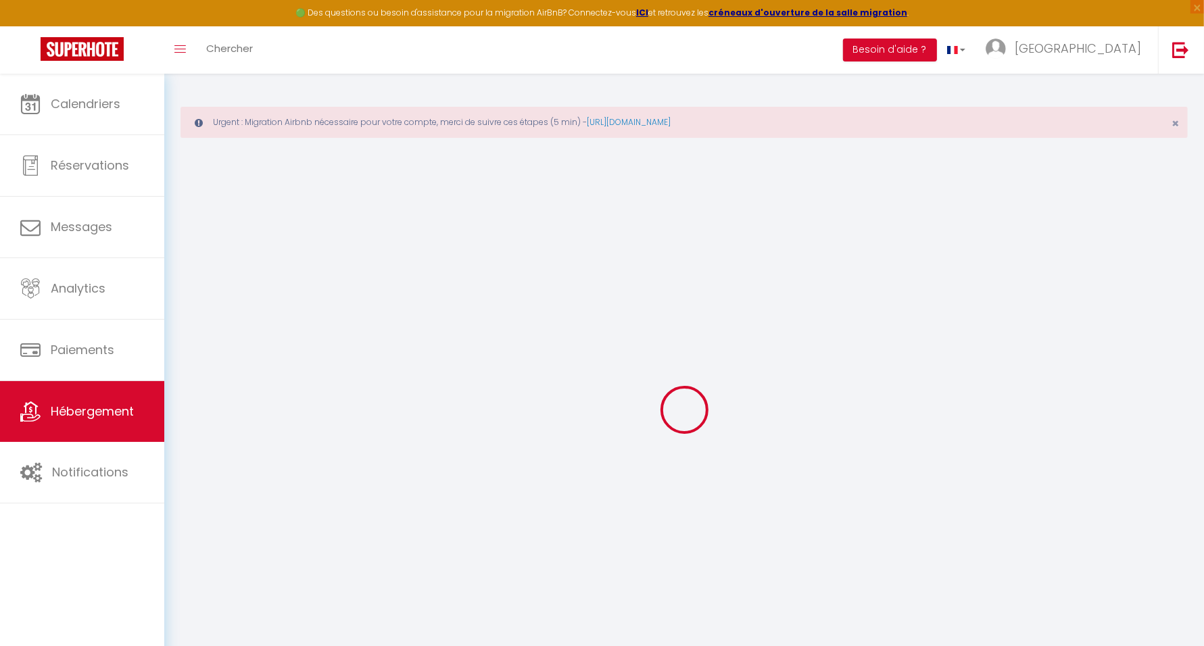
checkbox input "true"
checkbox input "false"
select select "17:00"
select select
select select "12:00"
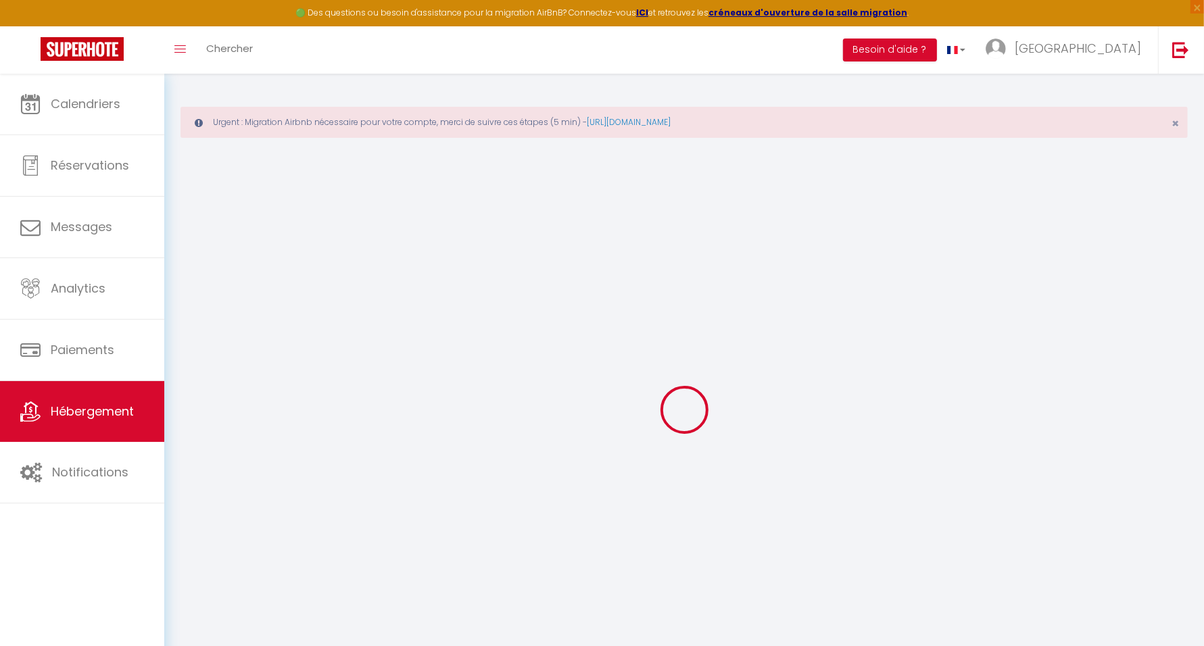
select select "30"
select select "120"
select select "23572"
select select
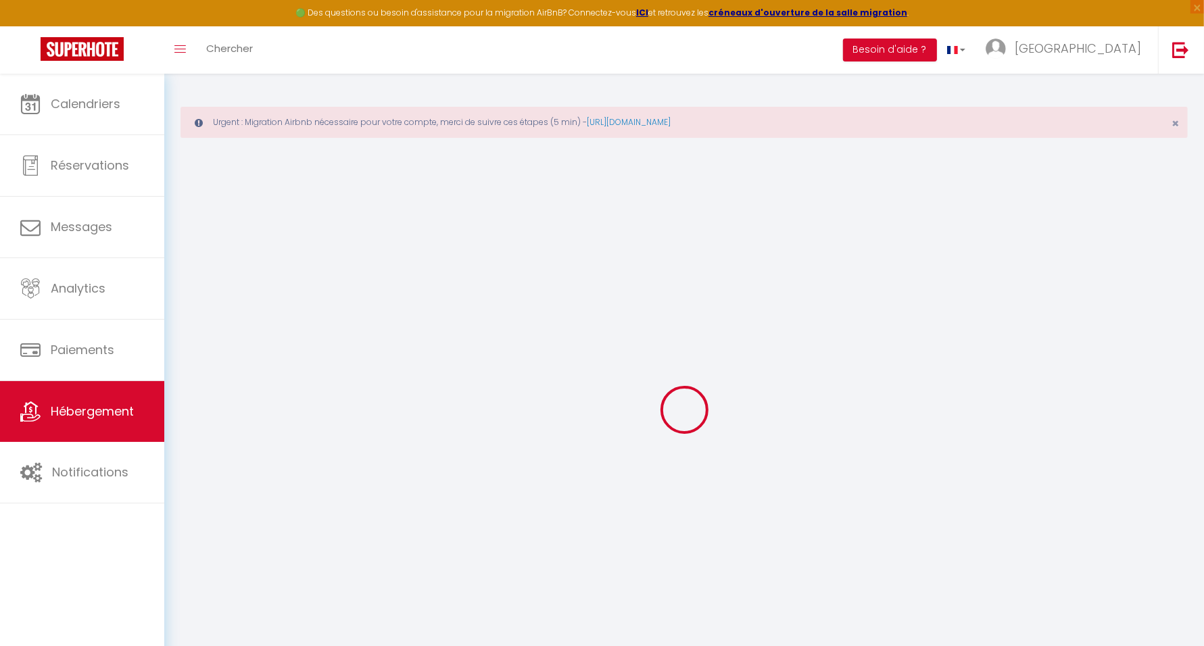
checkbox input "false"
checkbox input "true"
checkbox input "false"
select select
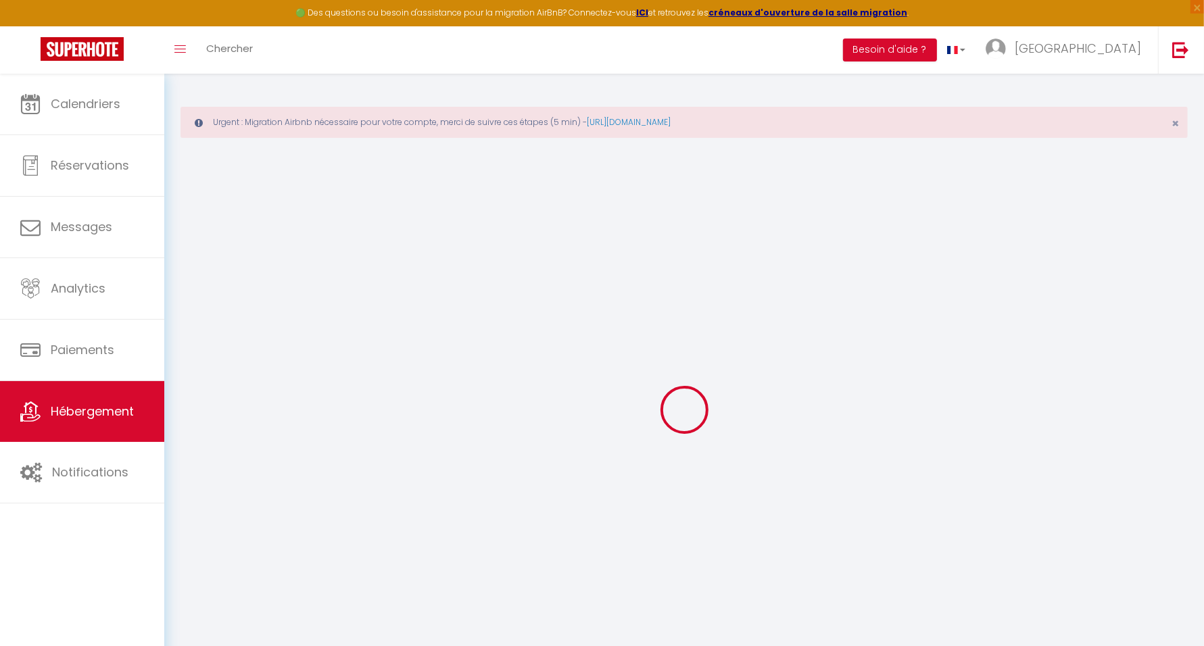
checkbox input "false"
checkbox input "true"
checkbox input "false"
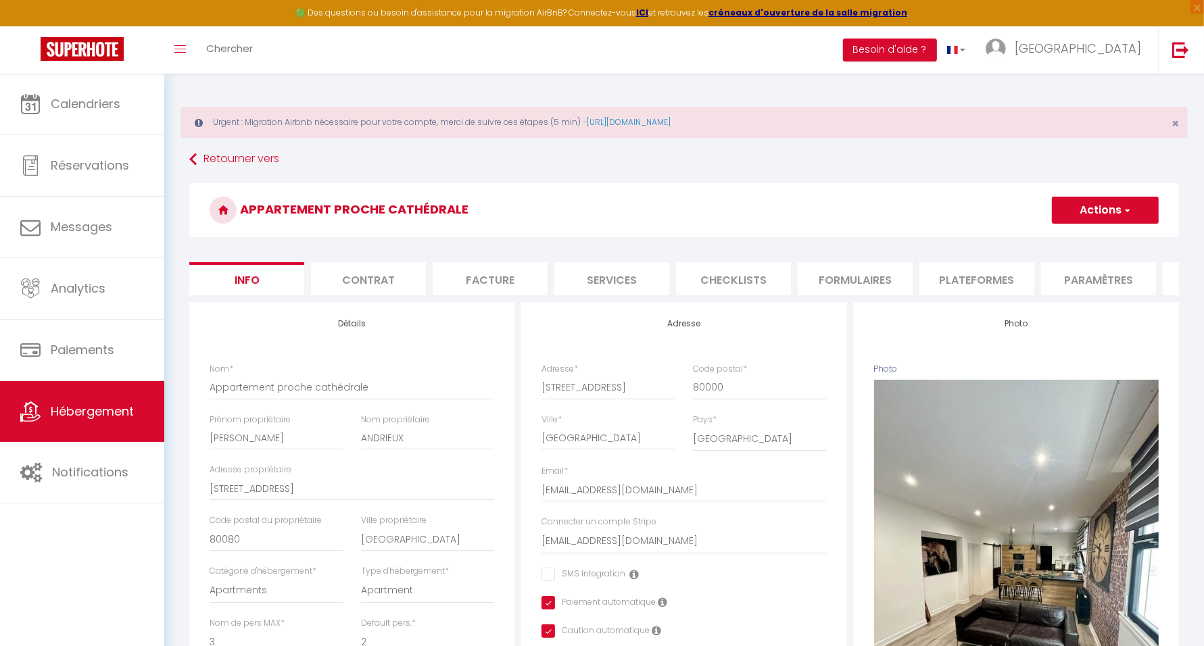
select select
checkbox input "false"
checkbox input "true"
checkbox input "false"
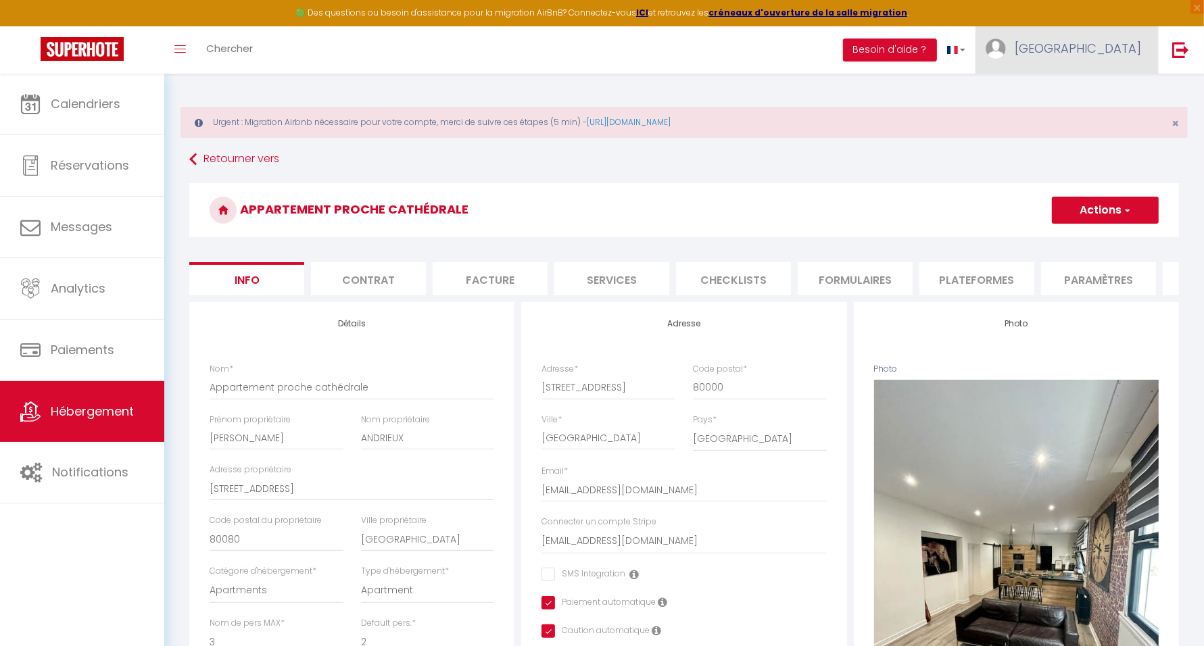
drag, startPoint x: 1106, startPoint y: 54, endPoint x: 1131, endPoint y: 53, distance: 25.7
click at [1131, 53] on span "AMIENS" at bounding box center [1078, 48] width 126 height 17
click at [968, 276] on li "Plateformes" at bounding box center [977, 278] width 115 height 33
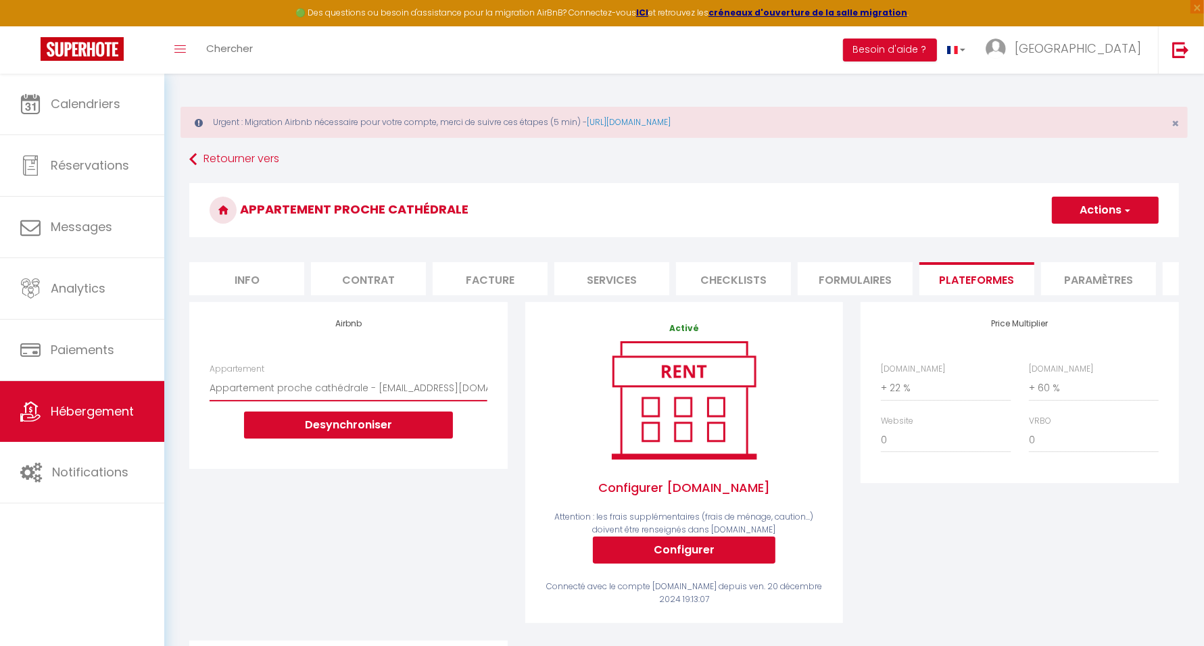
click at [435, 401] on select "Appartement proche cathédrale - nicolas.andrieux80@gmail.com Le Cabinet de Jule…" at bounding box center [348, 388] width 277 height 26
click at [943, 526] on div "Price Multiplier Airbnb.com 0 + 1 % + 2 % + 3 % + 4 % + 5 % + 6 % + 7 %" at bounding box center [1020, 471] width 336 height 339
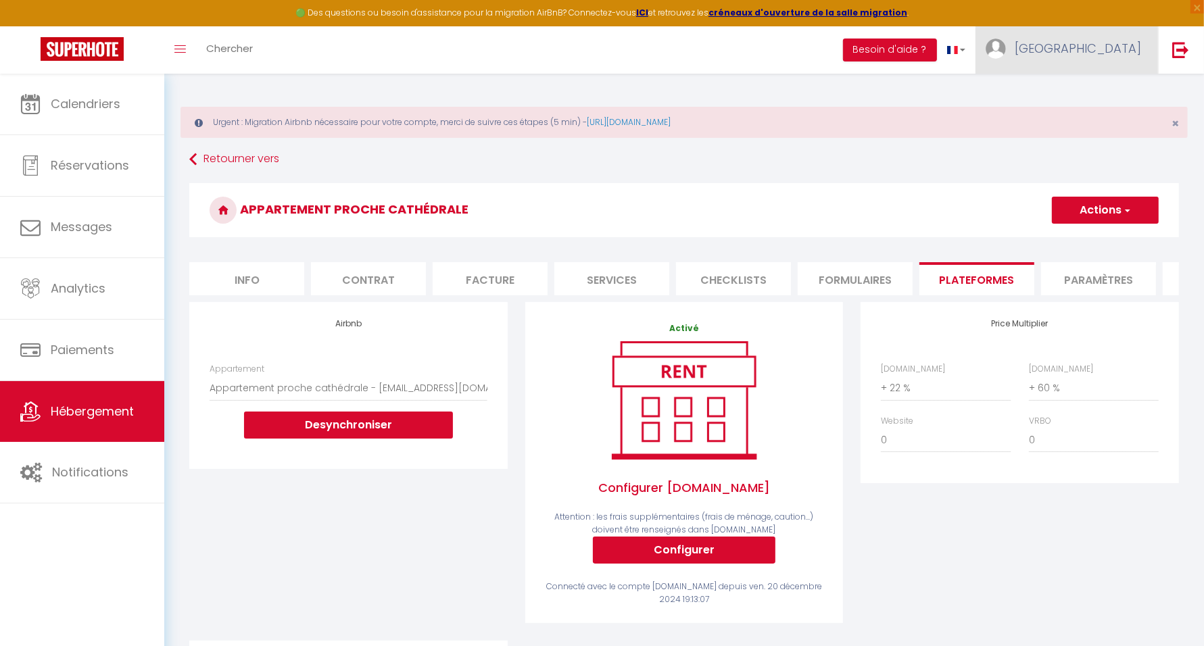
click at [1102, 53] on span "AMIENS" at bounding box center [1078, 48] width 126 height 17
click at [1096, 92] on link "Paramètres" at bounding box center [1104, 93] width 100 height 23
select select "28"
select select "fr"
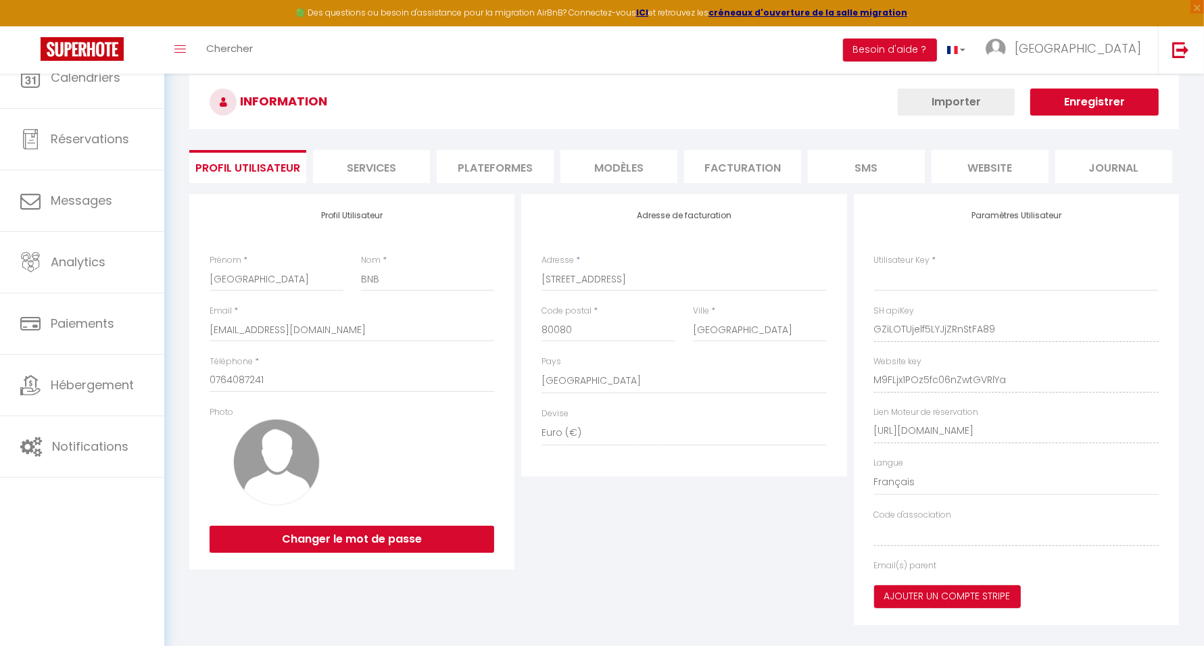
type input "GZiLOTUjelf5LYJjZRnStFA89"
type input "M9FLjx1POz5fc06nZwtGVRlYa"
type input "https://app.superhote.com/#/get-available-rentals/M9FLjx1POz5fc06nZwtGVRlYa"
select select "fr"
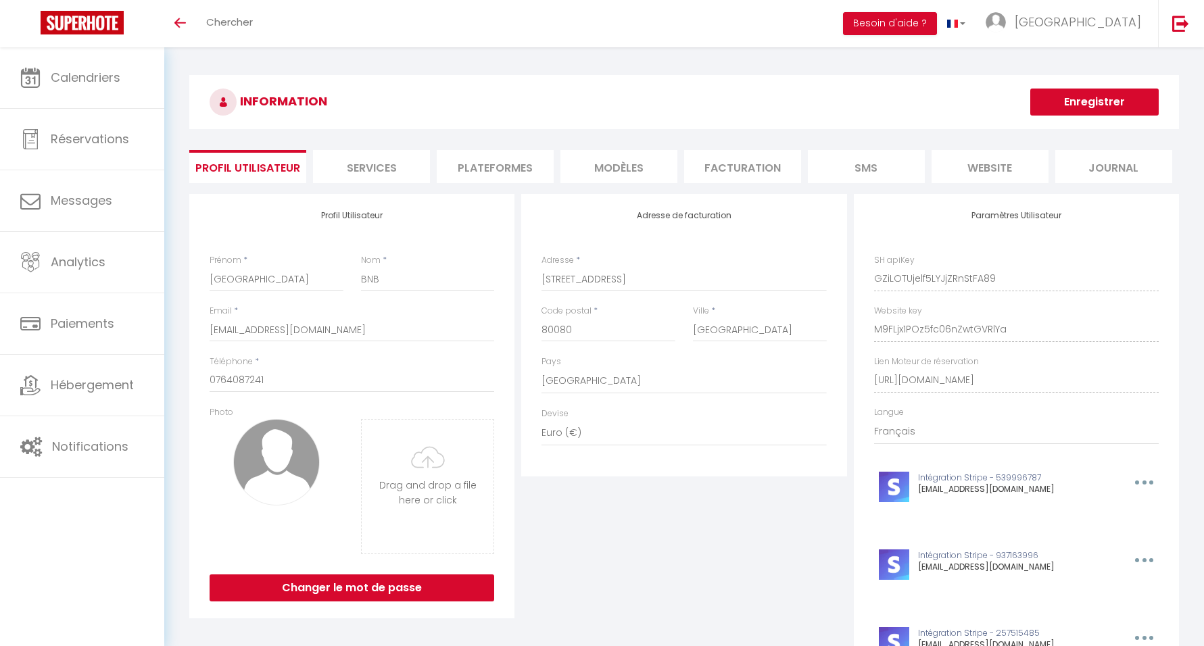
select select "28"
select select "fr"
click at [513, 170] on li "Plateformes" at bounding box center [495, 166] width 117 height 33
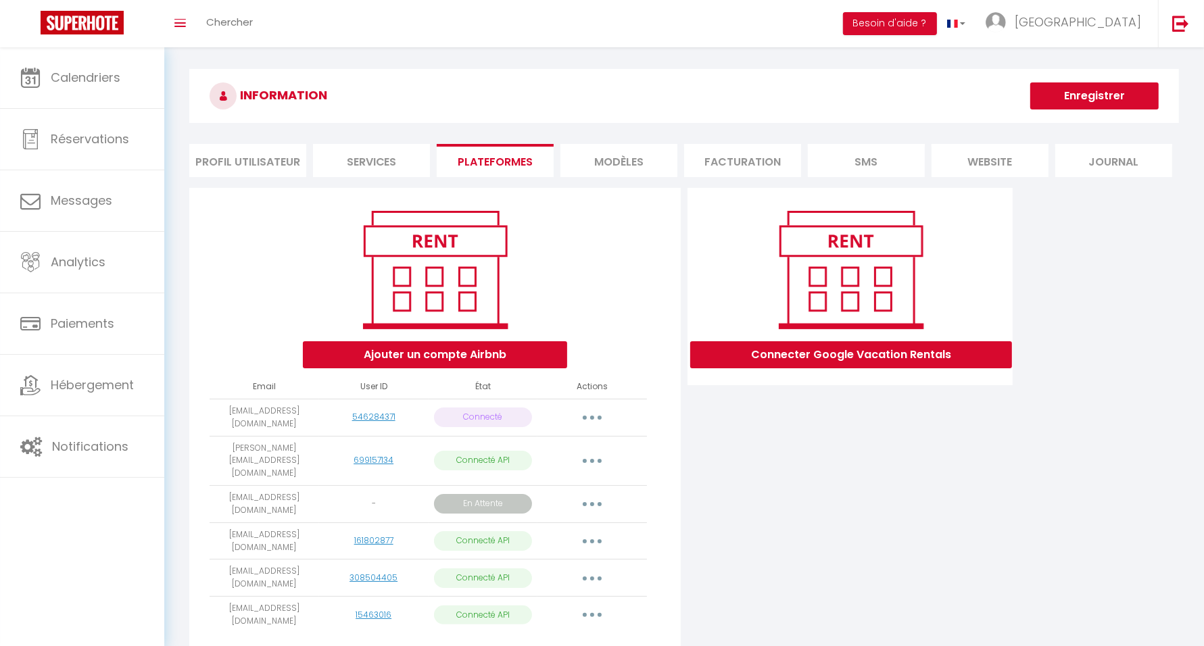
scroll to position [47, 0]
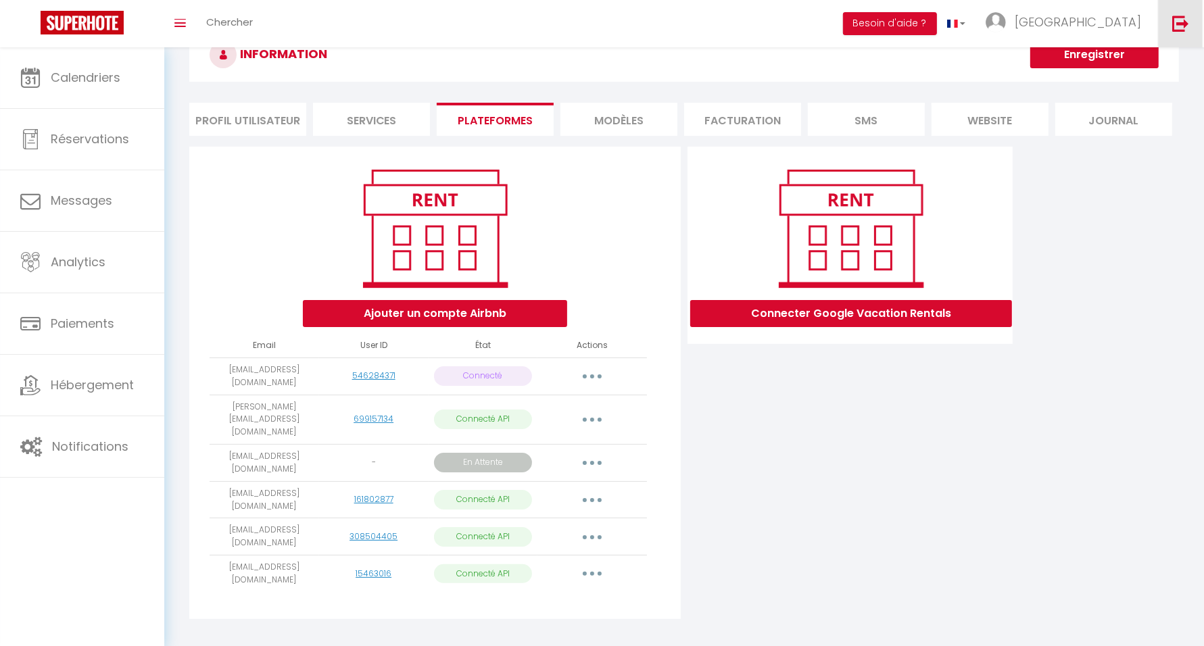
click at [1179, 19] on img at bounding box center [1181, 23] width 17 height 17
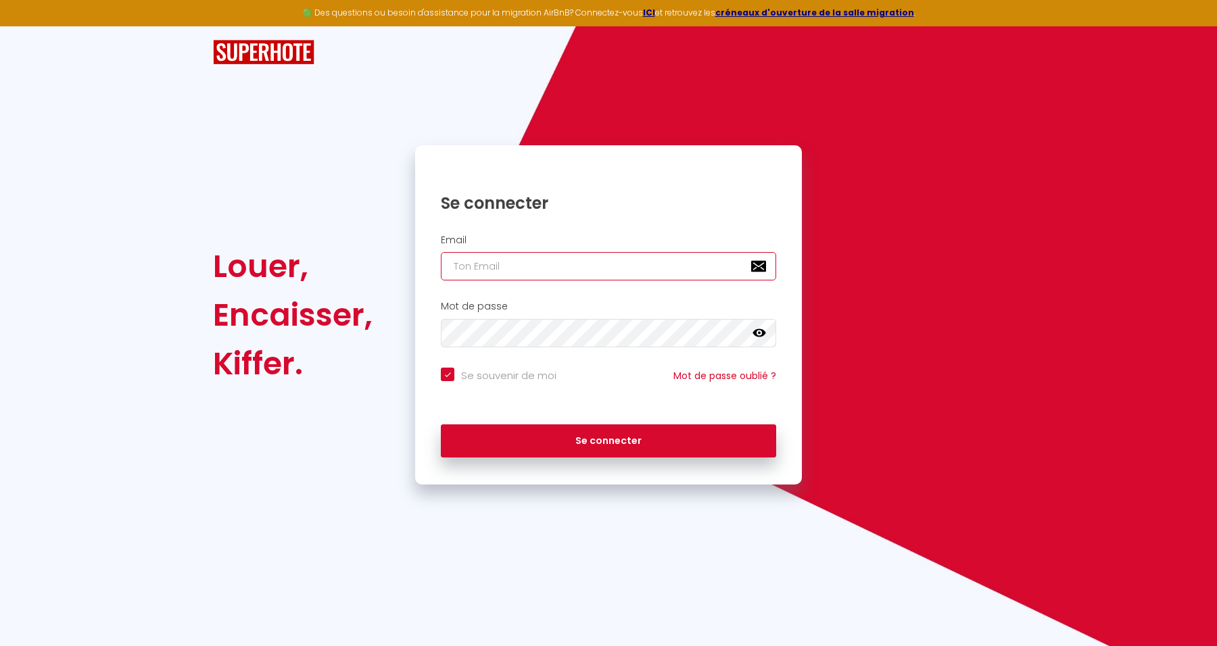
click at [565, 268] on input "email" at bounding box center [608, 266] width 335 height 28
paste input "[EMAIL_ADDRESS][DOMAIN_NAME]"
type input "[EMAIL_ADDRESS][DOMAIN_NAME]"
checkbox input "true"
type input "[EMAIL_ADDRESS][DOMAIN_NAME]"
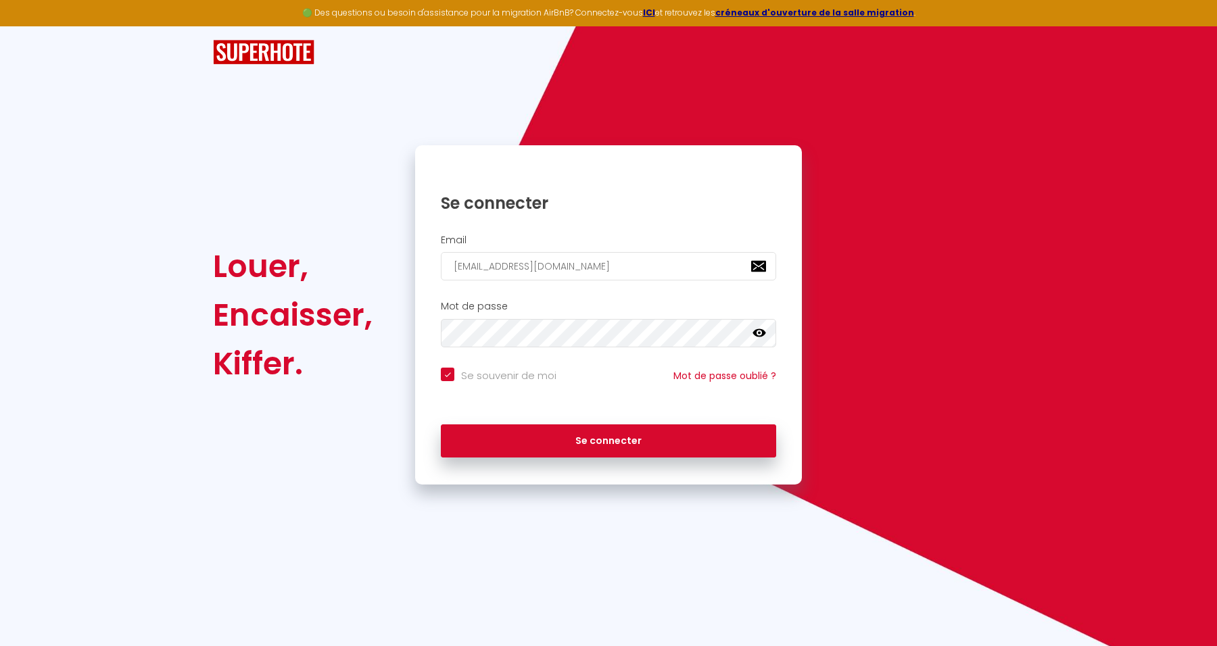
click at [577, 315] on div "Mot de passe false" at bounding box center [608, 324] width 369 height 47
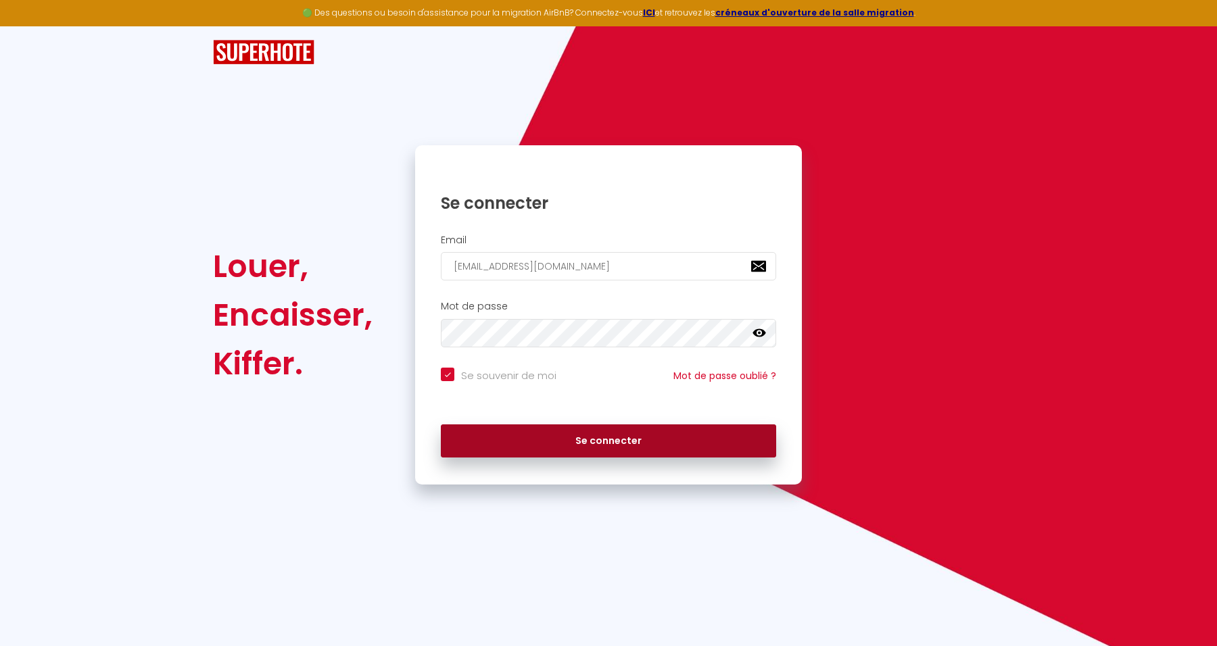
click at [724, 442] on button "Se connecter" at bounding box center [608, 442] width 335 height 34
checkbox input "true"
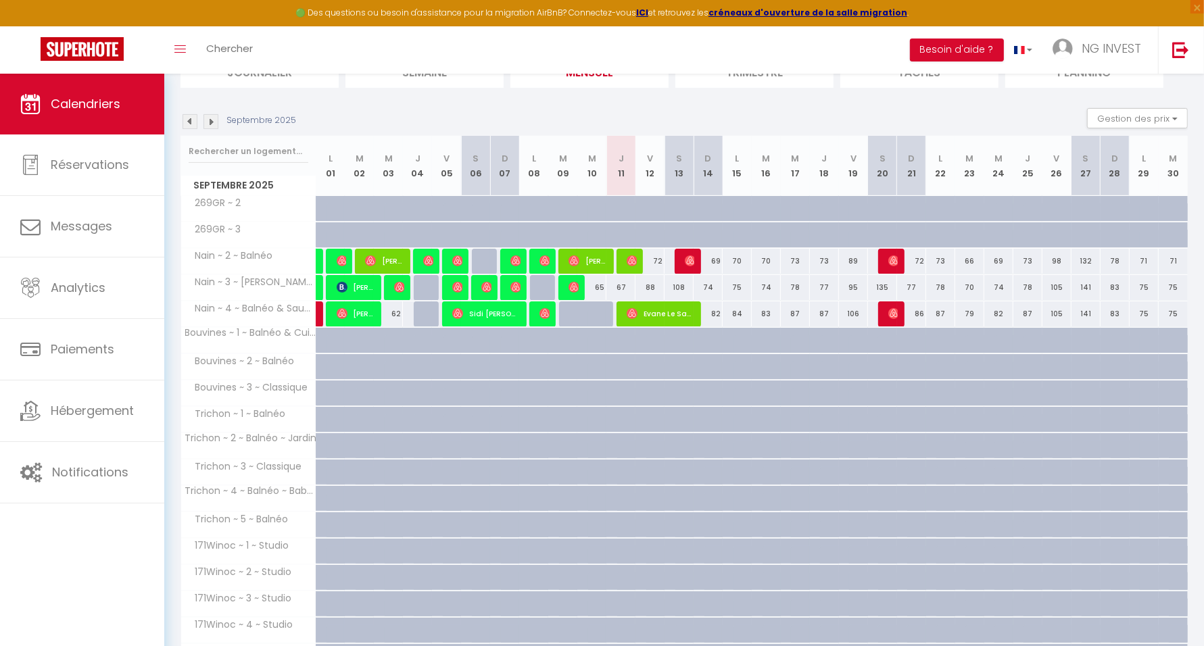
scroll to position [85, 0]
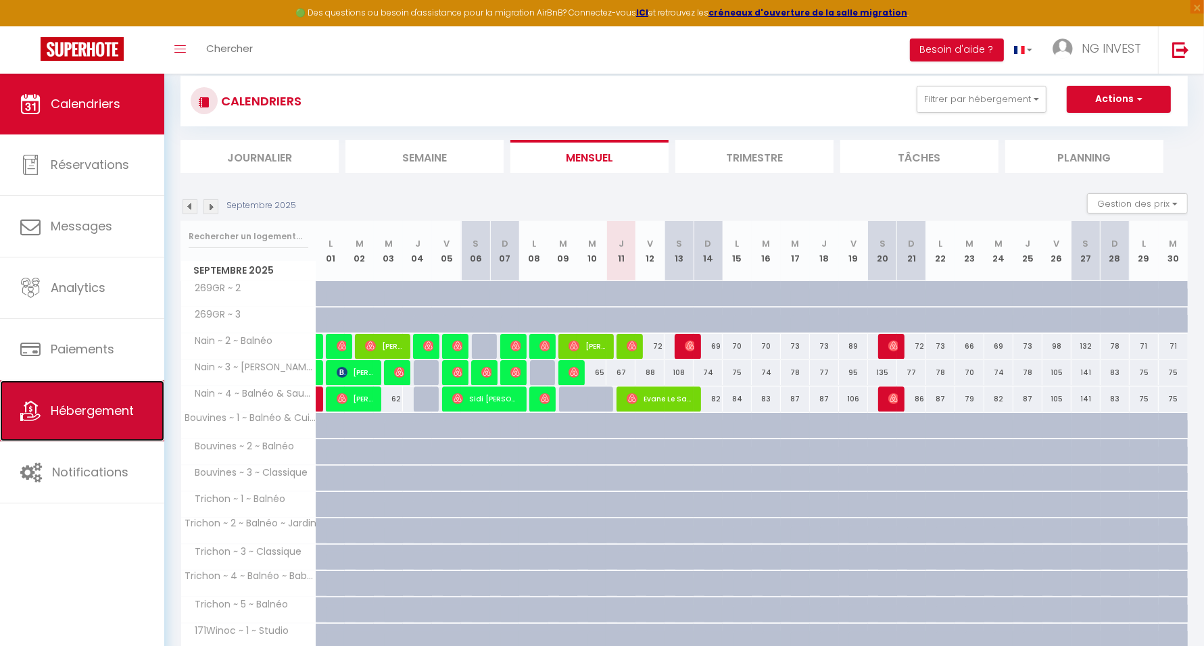
click at [100, 425] on link "Hébergement" at bounding box center [82, 411] width 164 height 61
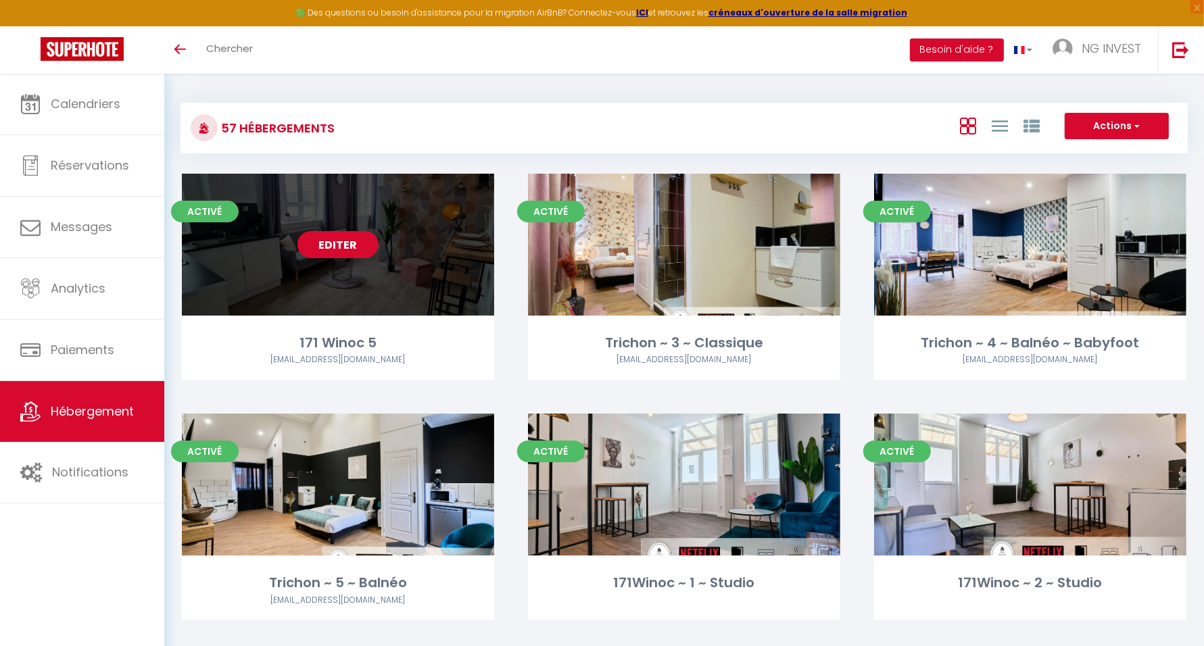
click at [335, 242] on link "Editer" at bounding box center [338, 244] width 81 height 27
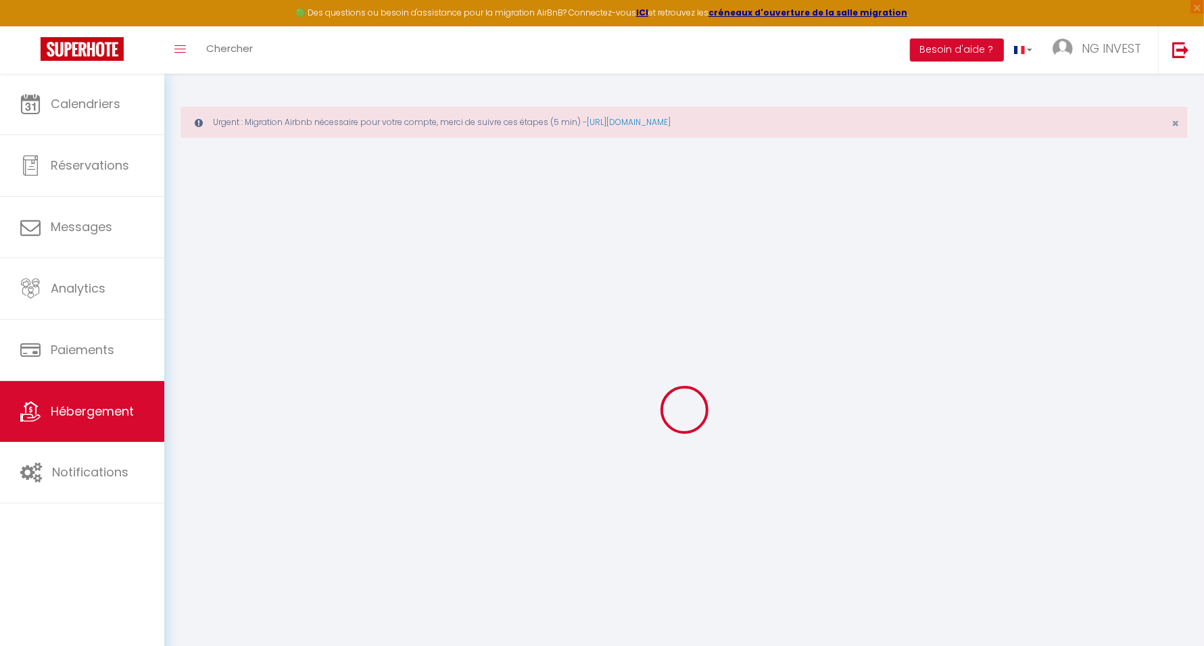
select select "18:00"
select select "11:00"
select select "30"
select select "120"
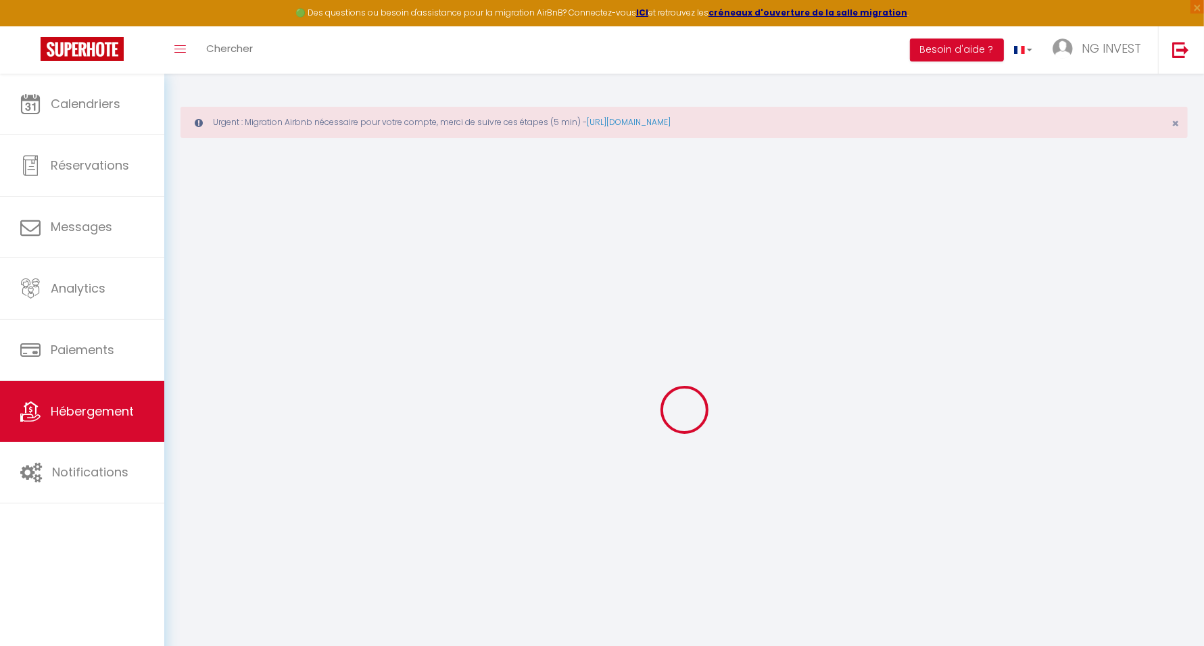
checkbox input "false"
checkbox input "true"
checkbox input "false"
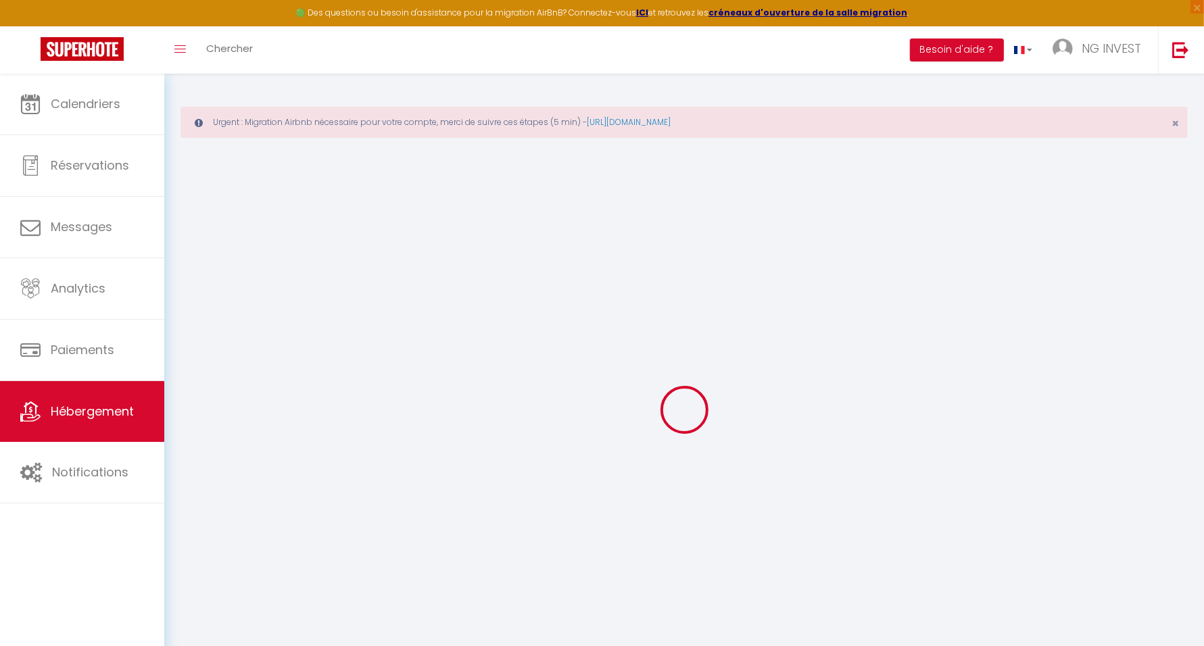
checkbox input "true"
checkbox input "false"
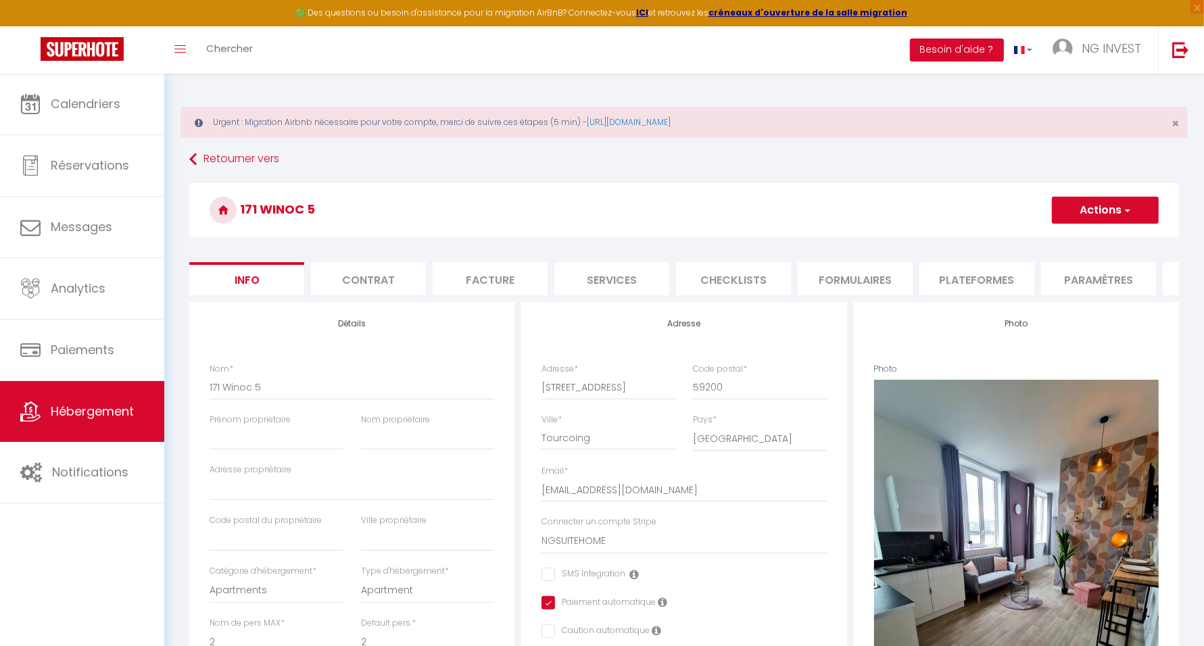
checkbox input "false"
checkbox input "true"
checkbox input "false"
click at [979, 283] on li "Plateformes" at bounding box center [977, 278] width 115 height 33
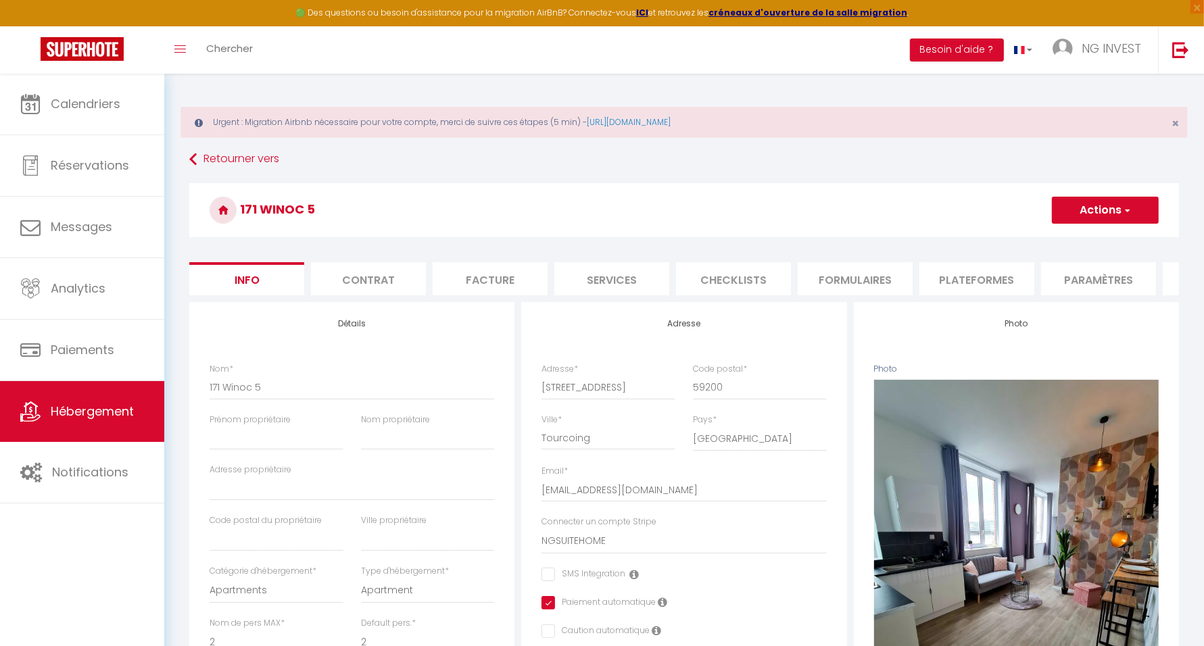
select select
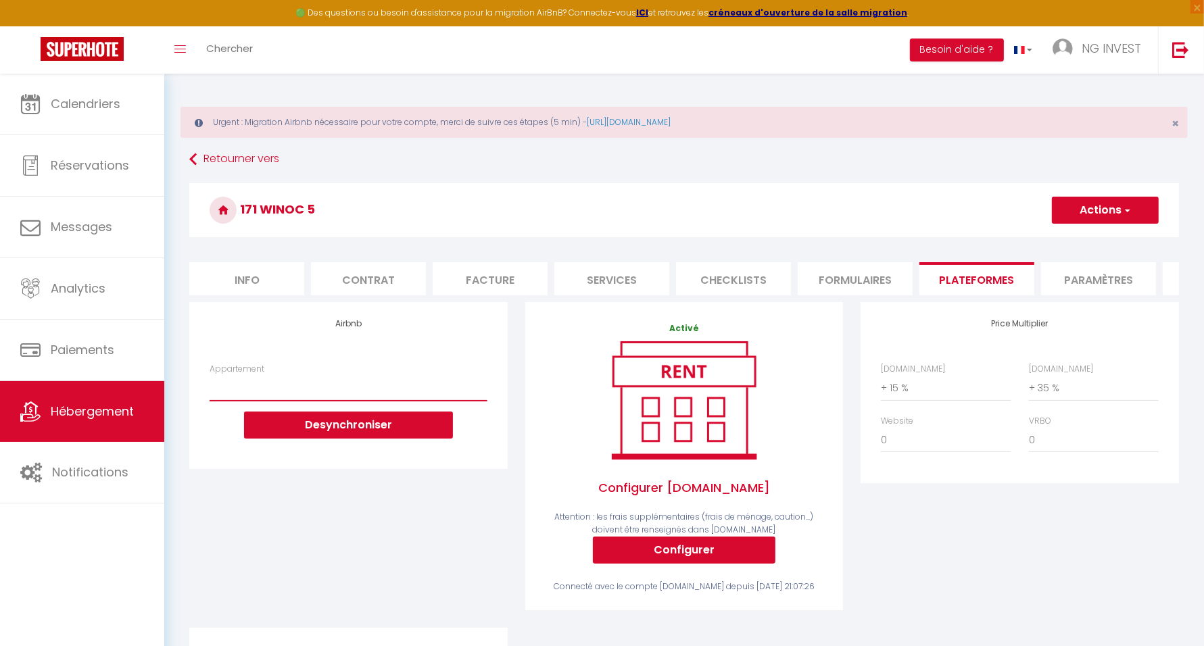
click at [399, 401] on select "NG SuiteHome - Duplex Winoc 5 - [EMAIL_ADDRESS][DOMAIN_NAME] NG SuiteHome - Nai…" at bounding box center [348, 388] width 277 height 26
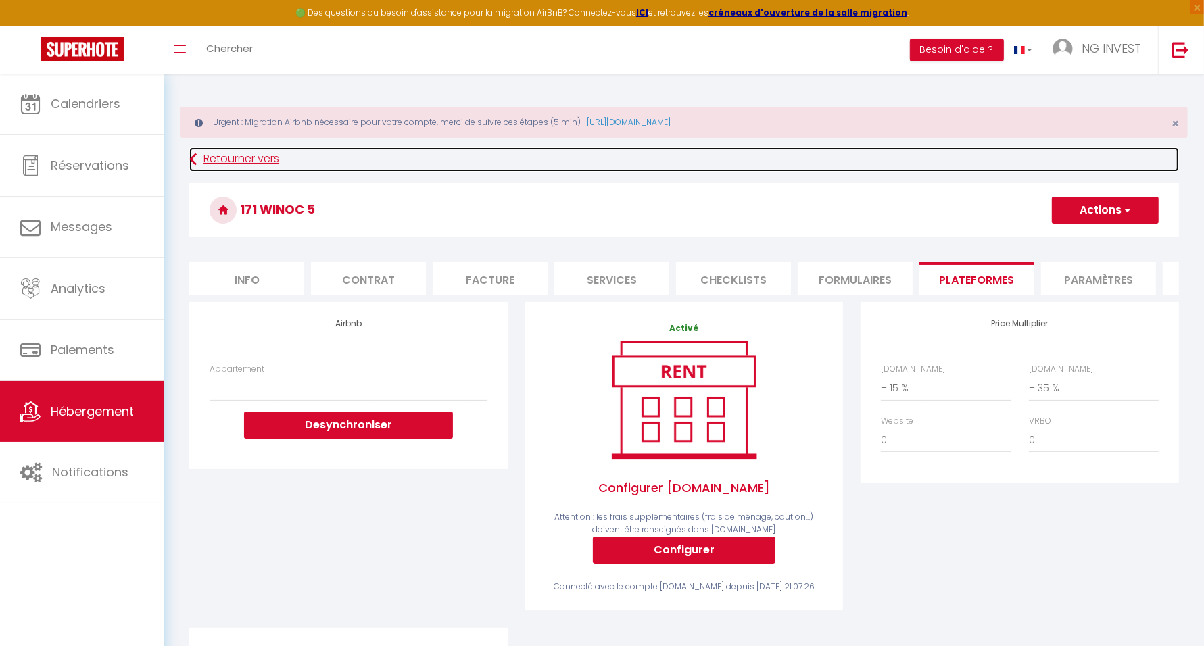
click at [665, 164] on link "Retourner vers" at bounding box center [684, 159] width 990 height 24
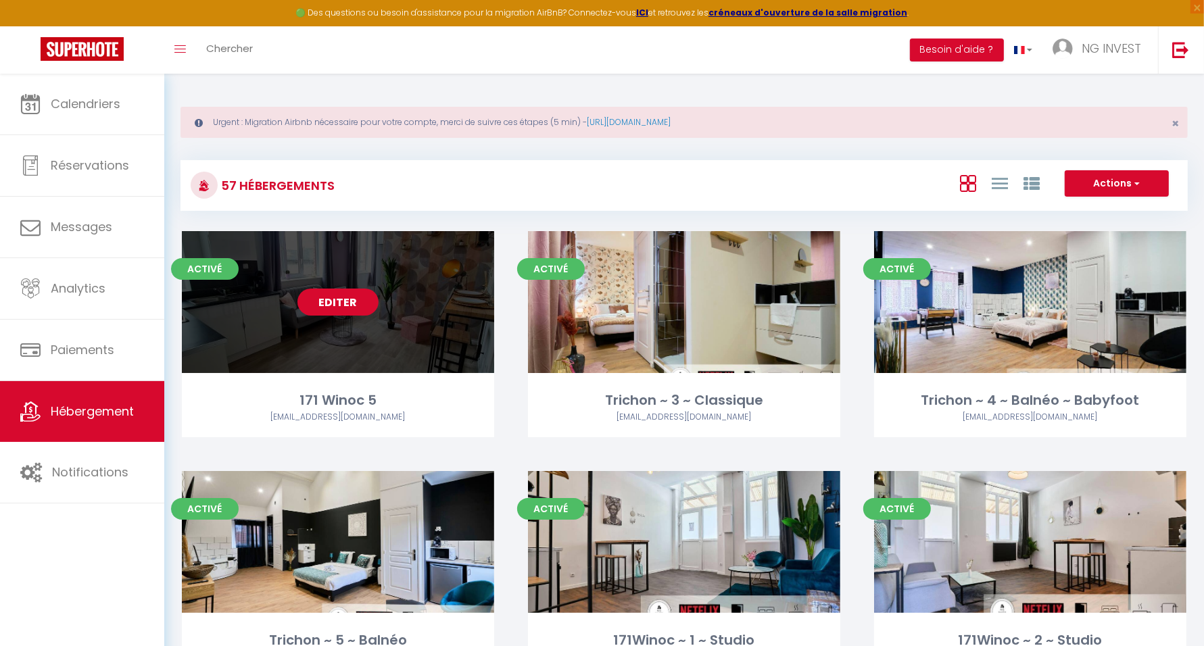
click at [321, 289] on link "Editer" at bounding box center [338, 302] width 81 height 27
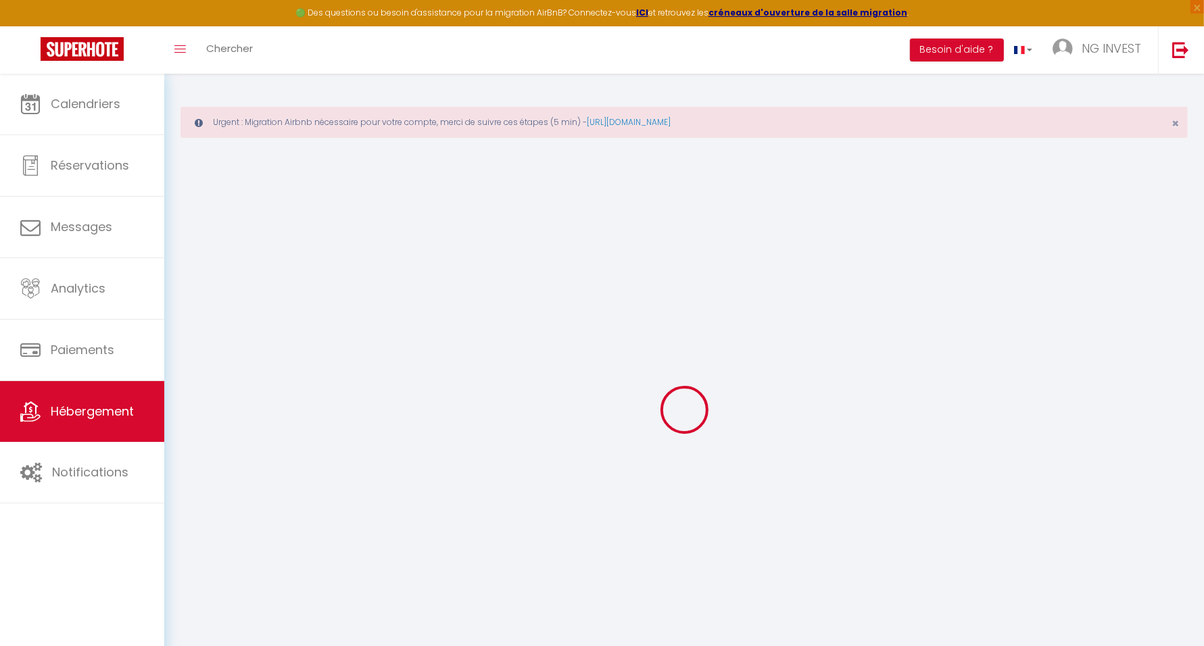
select select
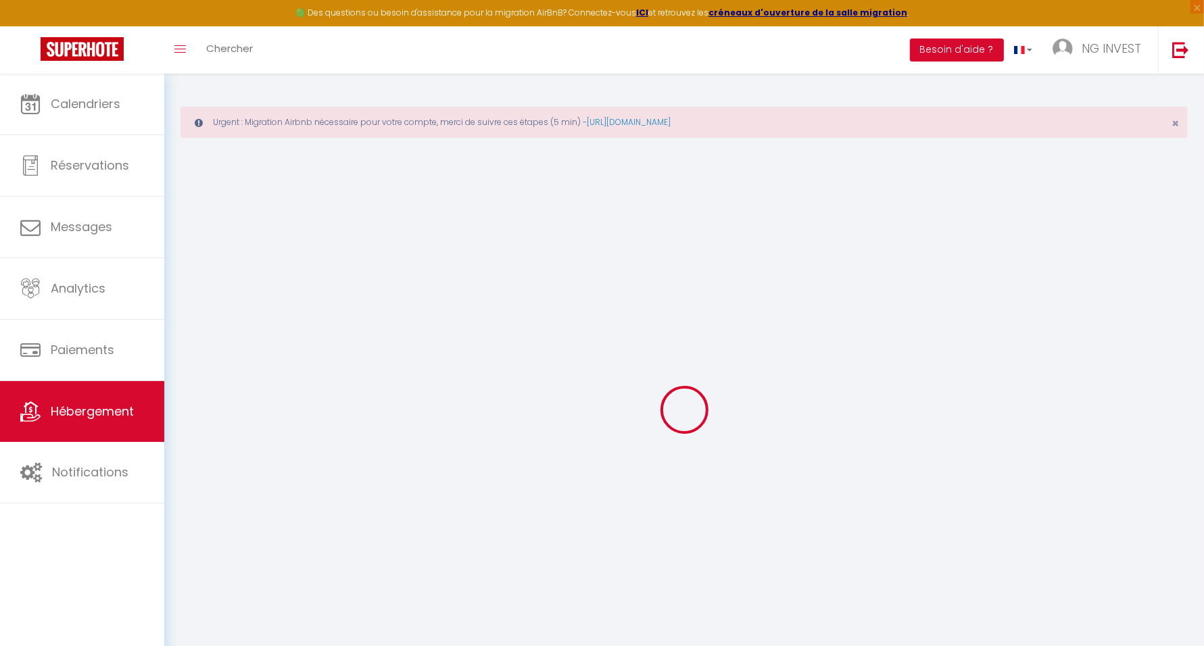
select select
checkbox input "false"
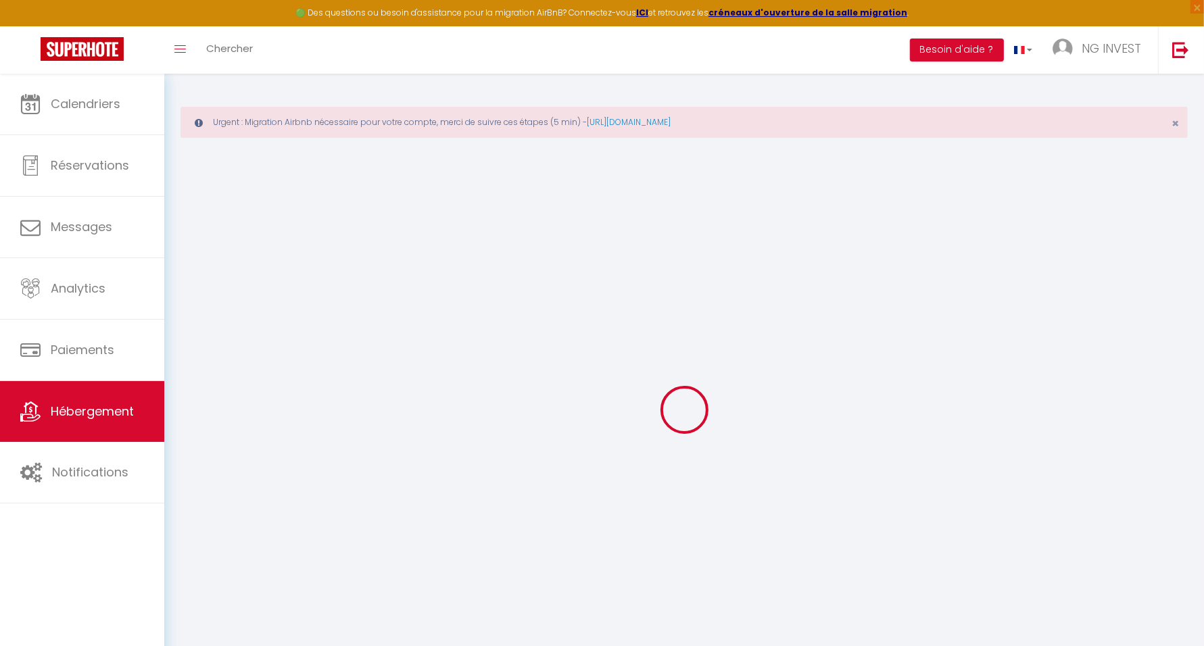
select select
type input "171 Winoc 5"
select select "2"
type input "70"
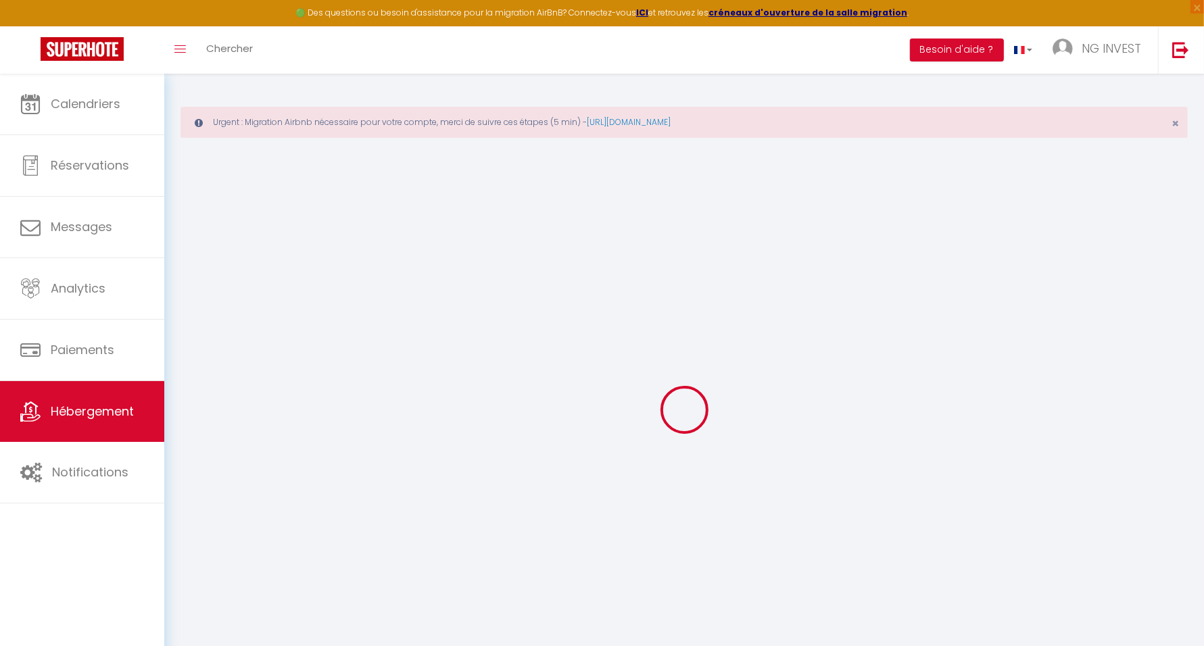
type input "10"
type input "200"
select select
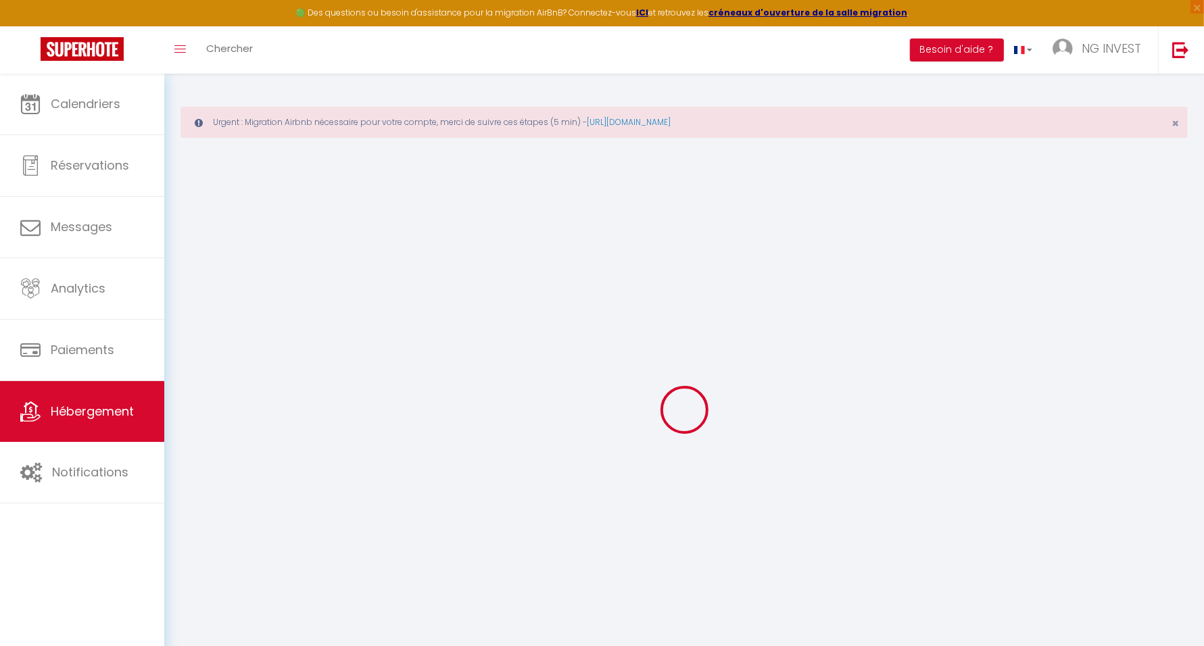
select select
type input "171 Rue Winoc Chocqueel"
type input "59200"
type input "Tourcoing"
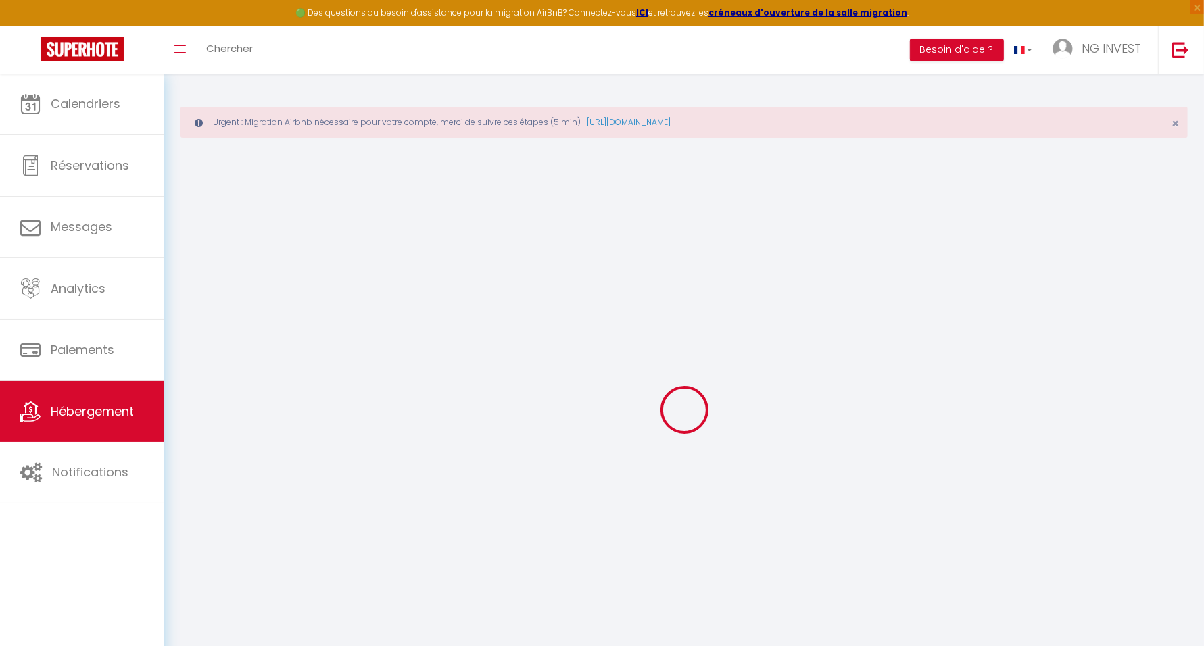
type input "[EMAIL_ADDRESS][DOMAIN_NAME]"
select select "1217"
checkbox input "false"
checkbox input "true"
checkbox input "false"
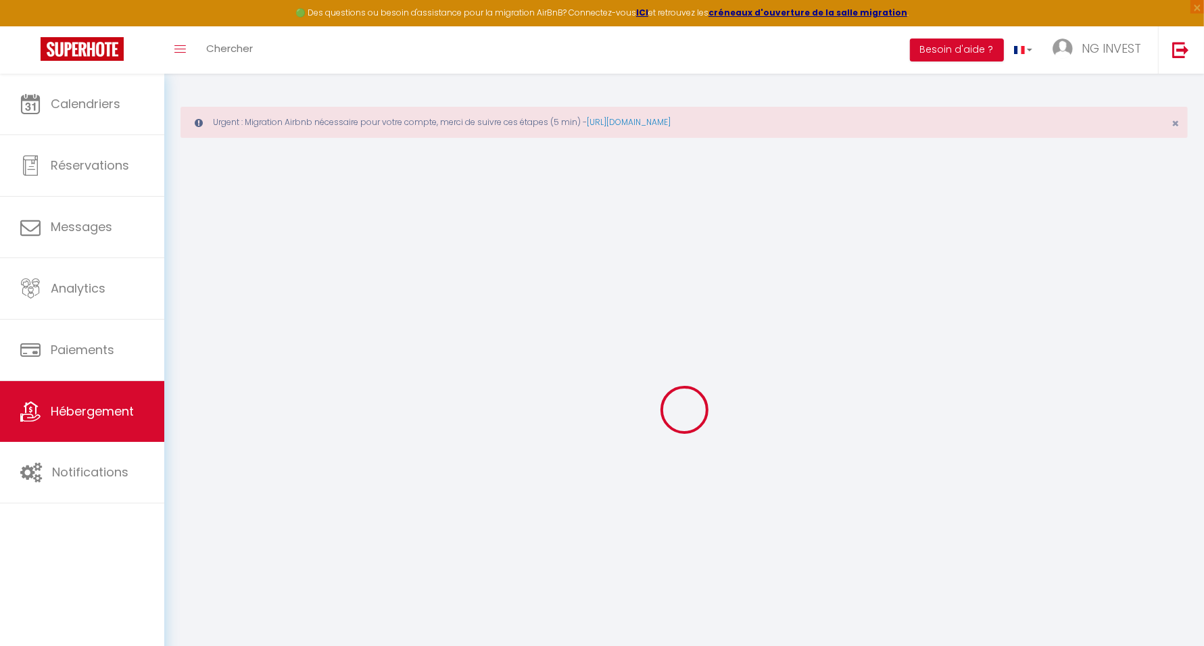
checkbox input "false"
type input "0"
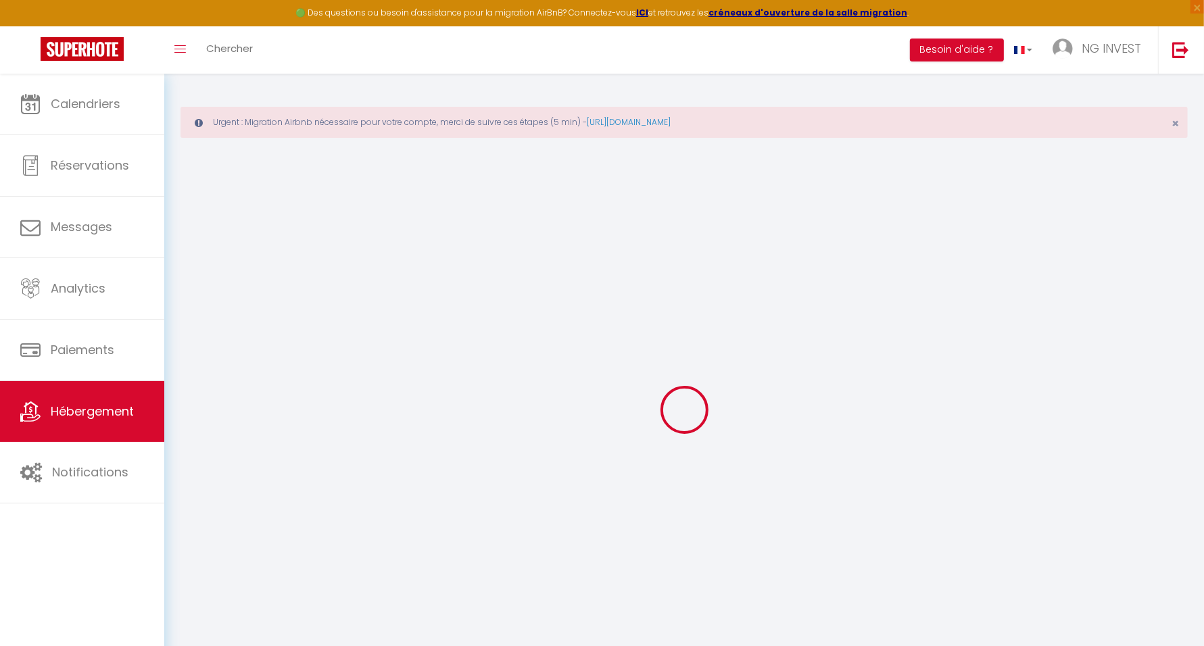
select select
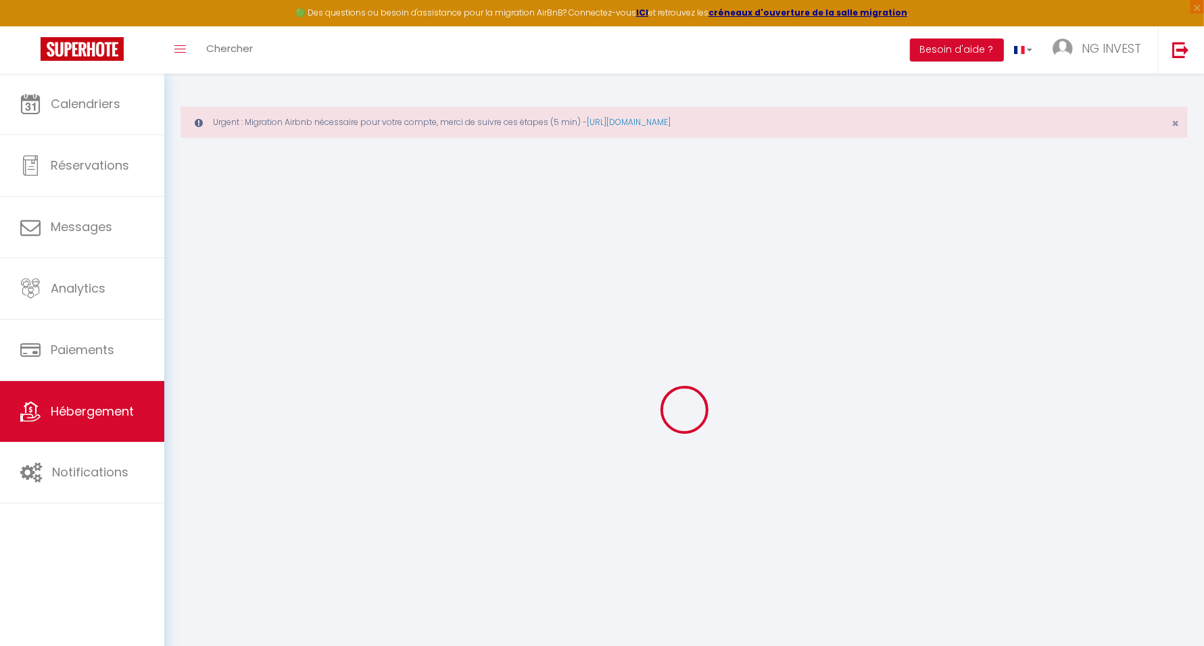
checkbox input "false"
checkbox input "true"
checkbox input "false"
select select "+ 15 %"
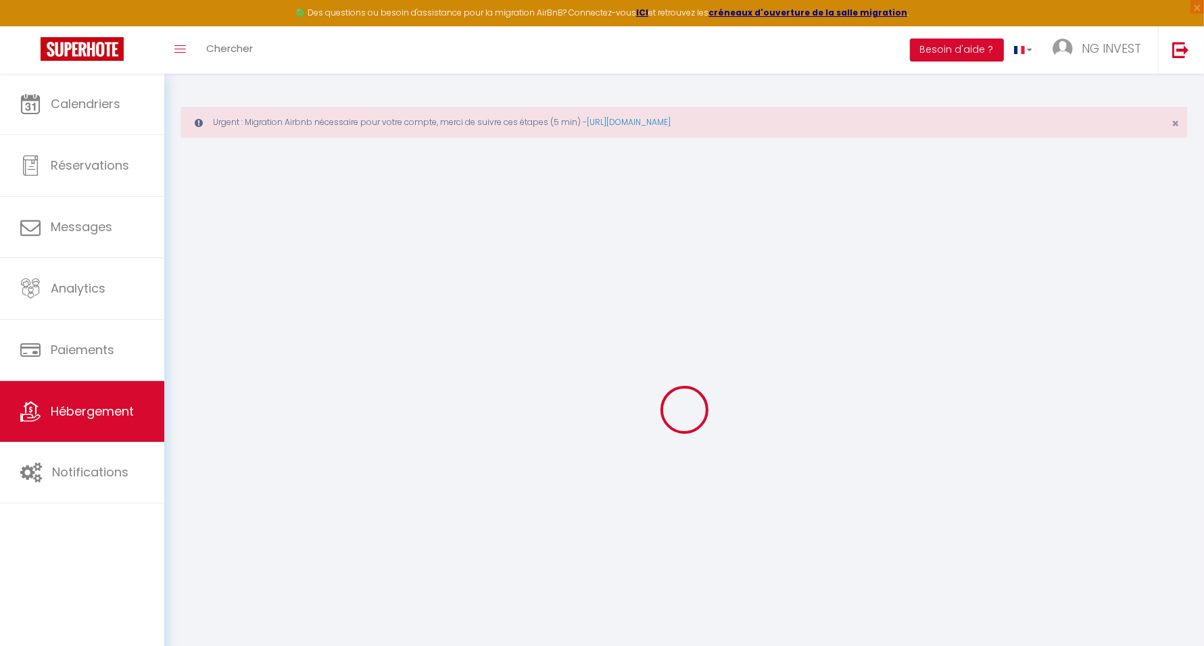
select select "+ 35 %"
select select
checkbox input "false"
checkbox input "true"
checkbox input "false"
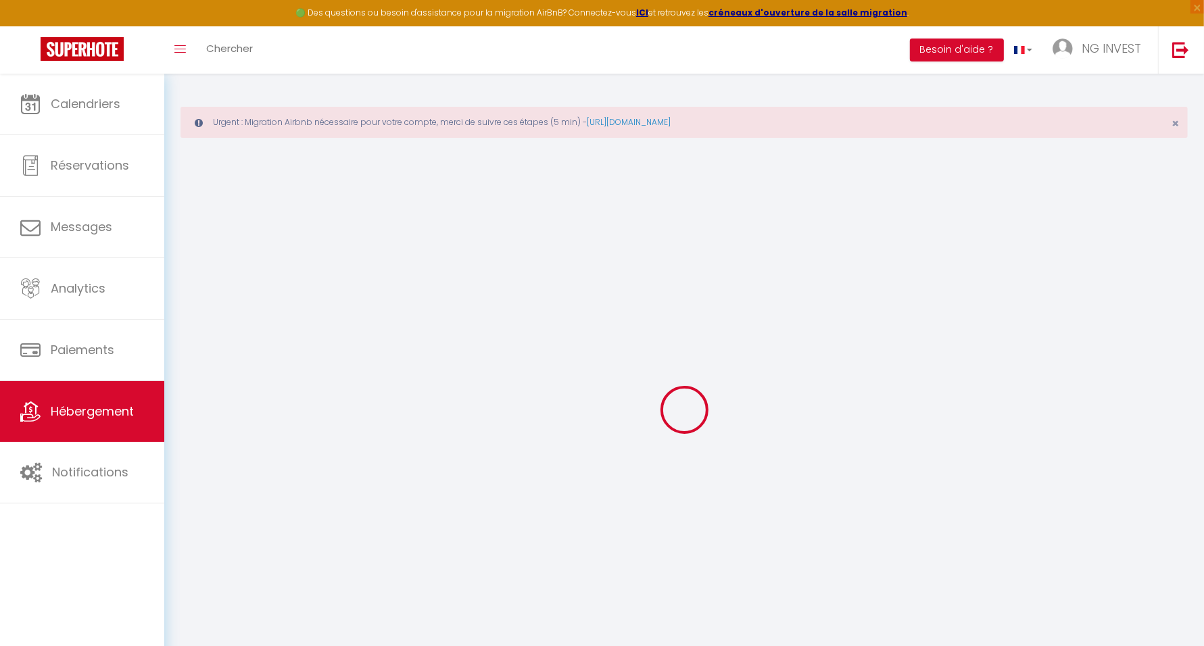
checkbox input "false"
select select
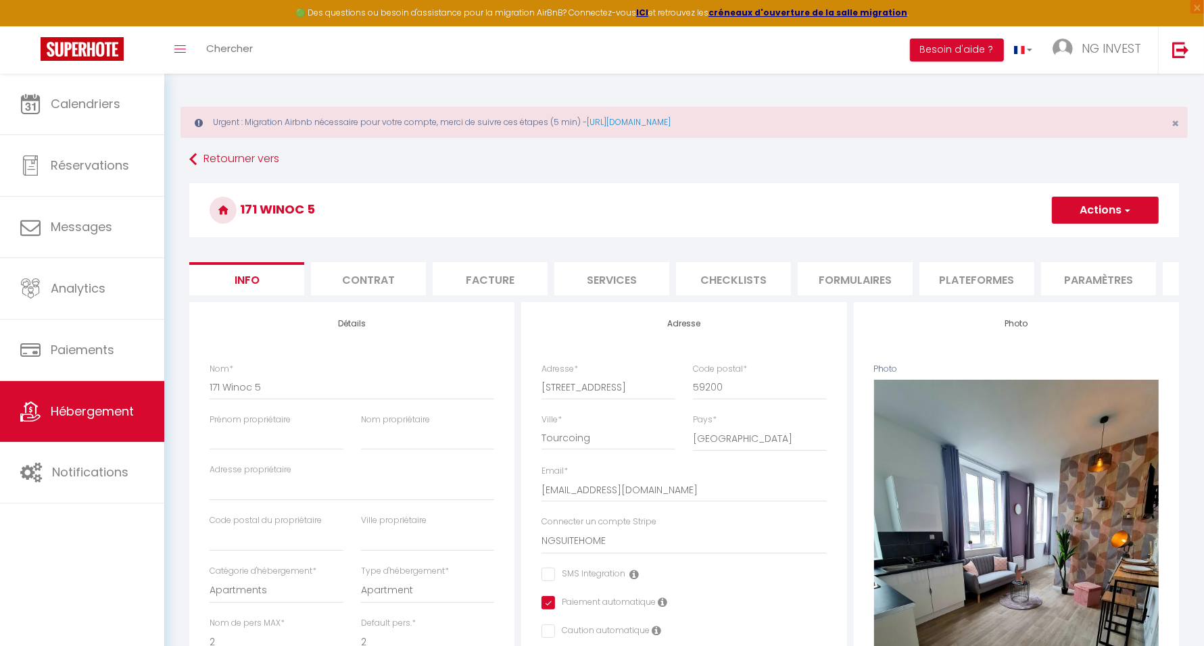
checkbox input "false"
checkbox input "true"
checkbox input "false"
click at [994, 275] on li "Plateformes" at bounding box center [977, 278] width 115 height 33
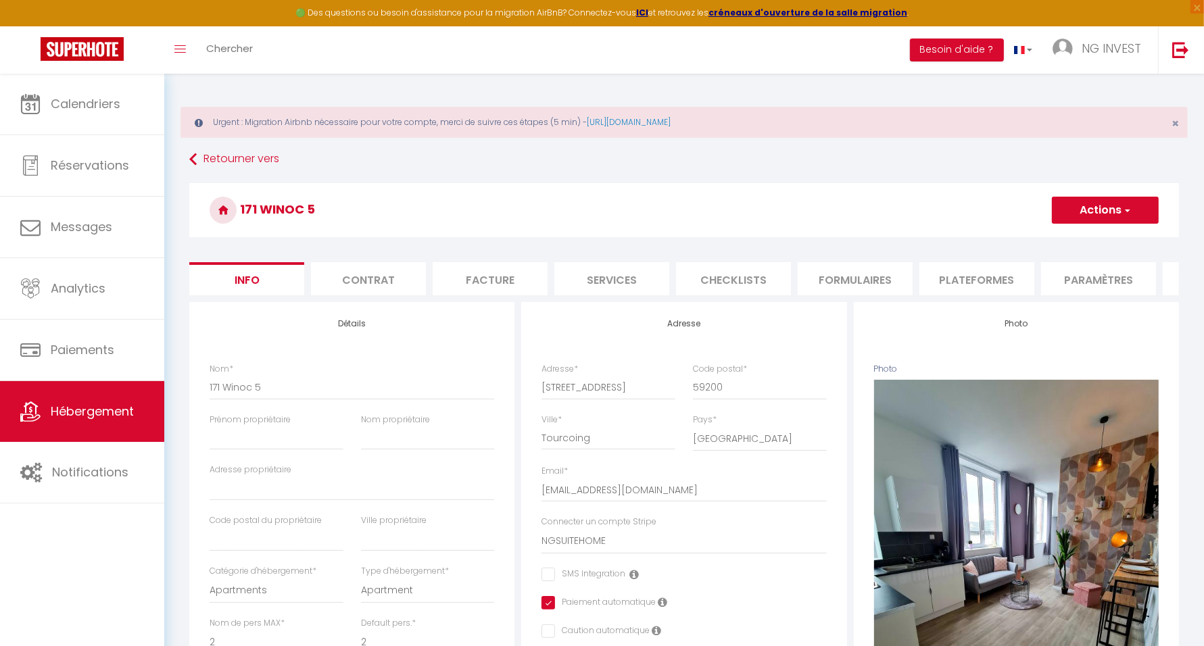
select select
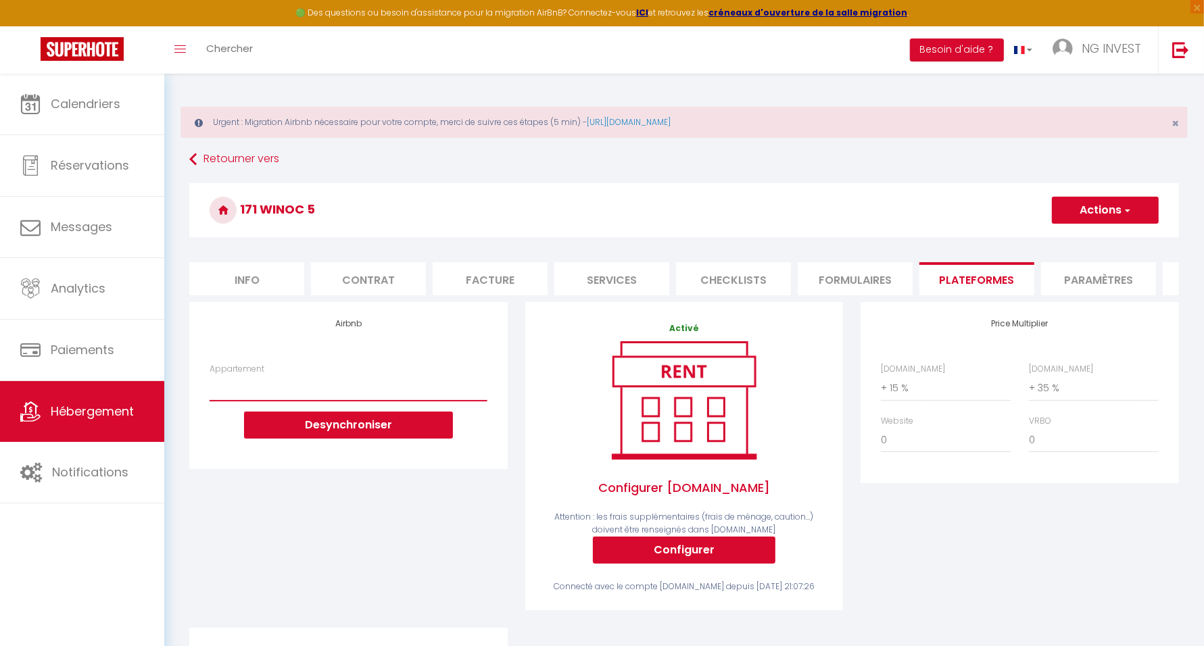
click at [308, 396] on select "NG SuiteHome - Duplex Winoc 5 - ngsuitehome@gitnor.fr NG SuiteHome - Nain 4 - n…" at bounding box center [348, 388] width 277 height 26
click at [697, 212] on h3 "171 Winoc 5" at bounding box center [684, 210] width 990 height 54
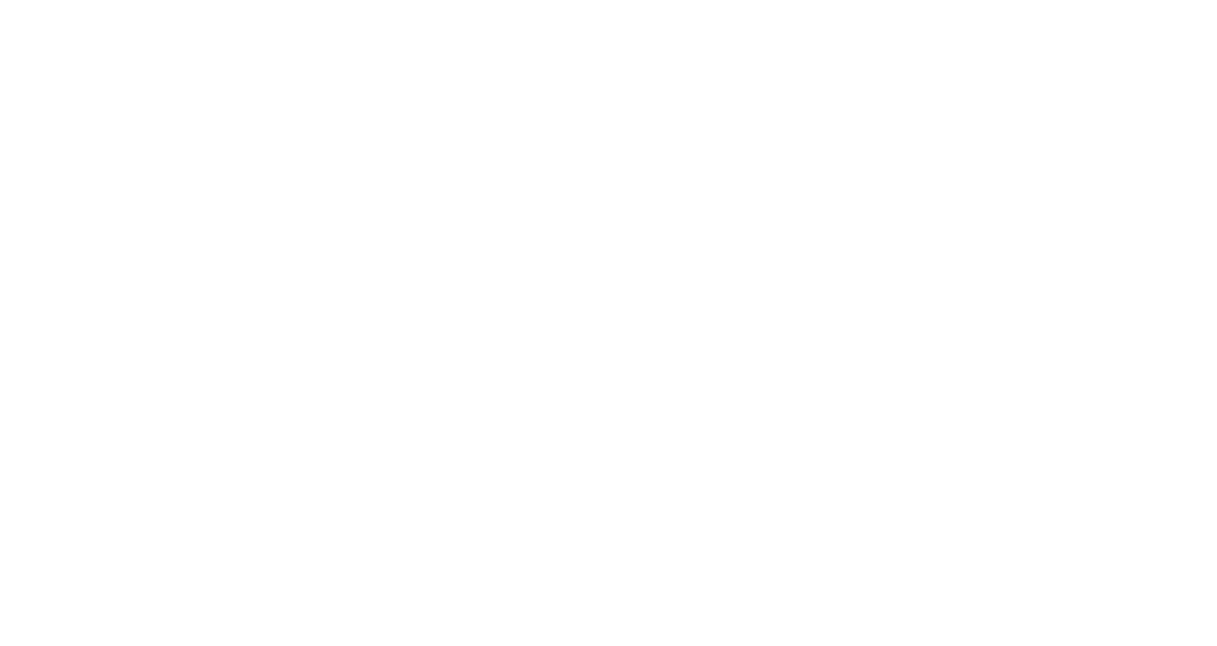
select select
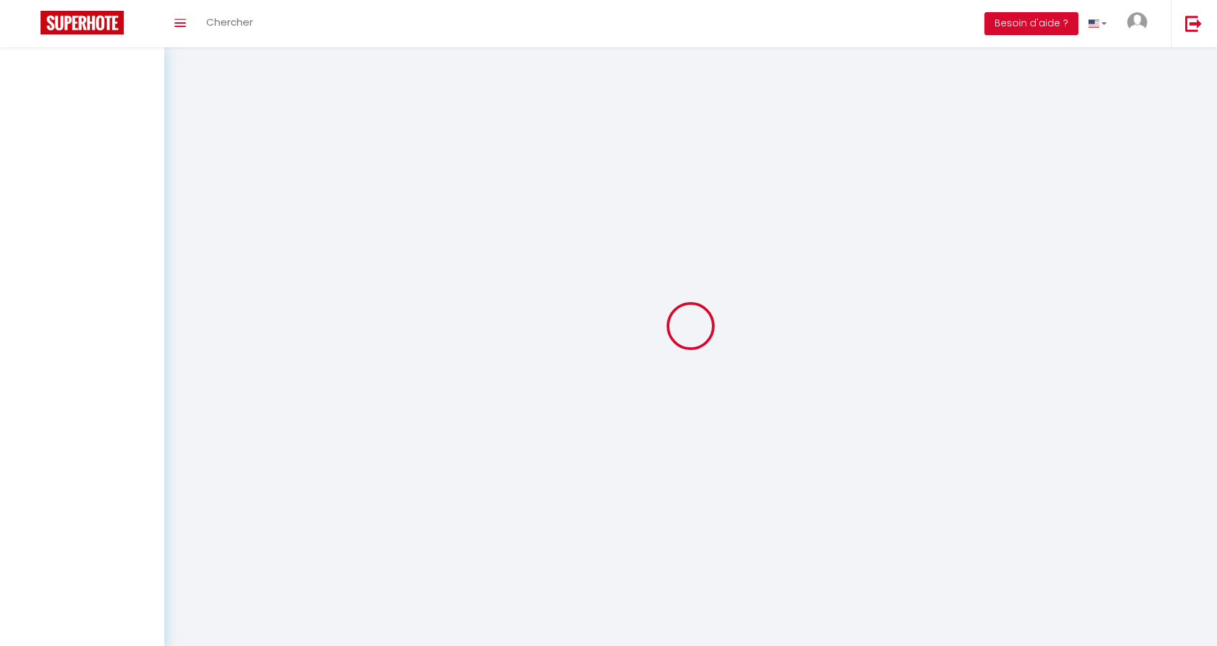
type input "NG INVEST"
type input "IMMOBILIER"
type input "[EMAIL_ADDRESS][DOMAIN_NAME]"
type input "[PHONE_NUMBER]"
type input "[STREET_ADDRESS][PERSON_NAME]"
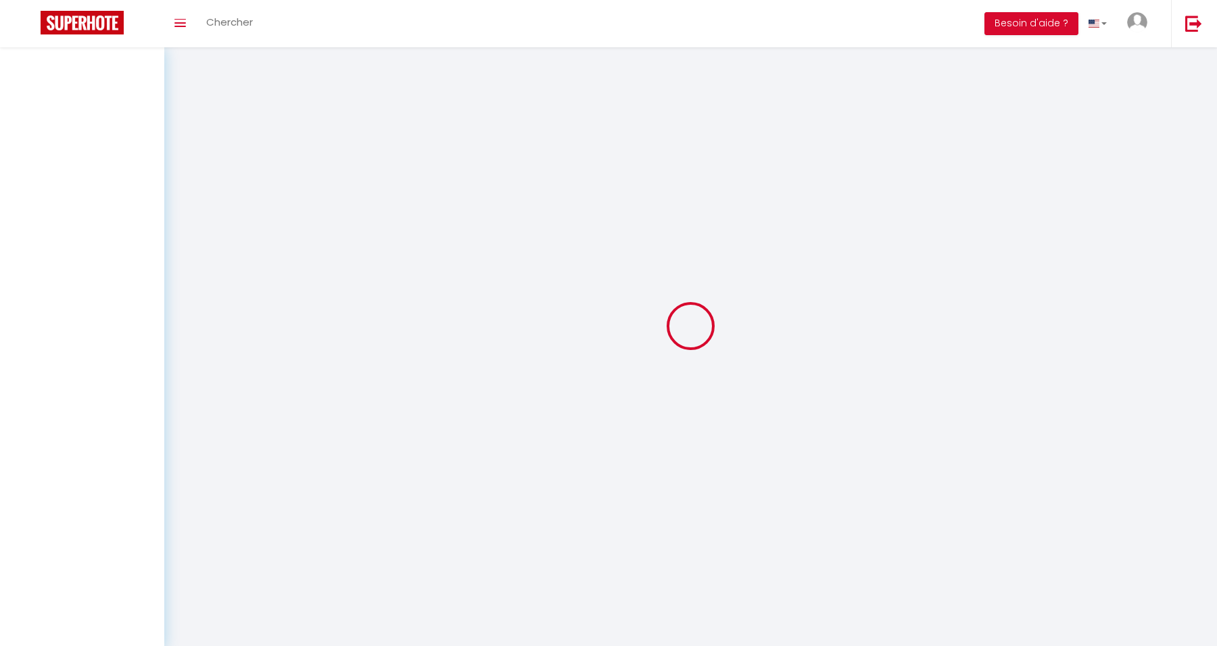
type input "59100"
type input "ROUBAIX"
type input "1poPBAiGjk6yXyIf6c6aqKyyp"
type input "k9moFbDcphX77bT4YFifwa5q1"
type input "[URL][DOMAIN_NAME]"
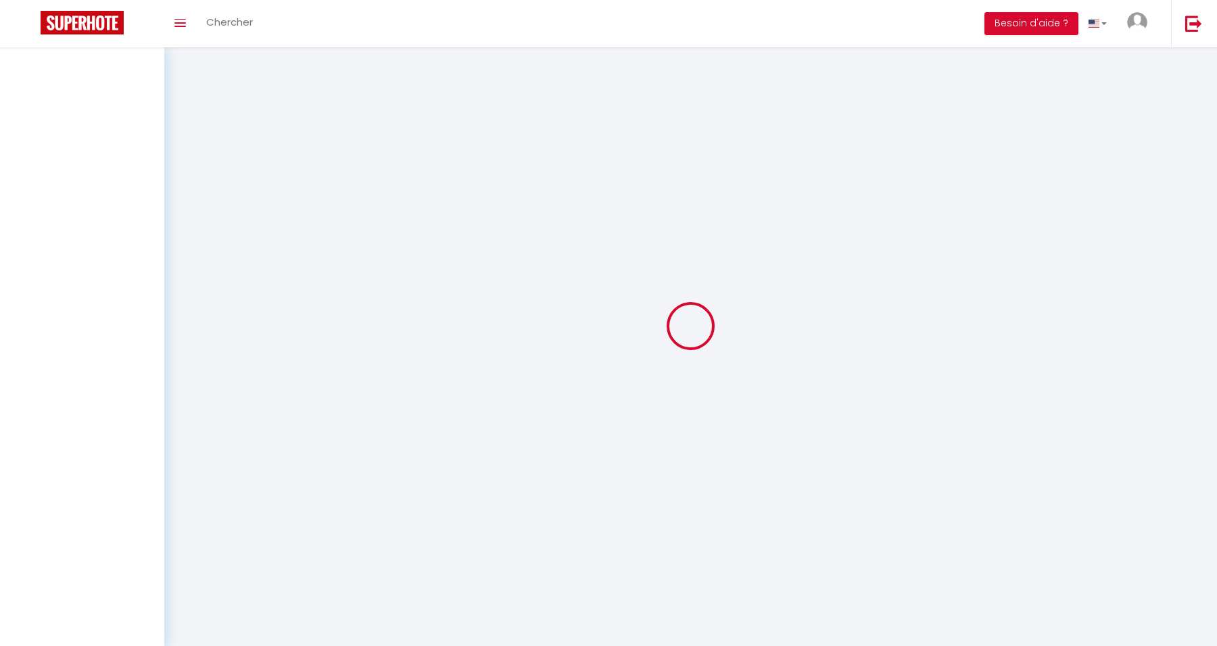
select select "fr"
type input "FO27250"
select select "1"
select select "28"
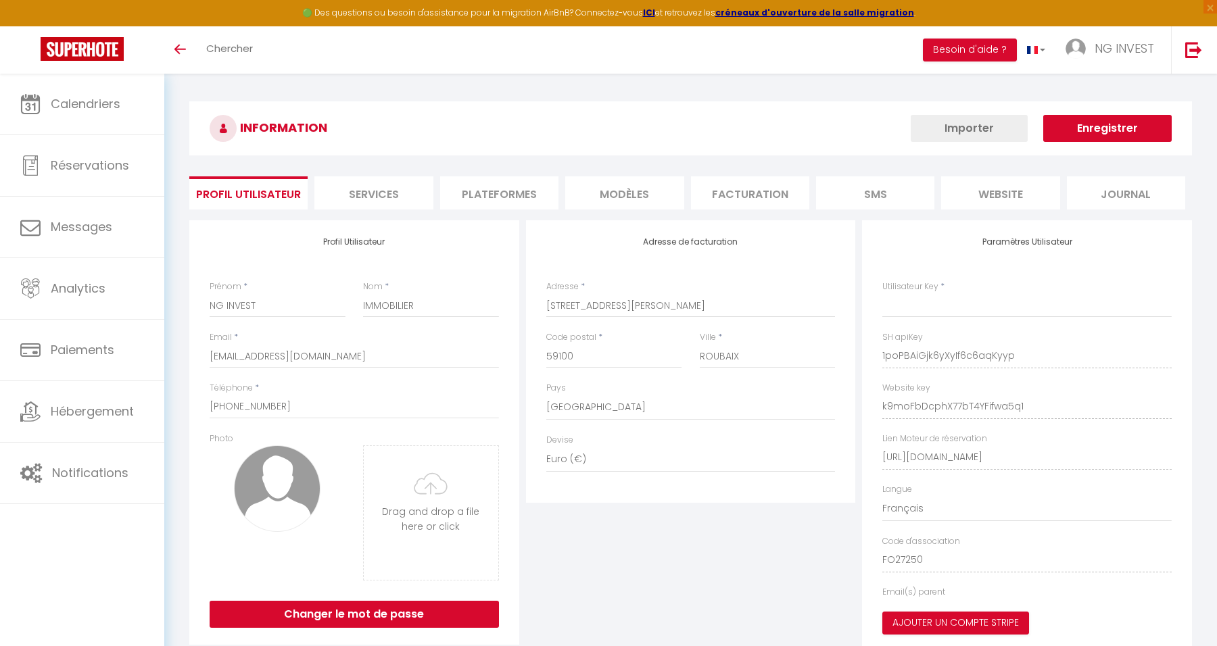
type input "1poPBAiGjk6yXyIf6c6aqKyyp"
type input "k9moFbDcphX77bT4YFifwa5q1"
type input "[URL][DOMAIN_NAME]"
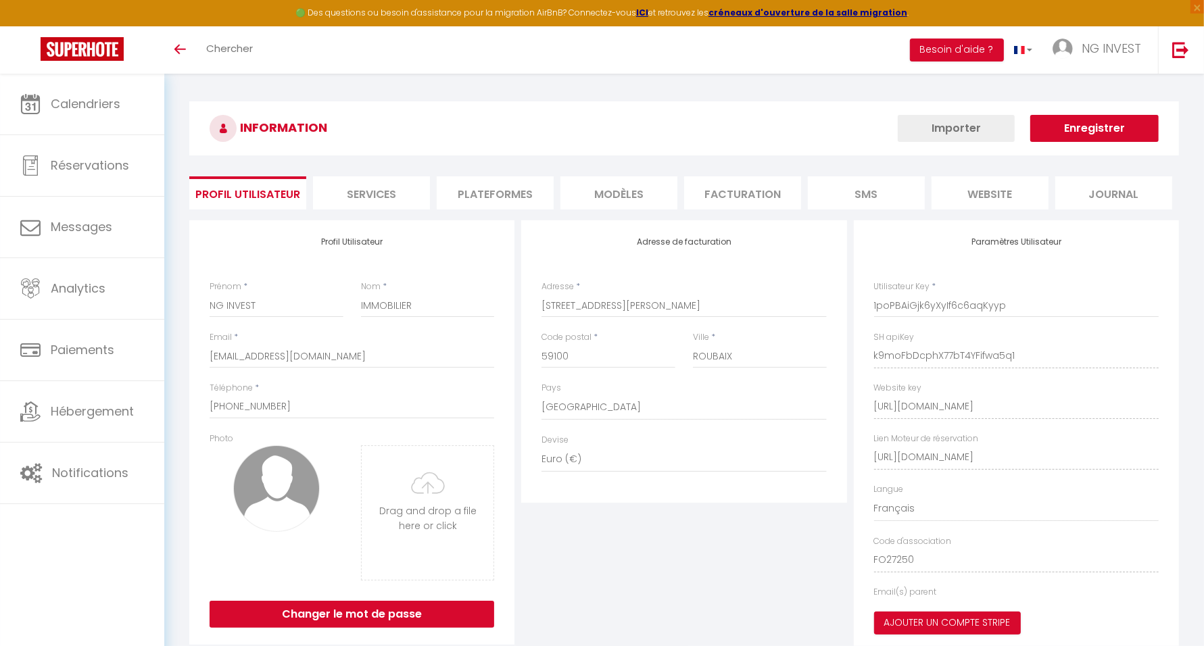
select select "fr"
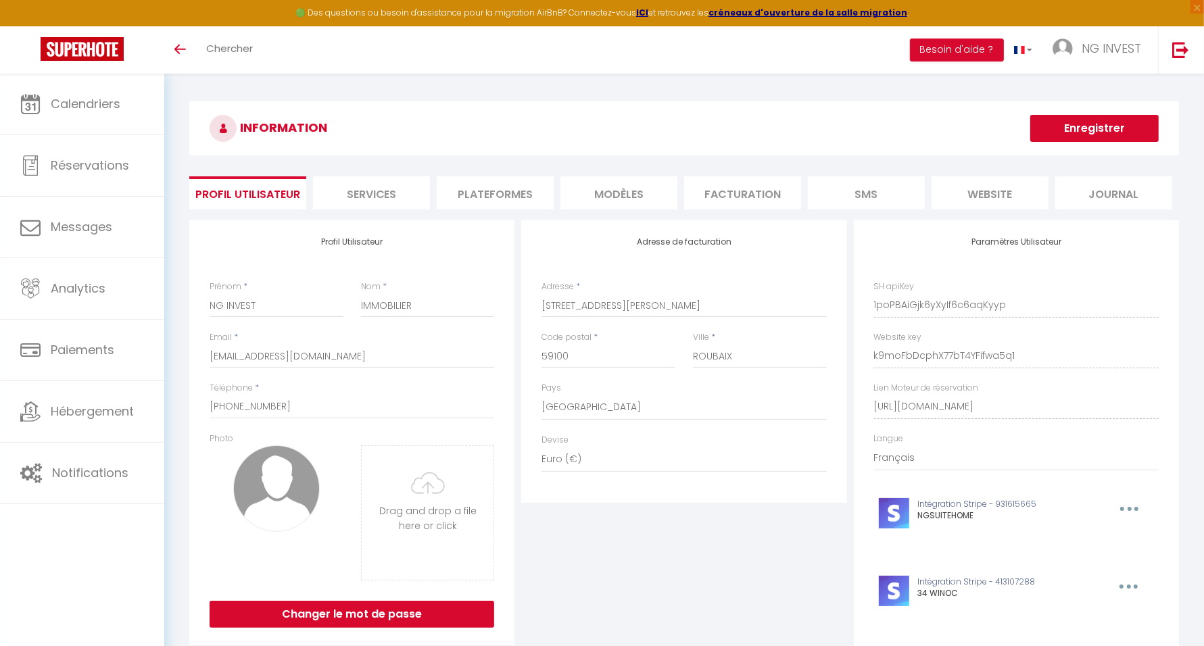
click at [473, 189] on li "Plateformes" at bounding box center [495, 192] width 117 height 33
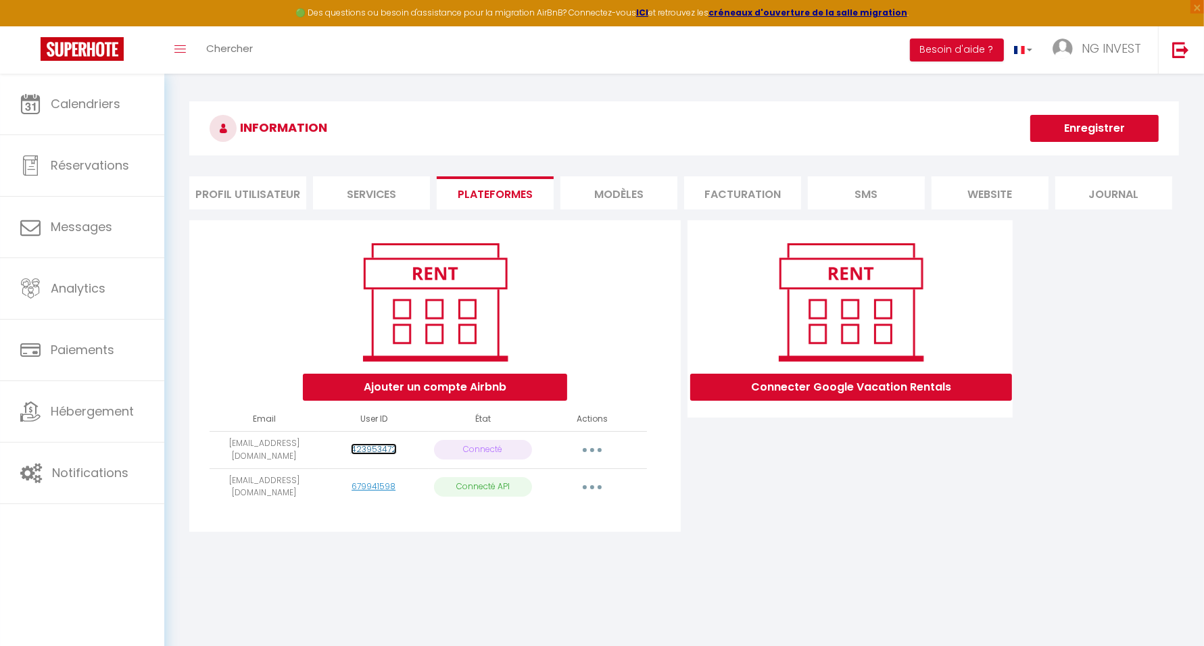
click at [380, 446] on link "423953472" at bounding box center [374, 449] width 46 height 11
